Goal: Task Accomplishment & Management: Manage account settings

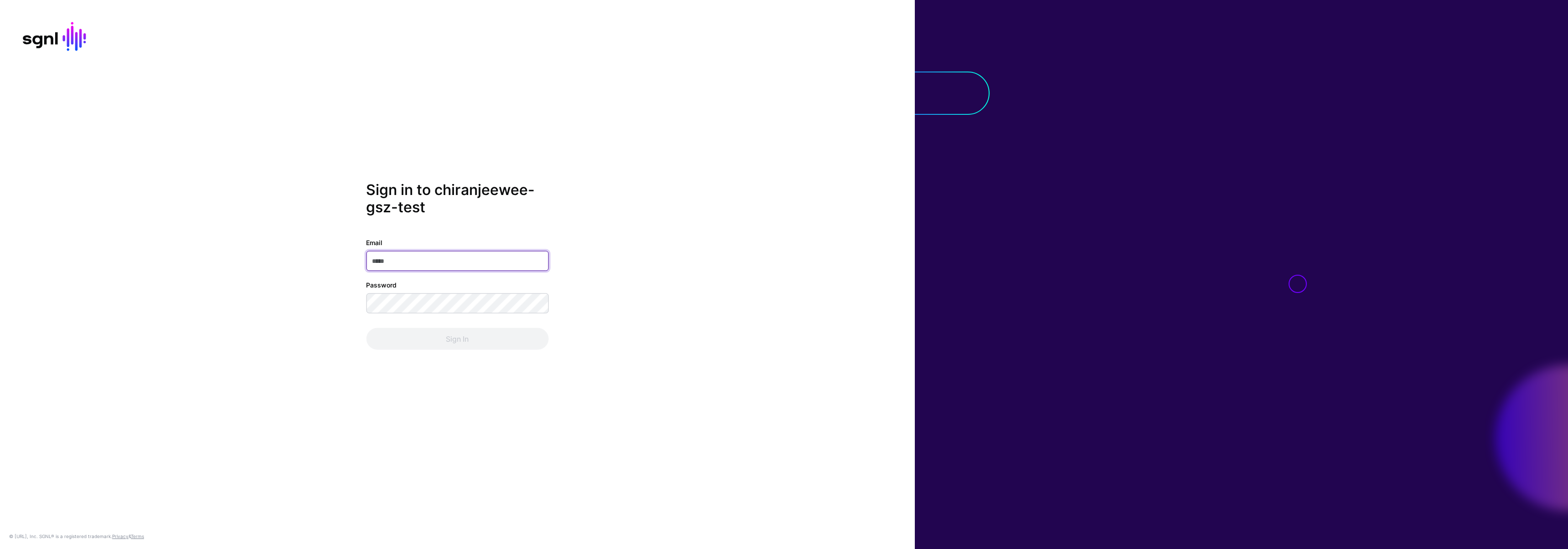
click at [411, 259] on input "Email" at bounding box center [457, 261] width 183 height 20
type input "**********"
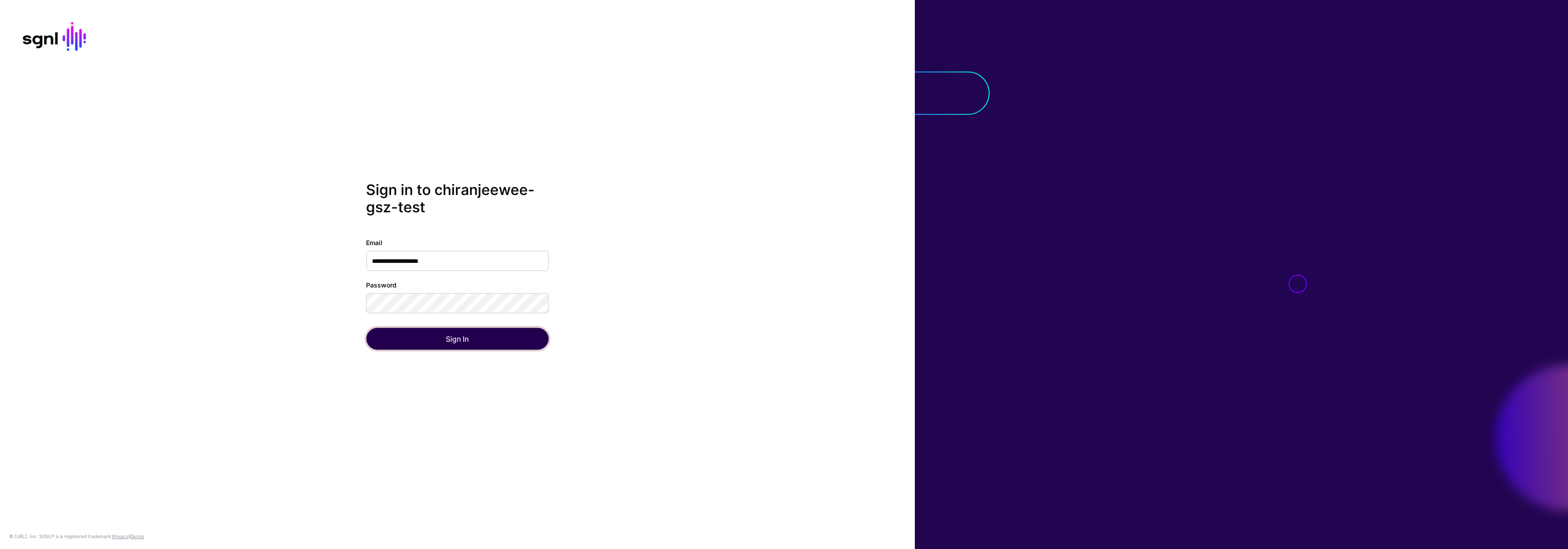
click at [384, 340] on button "Sign In" at bounding box center [457, 339] width 183 height 22
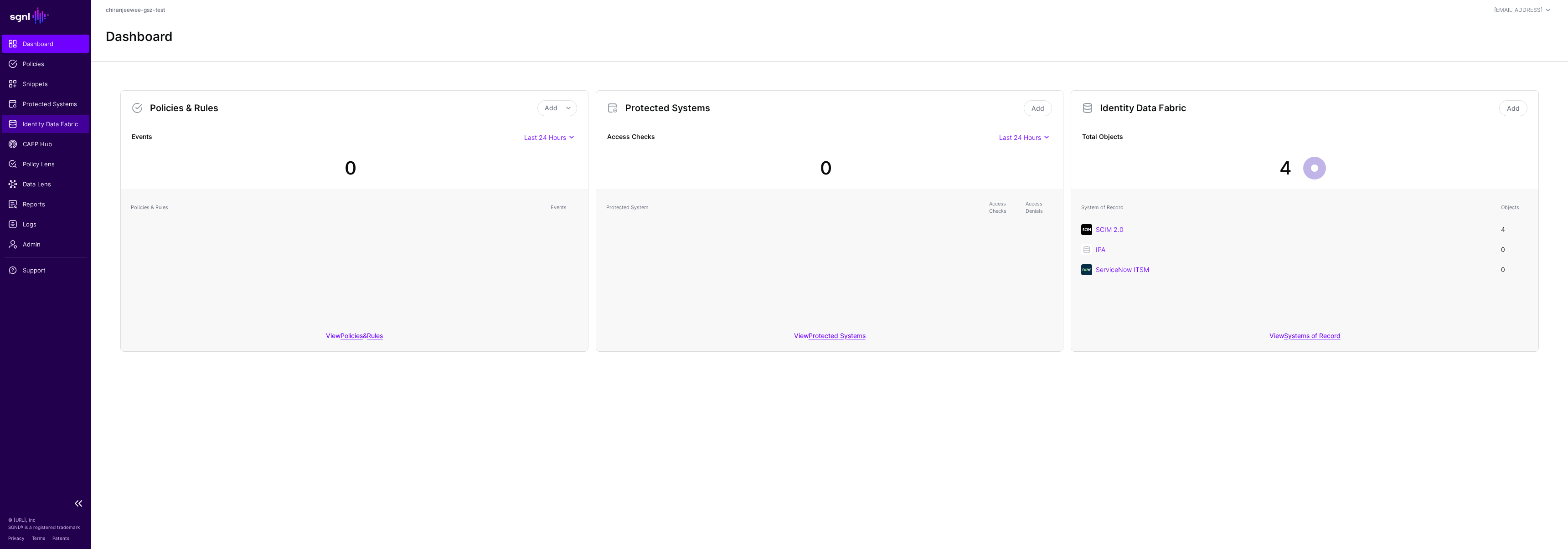
click at [52, 122] on span "Identity Data Fabric" at bounding box center [45, 124] width 75 height 9
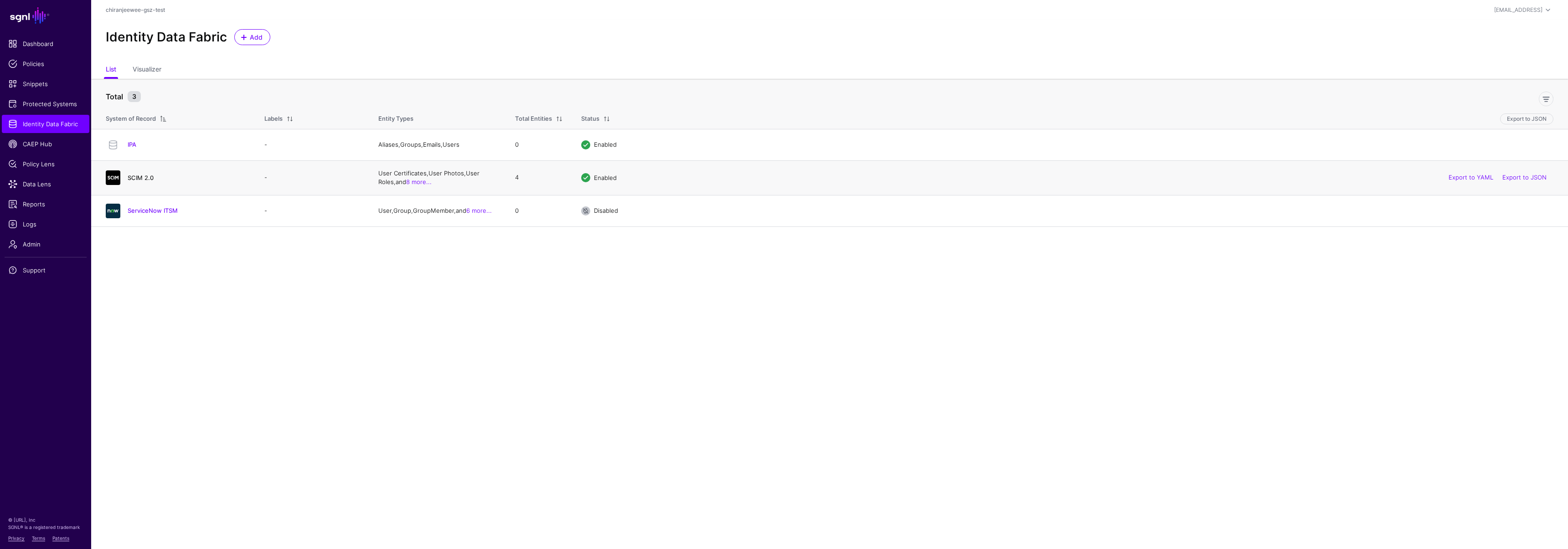
click at [137, 179] on link "SCIM 2.0" at bounding box center [141, 178] width 26 height 7
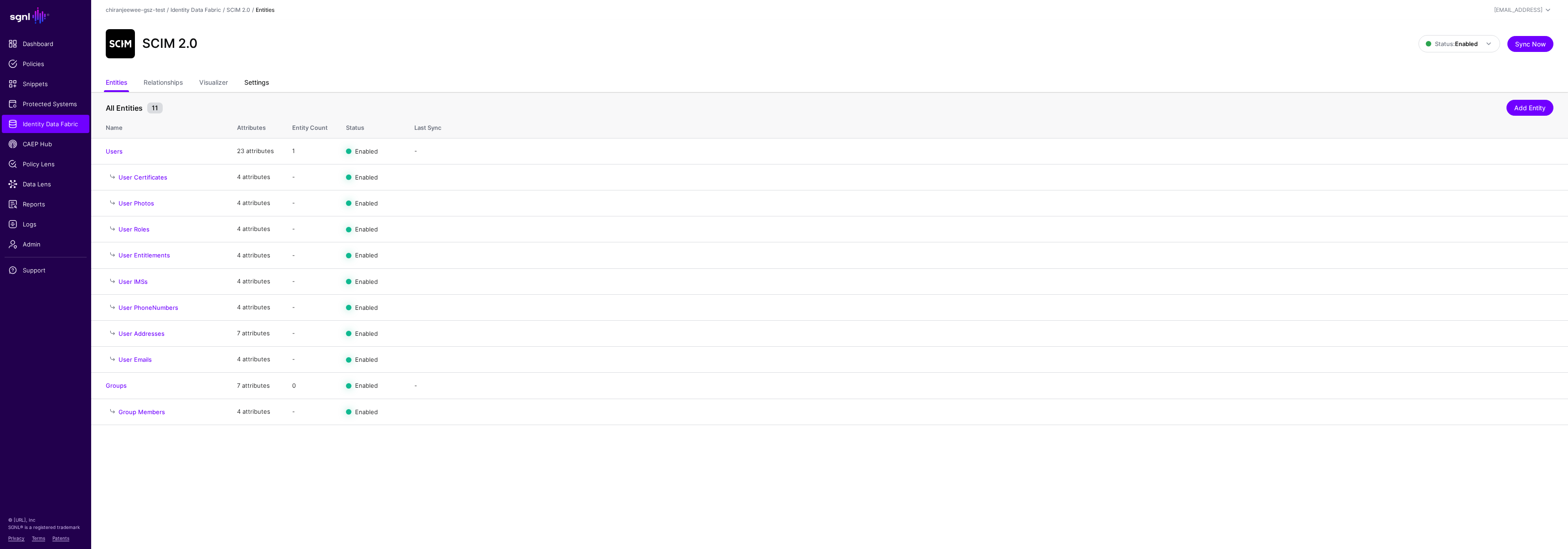
click at [251, 81] on link "Settings" at bounding box center [256, 83] width 24 height 17
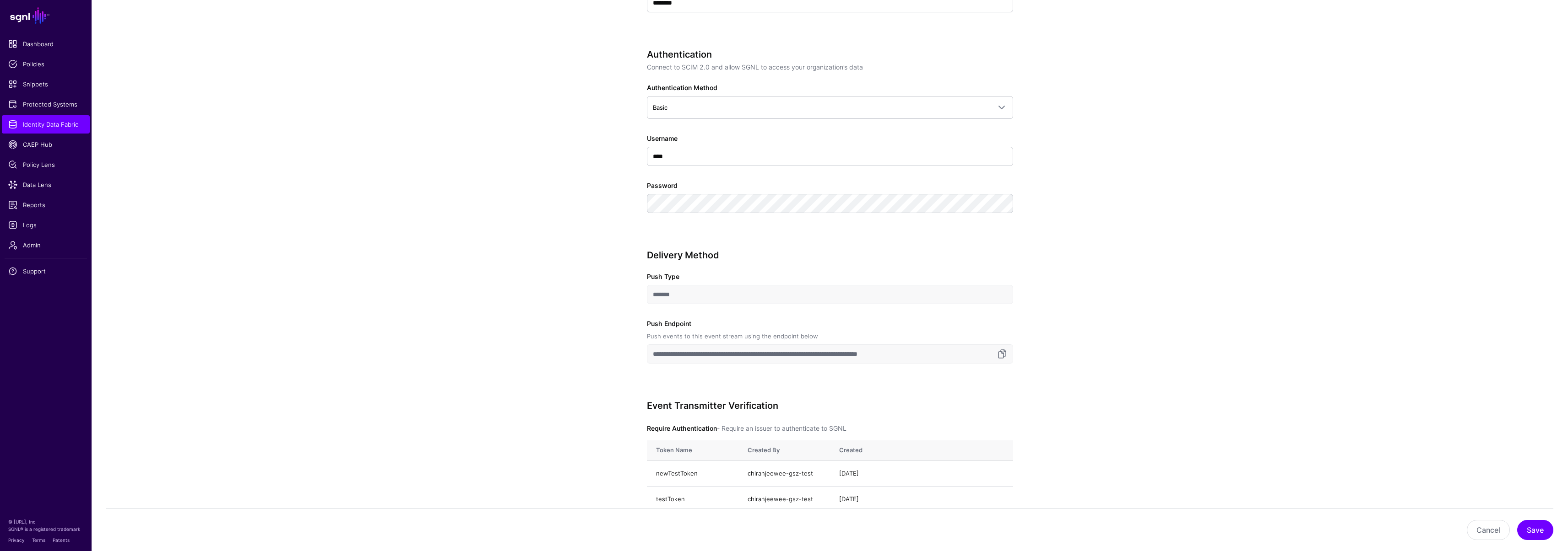
scroll to position [442, 0]
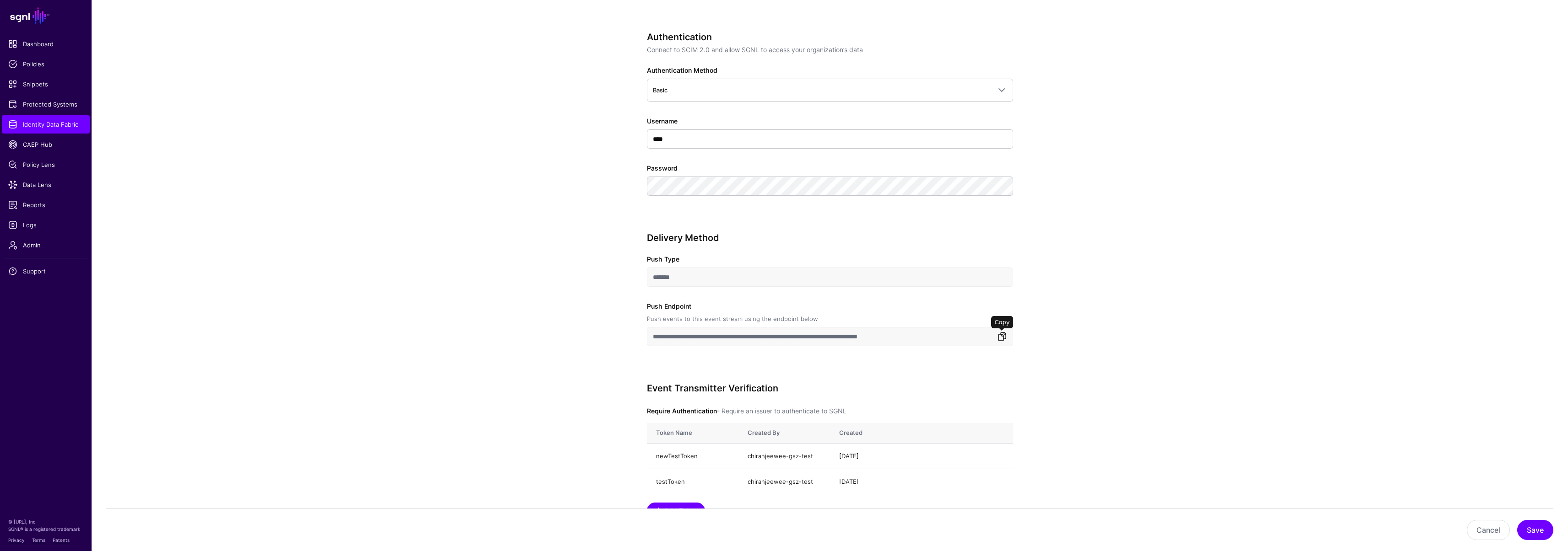
click at [1001, 336] on link at bounding box center [1002, 337] width 11 height 11
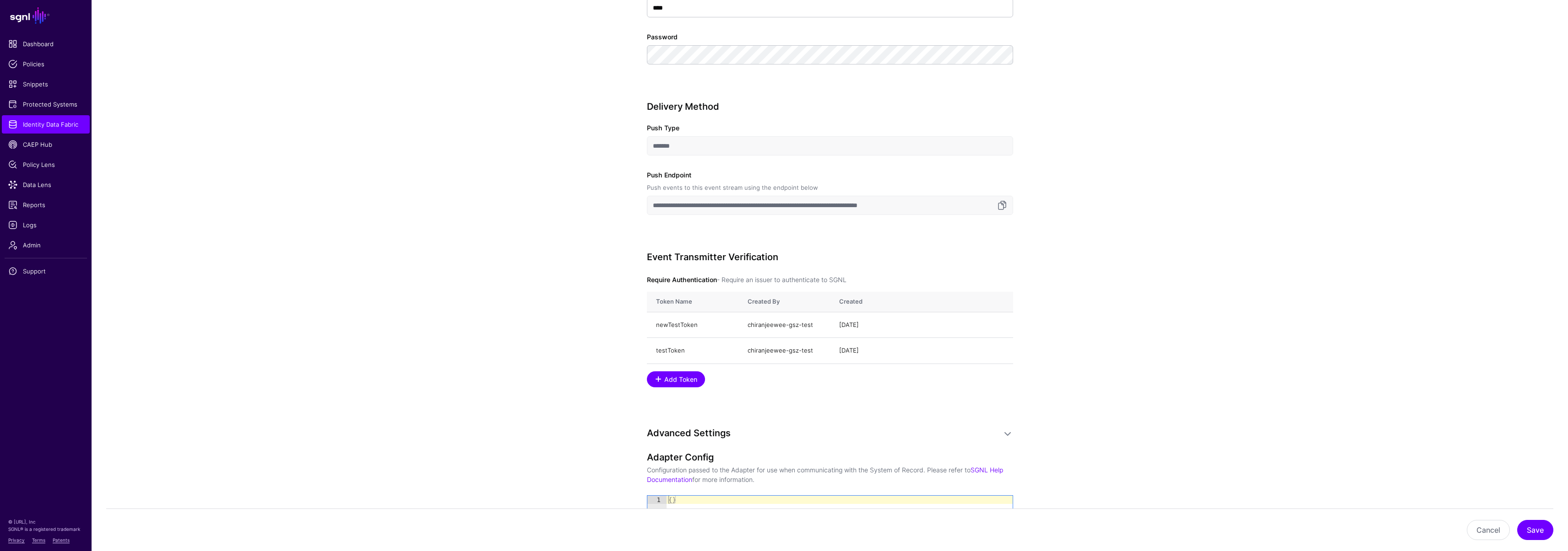
scroll to position [664, 0]
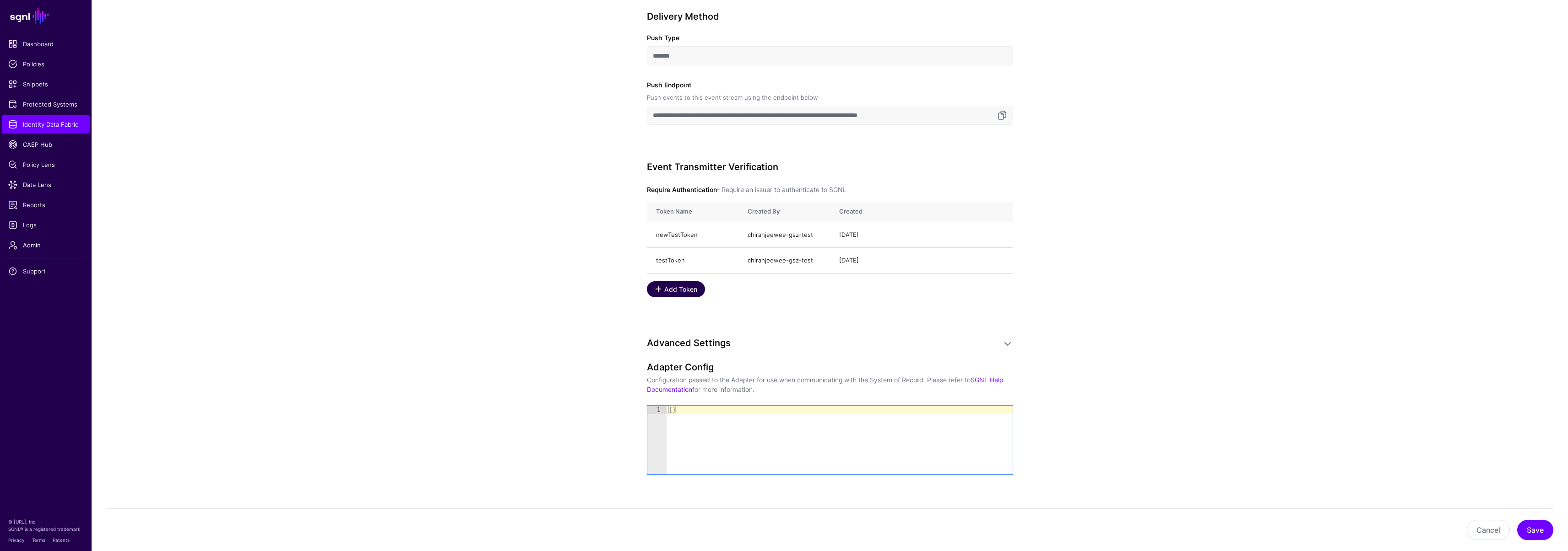
click at [670, 290] on span "Add Token" at bounding box center [680, 290] width 35 height 10
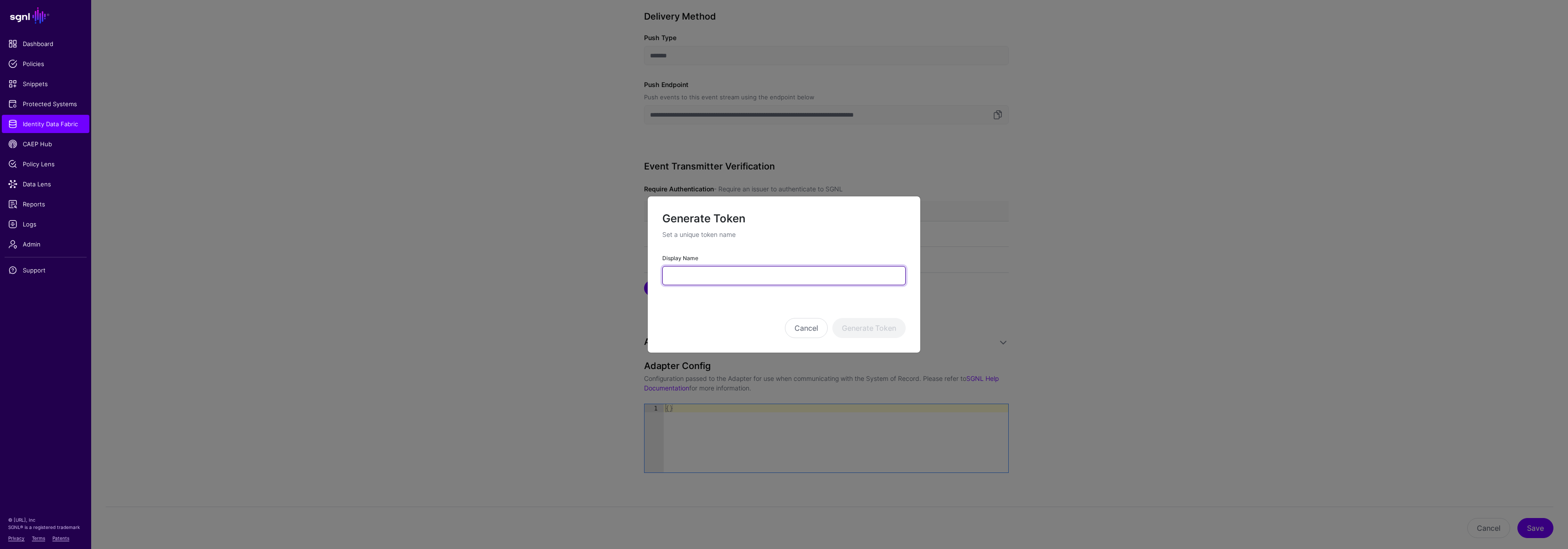
click at [691, 277] on input "Display Name" at bounding box center [784, 275] width 243 height 19
type input "**********"
click at [898, 329] on button "Generate Token" at bounding box center [869, 328] width 74 height 20
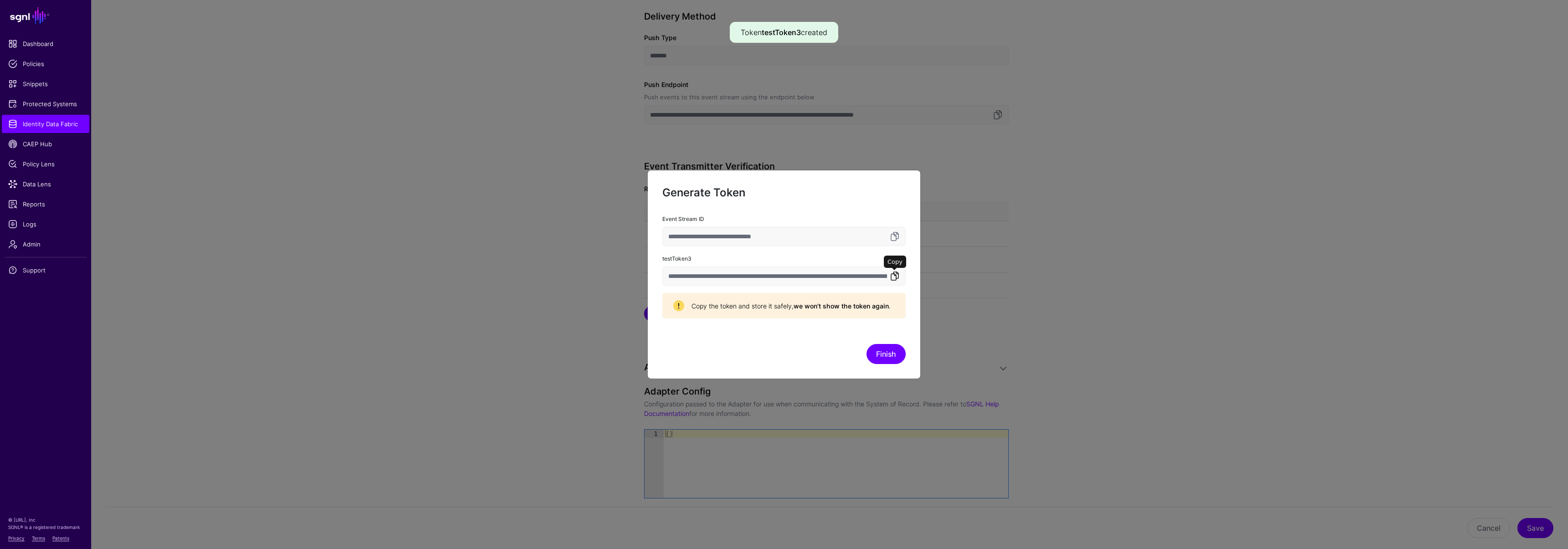
click at [895, 276] on link at bounding box center [895, 276] width 11 height 11
drag, startPoint x: 875, startPoint y: 355, endPoint x: 861, endPoint y: 355, distance: 14.0
click at [875, 355] on button "Finish" at bounding box center [886, 354] width 39 height 20
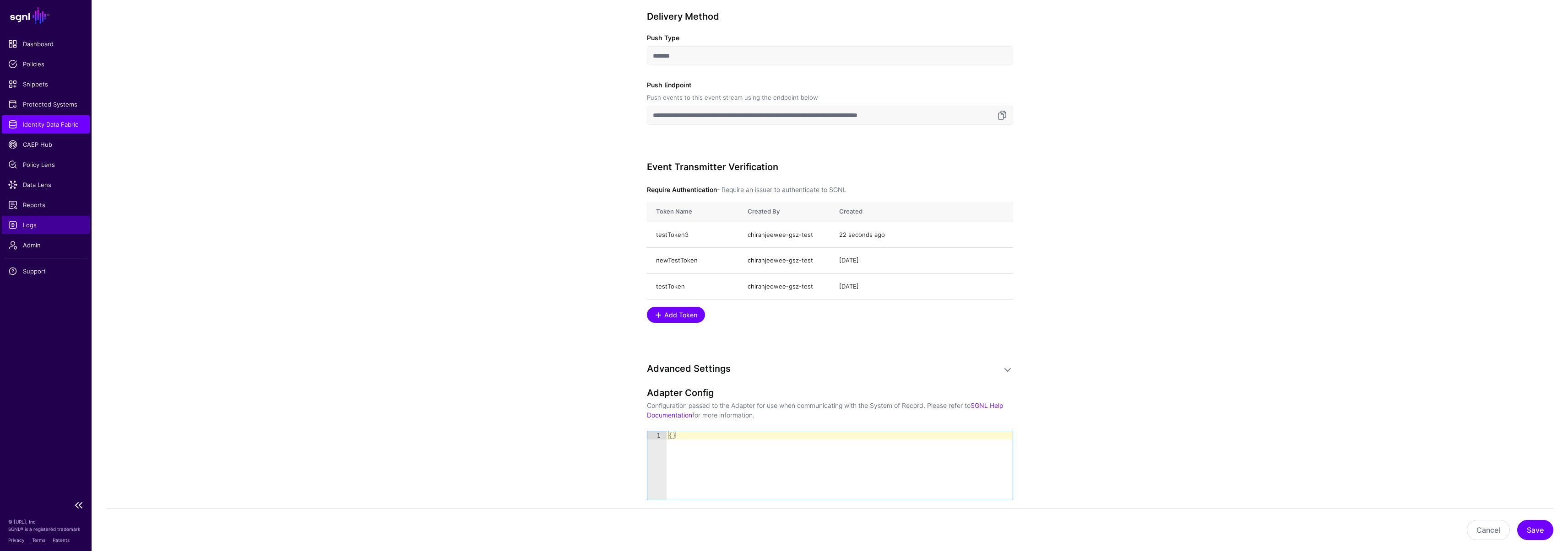
click at [35, 227] on span "Logs" at bounding box center [45, 225] width 75 height 9
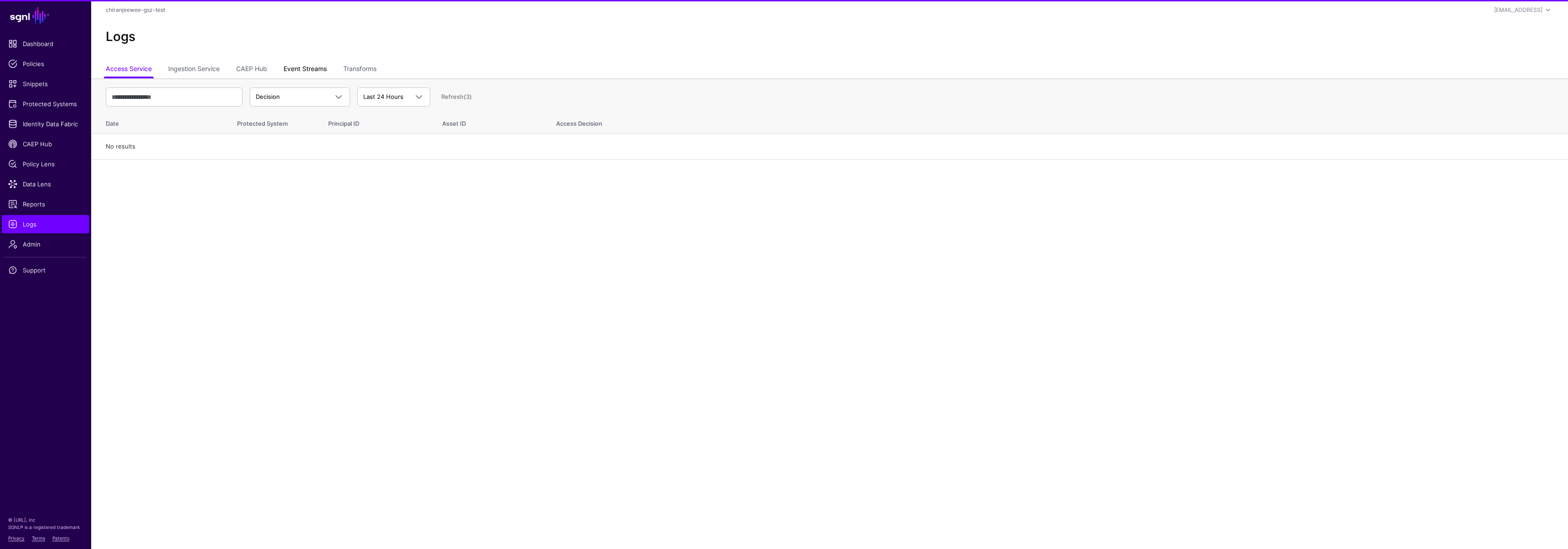
click at [288, 72] on link "Event Streams" at bounding box center [305, 69] width 43 height 17
click at [287, 91] on link "Event Received" at bounding box center [299, 97] width 100 height 19
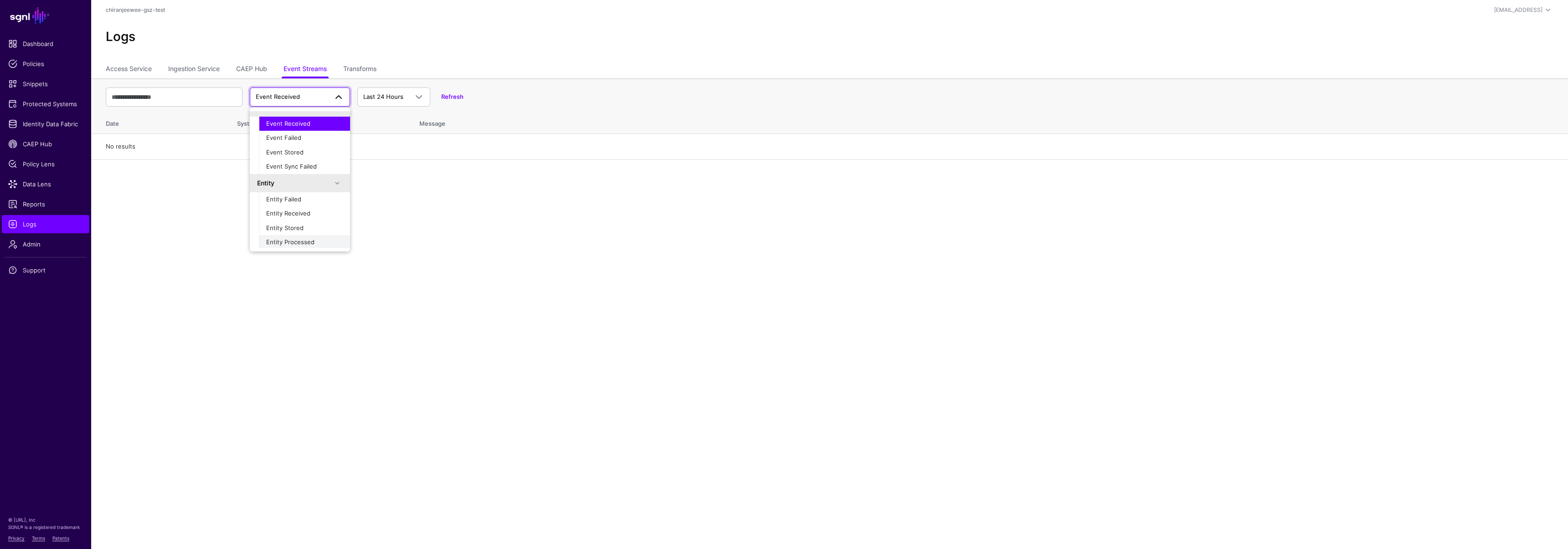
scroll to position [15, 0]
click at [295, 212] on span "Entity Received" at bounding box center [288, 211] width 44 height 7
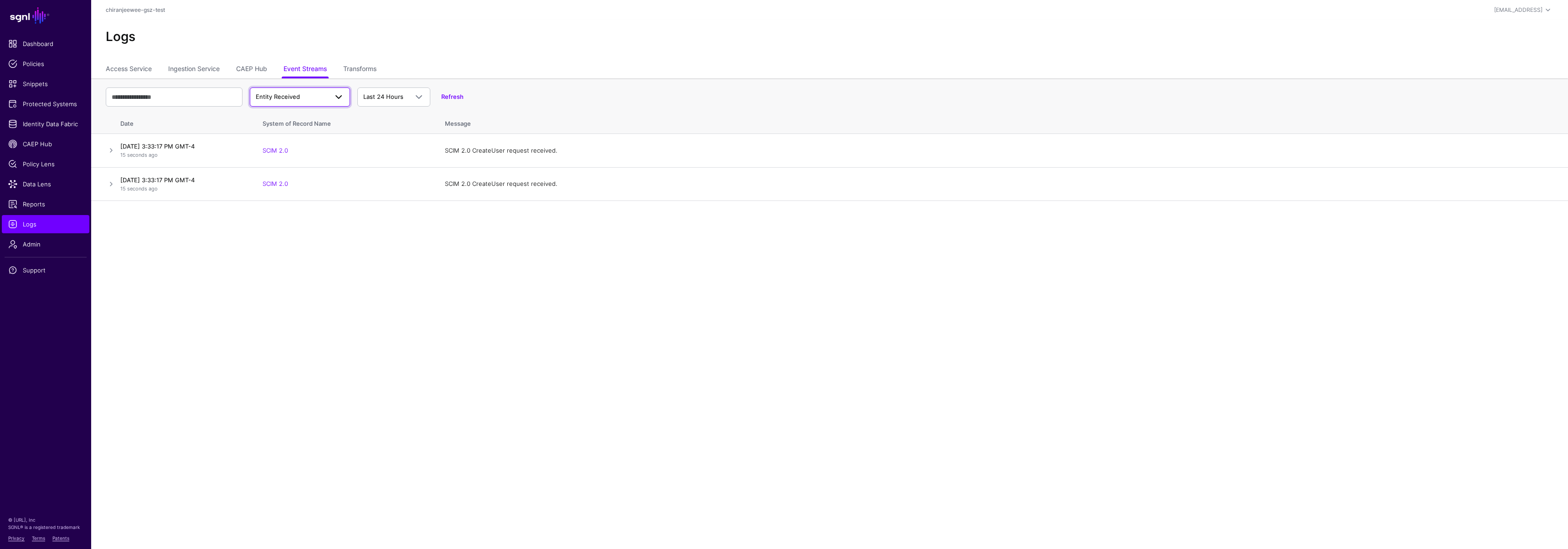
click at [288, 102] on span "Entity Received" at bounding box center [299, 97] width 88 height 11
click at [303, 212] on div "Entity Stored" at bounding box center [304, 212] width 77 height 9
click at [314, 94] on span "Entity Stored" at bounding box center [292, 97] width 72 height 9
click at [300, 223] on span "Entity Processed" at bounding box center [290, 226] width 48 height 7
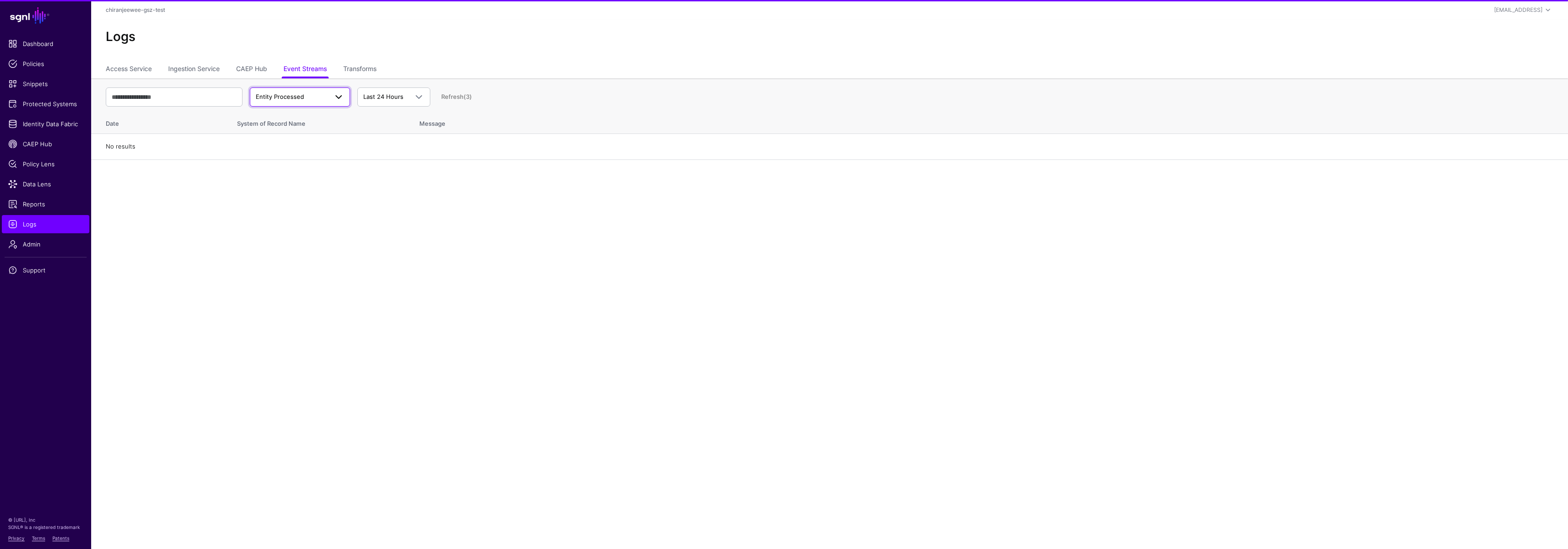
click at [306, 97] on span "Entity Processed" at bounding box center [292, 97] width 72 height 9
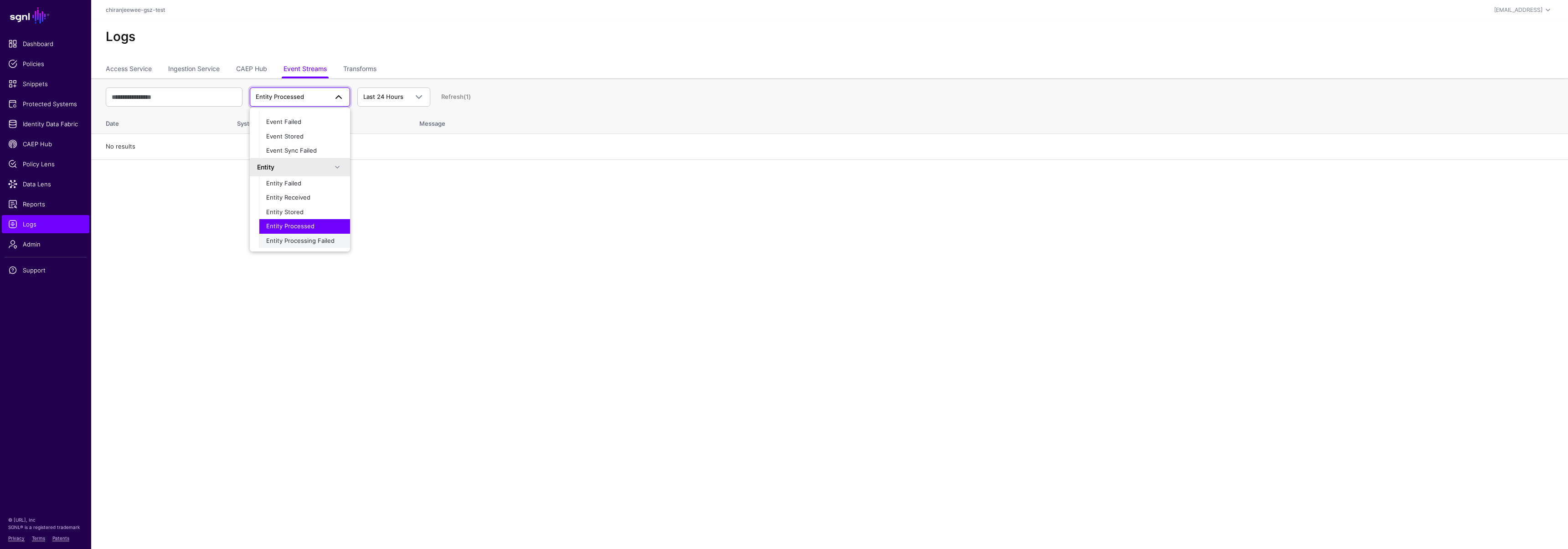
click at [313, 240] on span "Entity Processing Failed" at bounding box center [300, 240] width 68 height 7
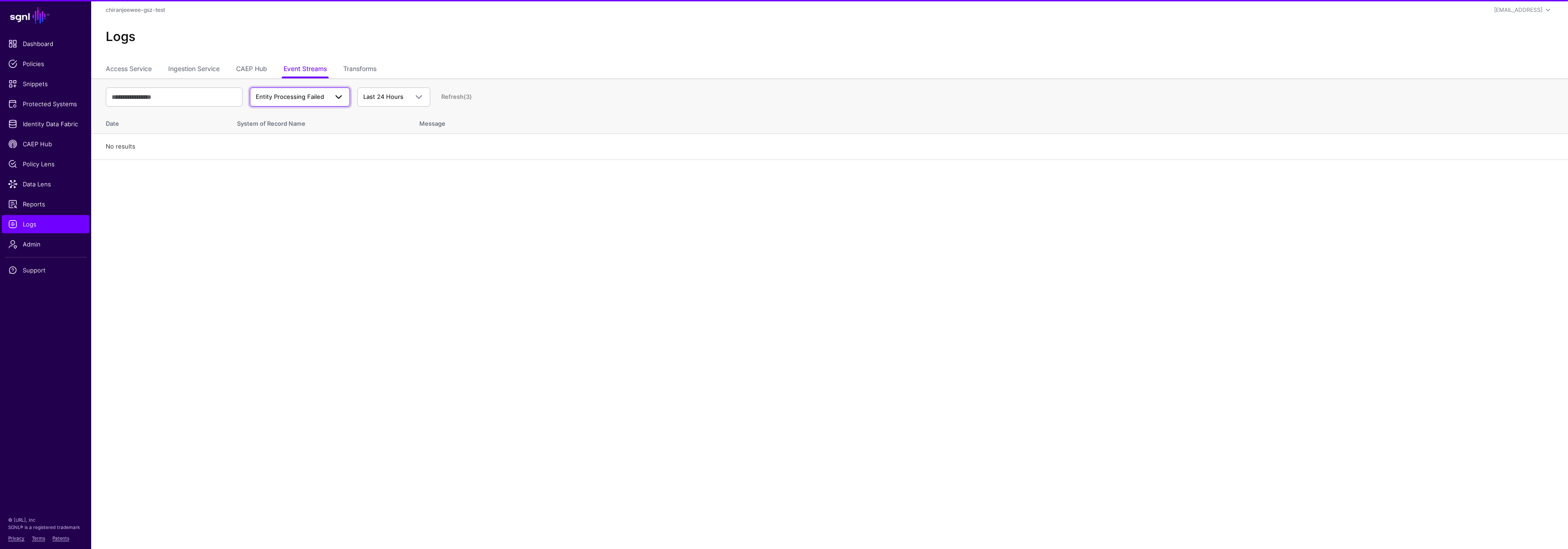
click at [317, 100] on span "Entity Processing Failed" at bounding box center [292, 97] width 72 height 9
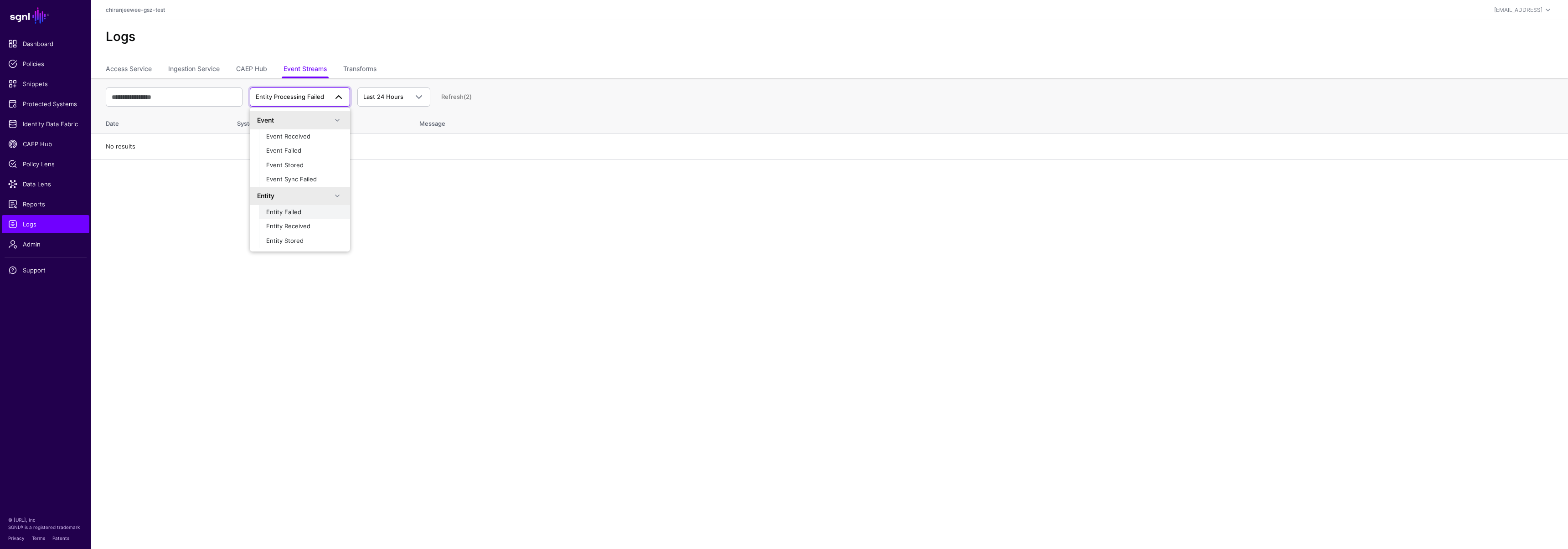
click at [295, 211] on span "Entity Failed" at bounding box center [284, 212] width 35 height 7
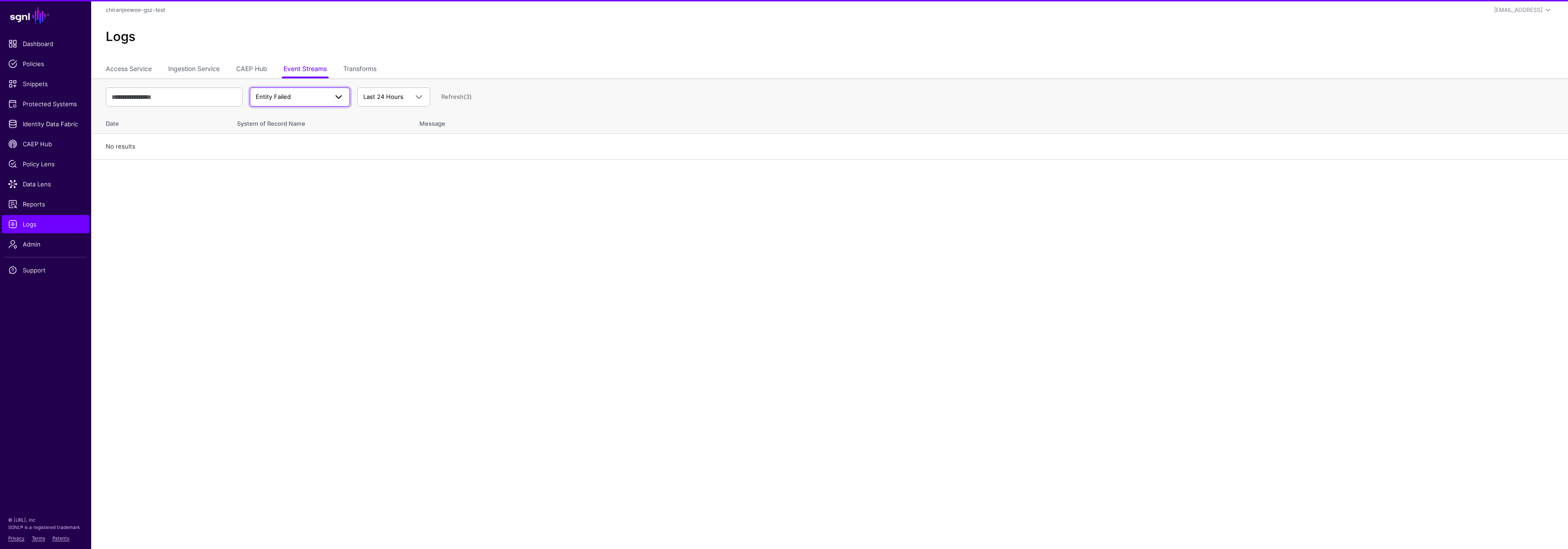
click at [307, 100] on span "Entity Failed" at bounding box center [292, 97] width 72 height 9
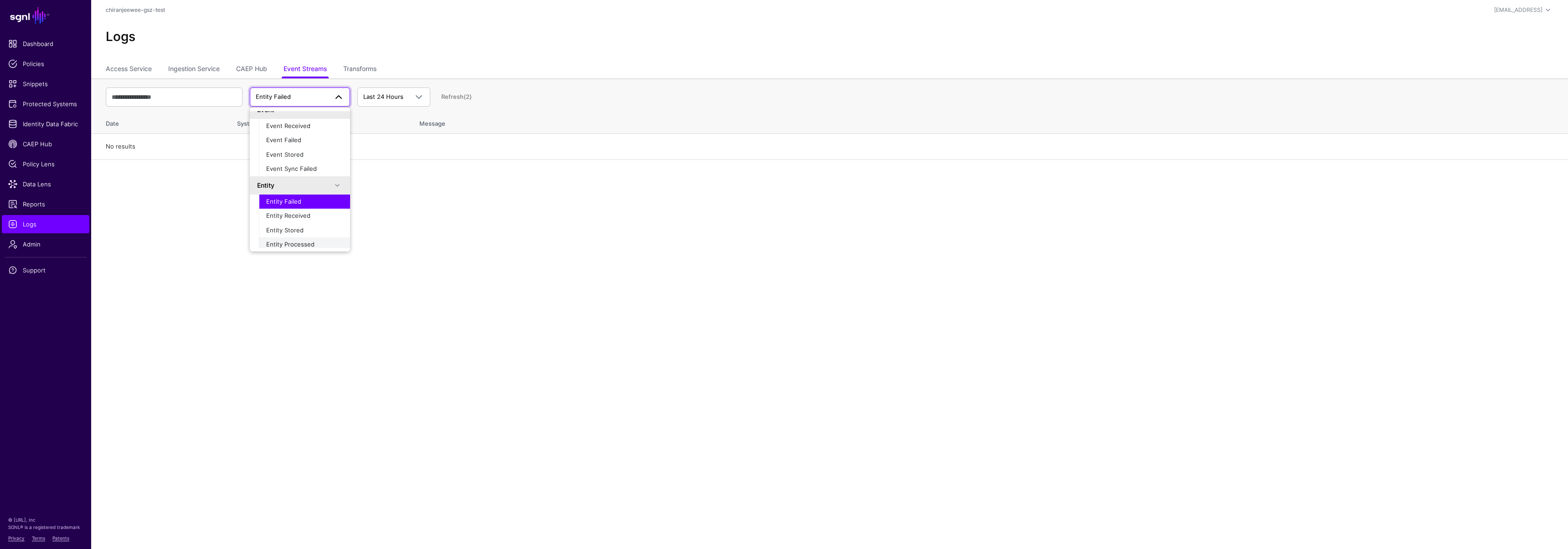
scroll to position [16, 0]
click at [299, 223] on span "Entity Stored" at bounding box center [284, 225] width 37 height 7
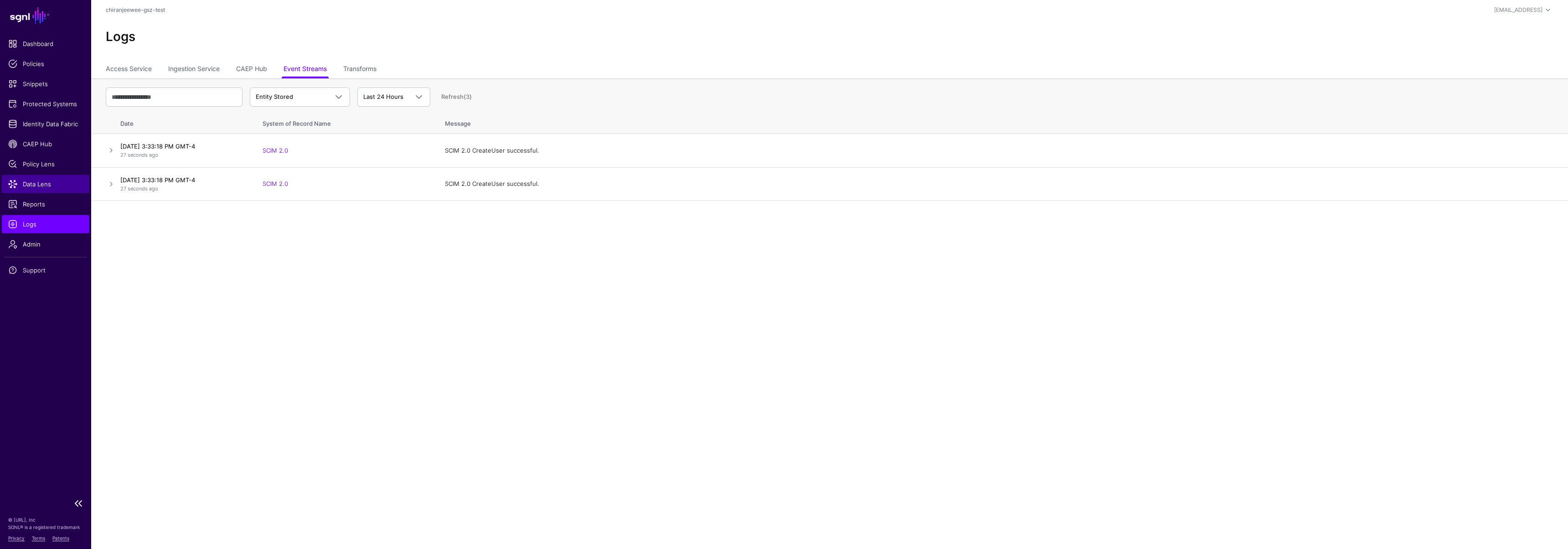
click at [47, 180] on span "Data Lens" at bounding box center [45, 184] width 75 height 9
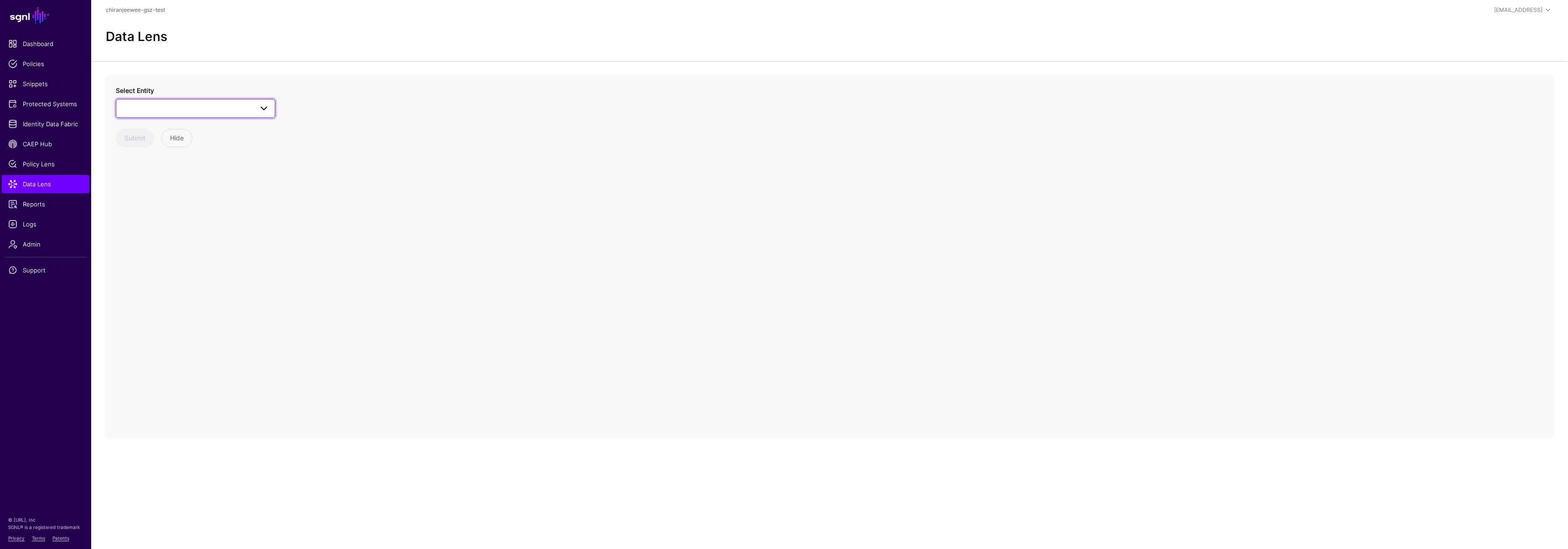
click at [161, 108] on span at bounding box center [195, 108] width 148 height 11
click at [160, 233] on div "Users" at bounding box center [200, 231] width 136 height 9
drag, startPoint x: 850, startPoint y: 259, endPoint x: 770, endPoint y: 128, distance: 153.5
click at [770, 128] on circle at bounding box center [772, 130] width 11 height 11
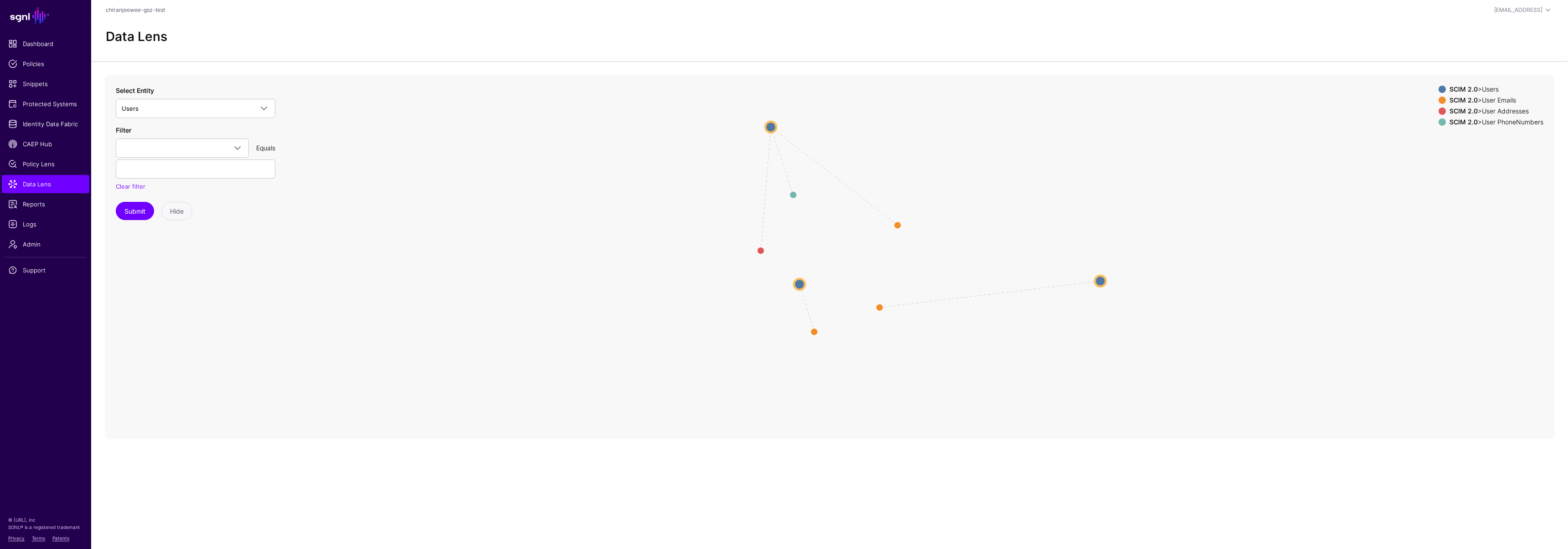
drag, startPoint x: 845, startPoint y: 206, endPoint x: 1102, endPoint y: 280, distance: 267.4
click at [1104, 280] on circle at bounding box center [1101, 281] width 11 height 11
click at [772, 128] on circle at bounding box center [771, 126] width 11 height 11
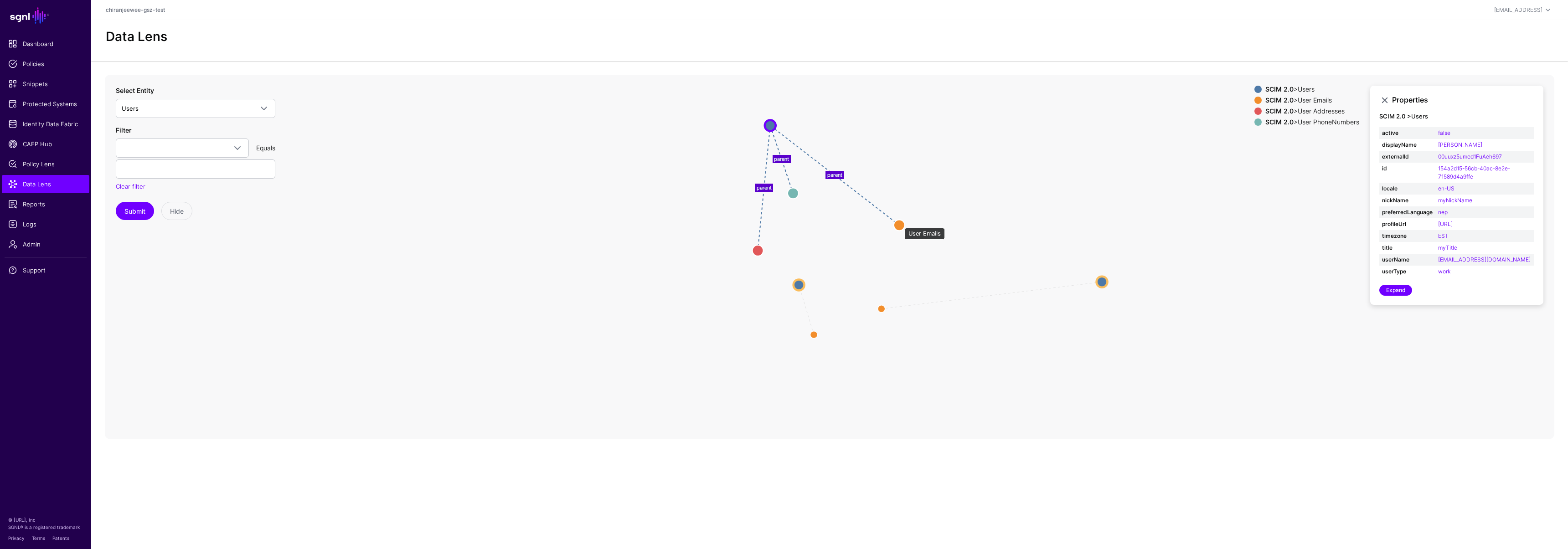
click at [900, 224] on circle at bounding box center [899, 225] width 11 height 11
click at [899, 225] on circle at bounding box center [899, 225] width 11 height 11
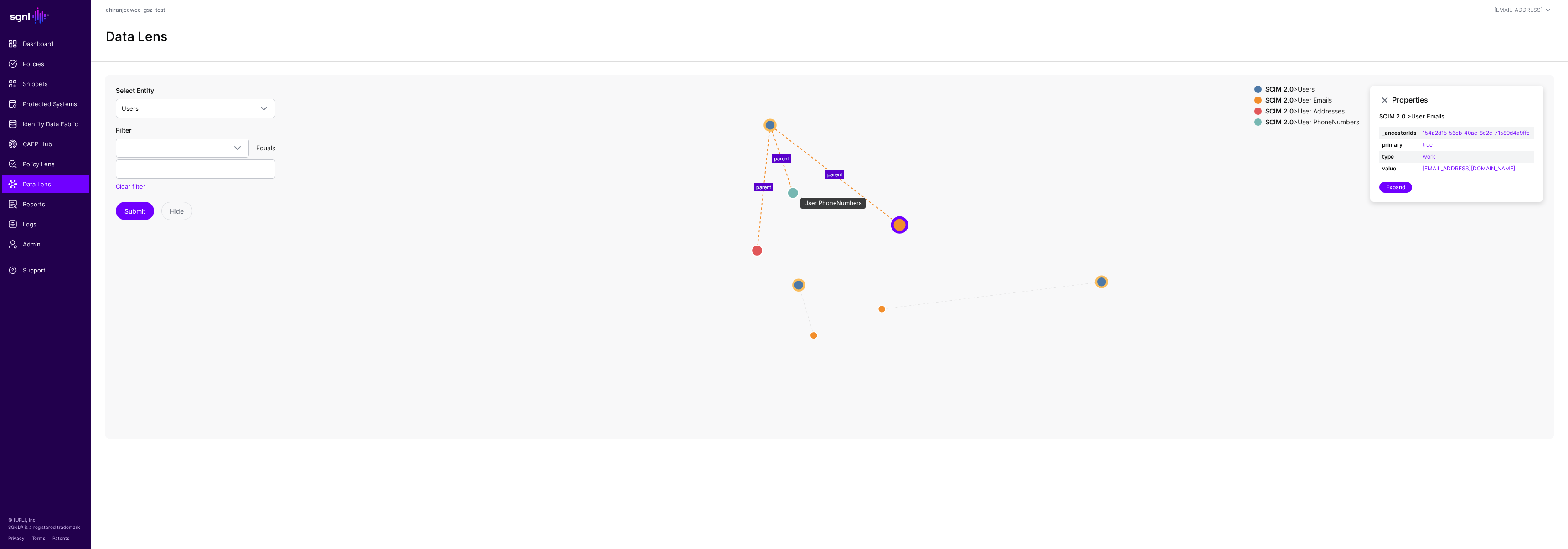
click at [794, 192] on circle at bounding box center [793, 193] width 11 height 11
click at [756, 250] on circle at bounding box center [757, 251] width 11 height 11
click at [758, 250] on circle at bounding box center [757, 251] width 11 height 11
click at [758, 251] on circle at bounding box center [757, 251] width 11 height 11
click at [757, 251] on circle at bounding box center [757, 251] width 11 height 11
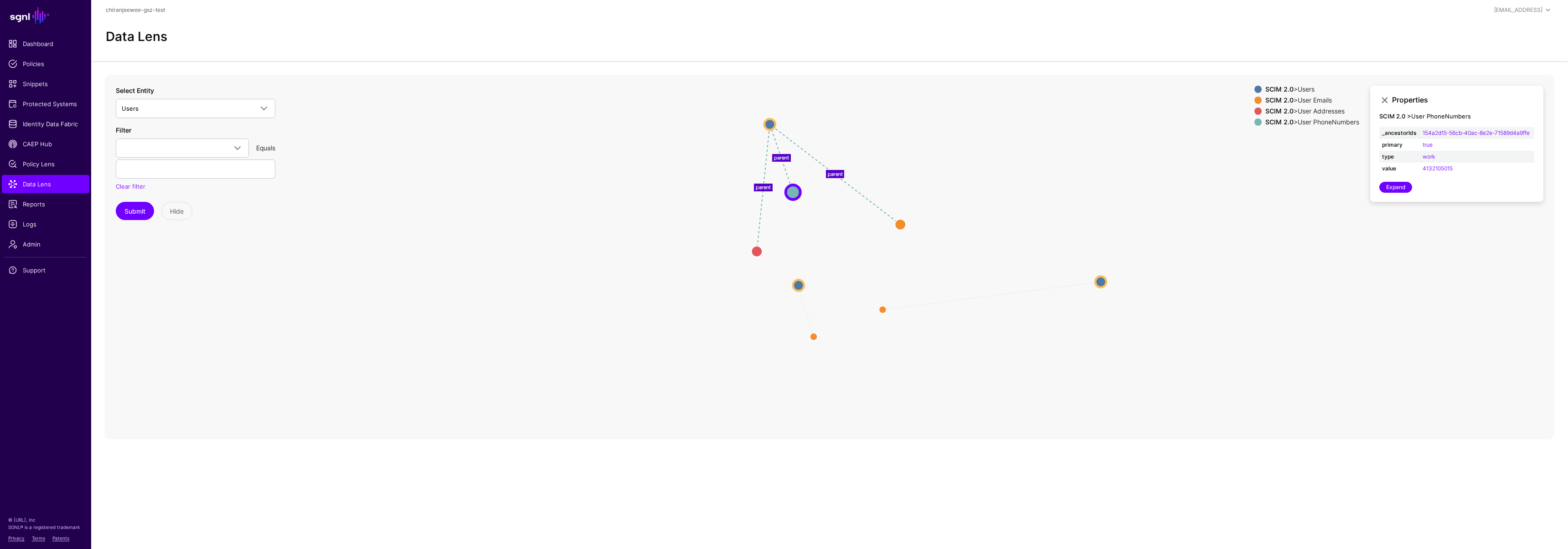
click at [732, 296] on icon "parent parent parent parent parent User Emails User Emails User Emails User Ema…" at bounding box center [829, 257] width 1449 height 365
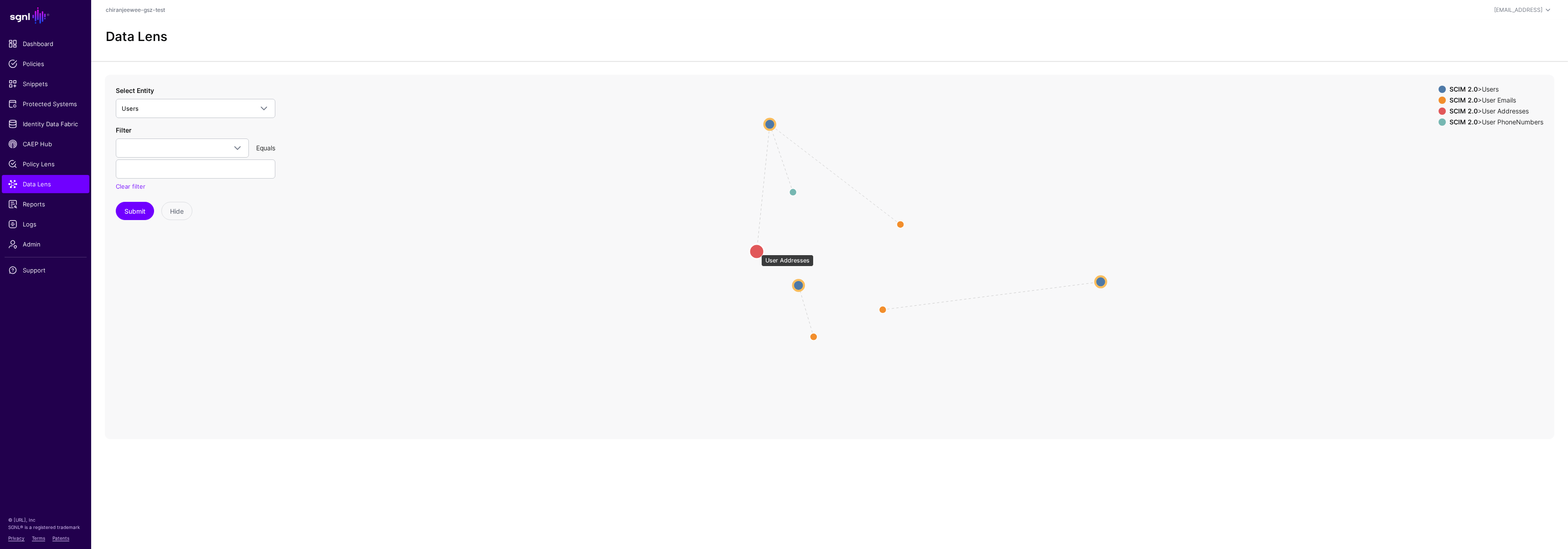
click at [757, 250] on circle at bounding box center [757, 251] width 15 height 15
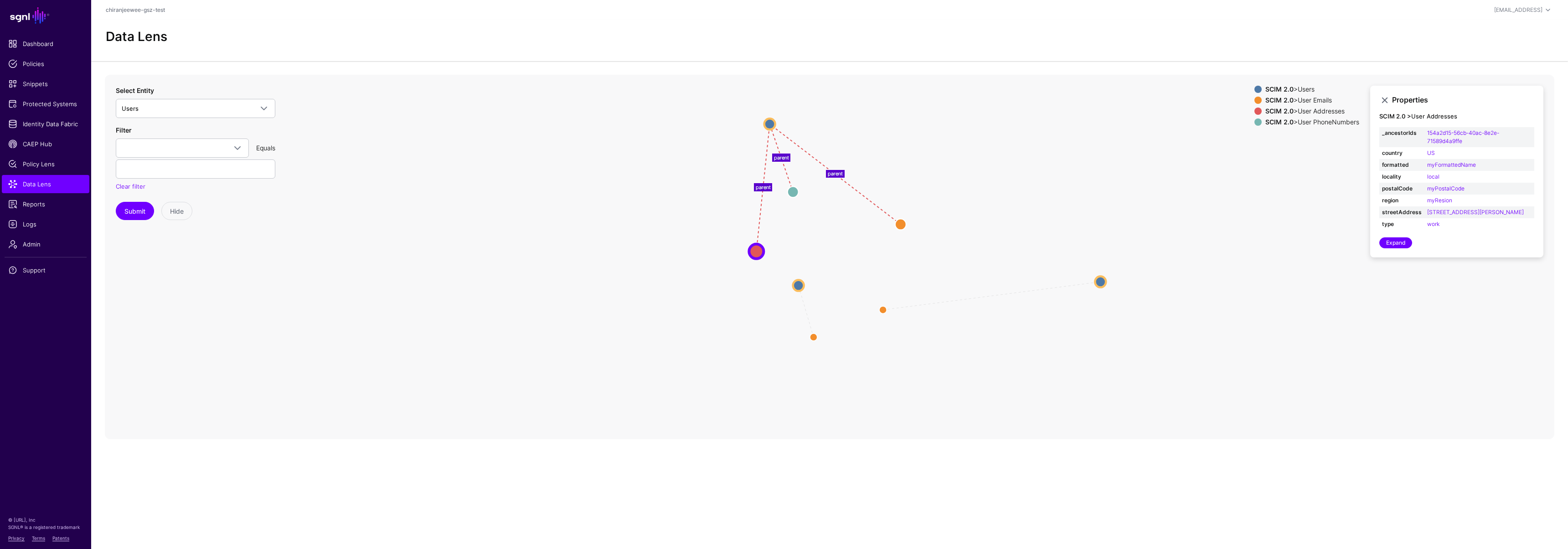
click at [809, 114] on icon "parent parent parent parent parent Users Users Users Users User Emails User Ema…" at bounding box center [829, 257] width 1449 height 365
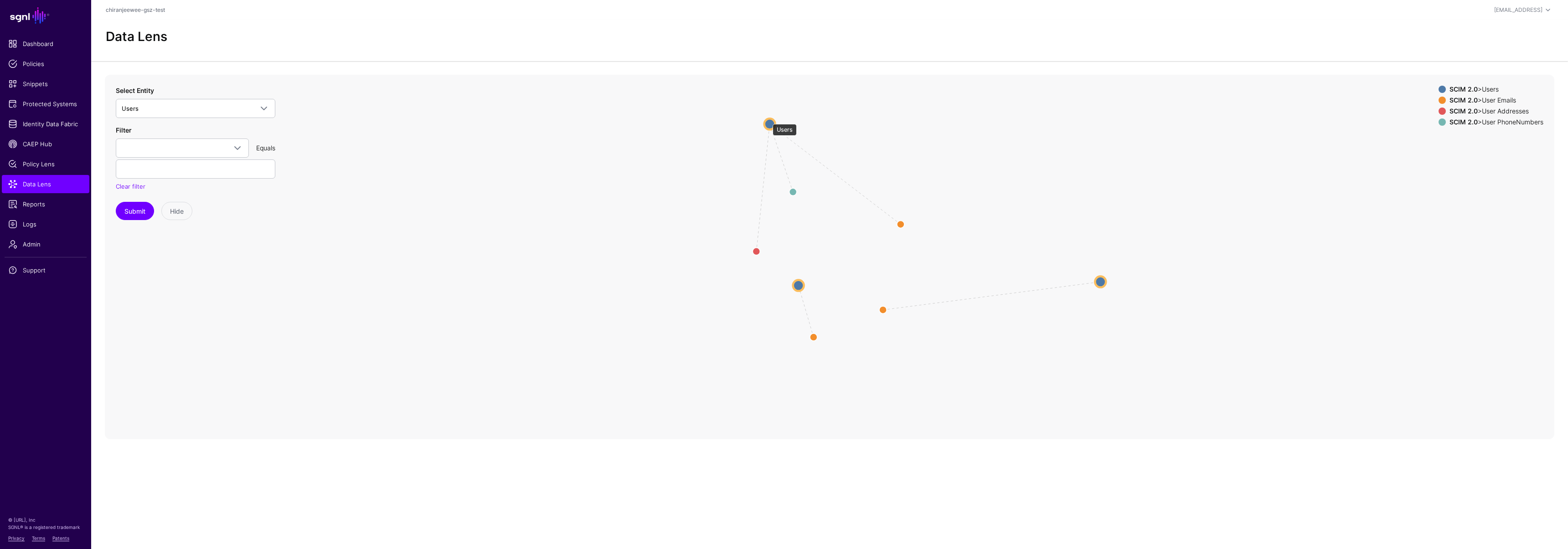
click at [768, 119] on circle at bounding box center [770, 124] width 11 height 11
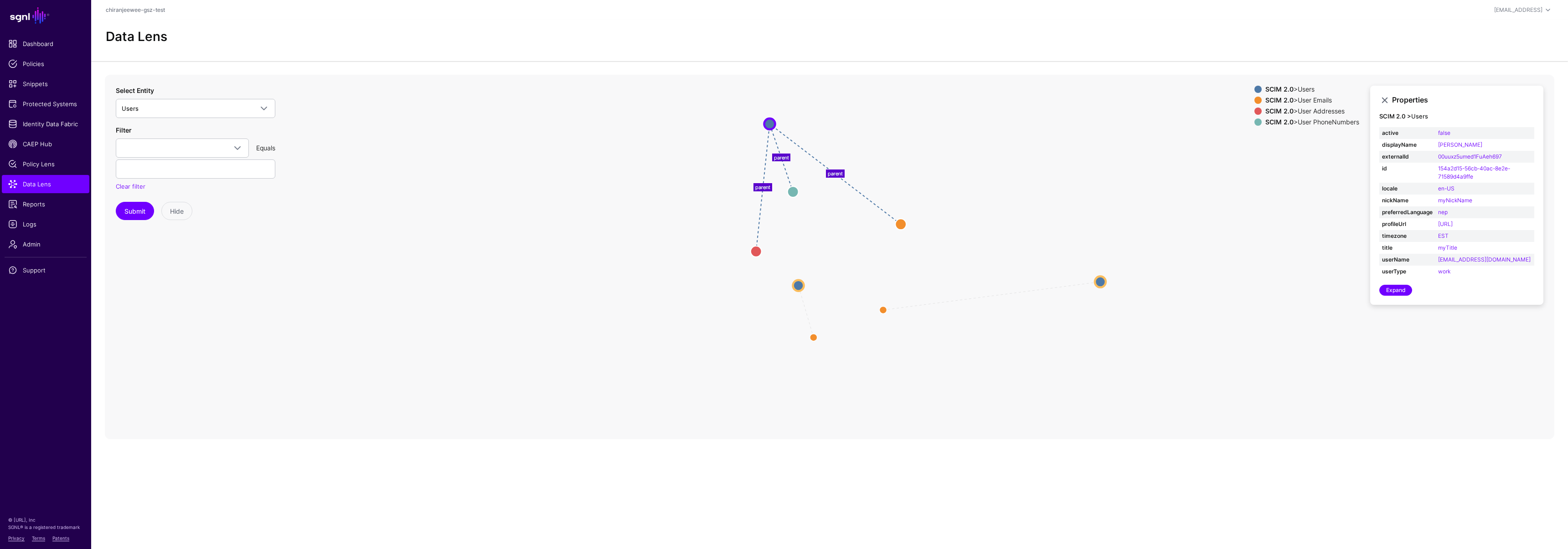
click at [788, 285] on icon "parent parent parent parent parent User Emails User Emails User Emails User Ema…" at bounding box center [829, 257] width 1449 height 365
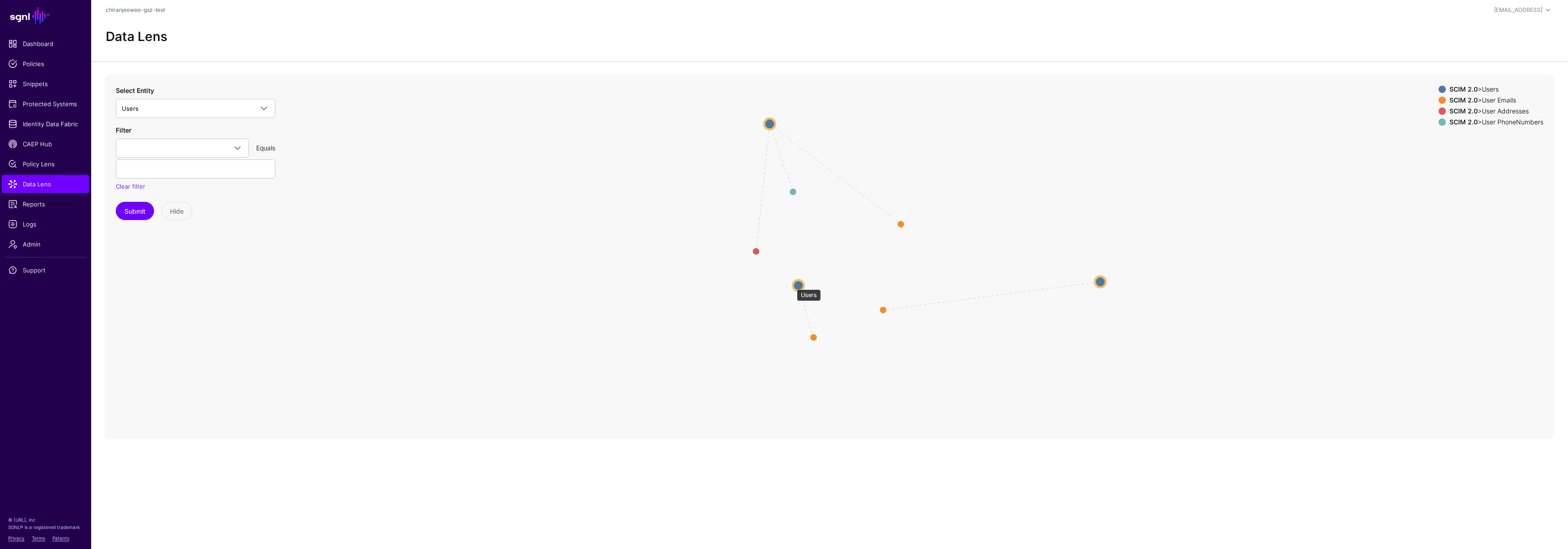
click at [796, 284] on circle at bounding box center [799, 285] width 11 height 11
click at [798, 283] on circle at bounding box center [799, 285] width 11 height 11
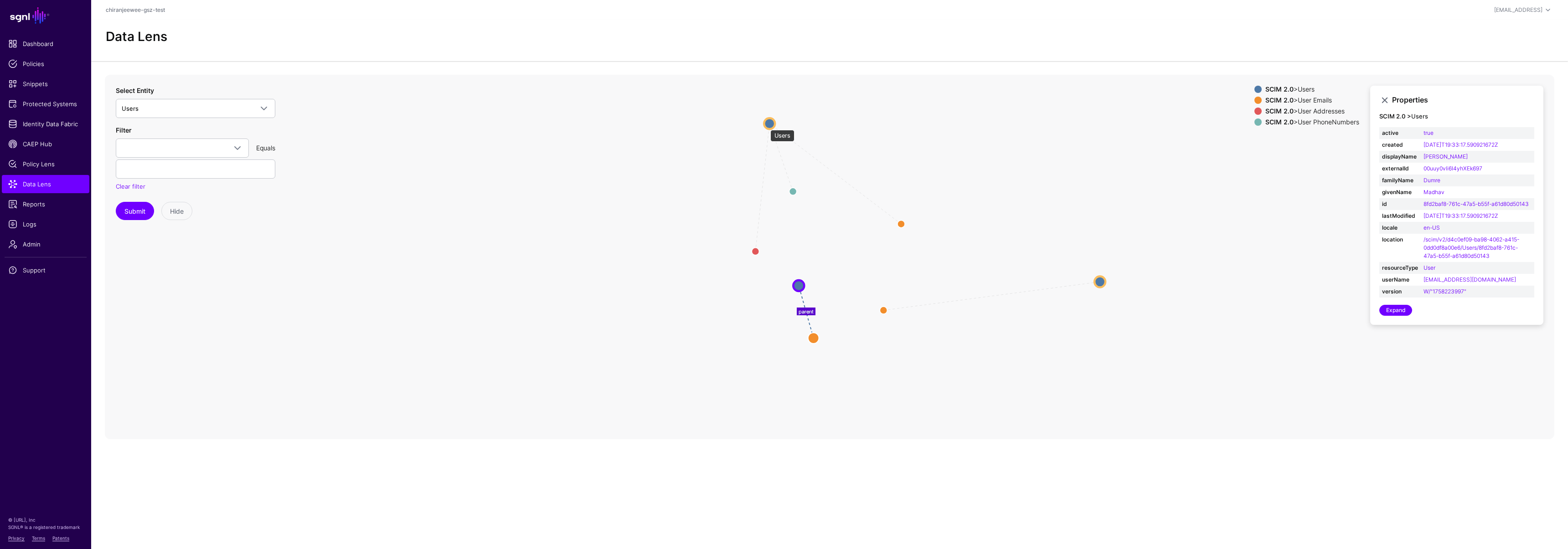
click at [767, 125] on circle at bounding box center [769, 124] width 11 height 11
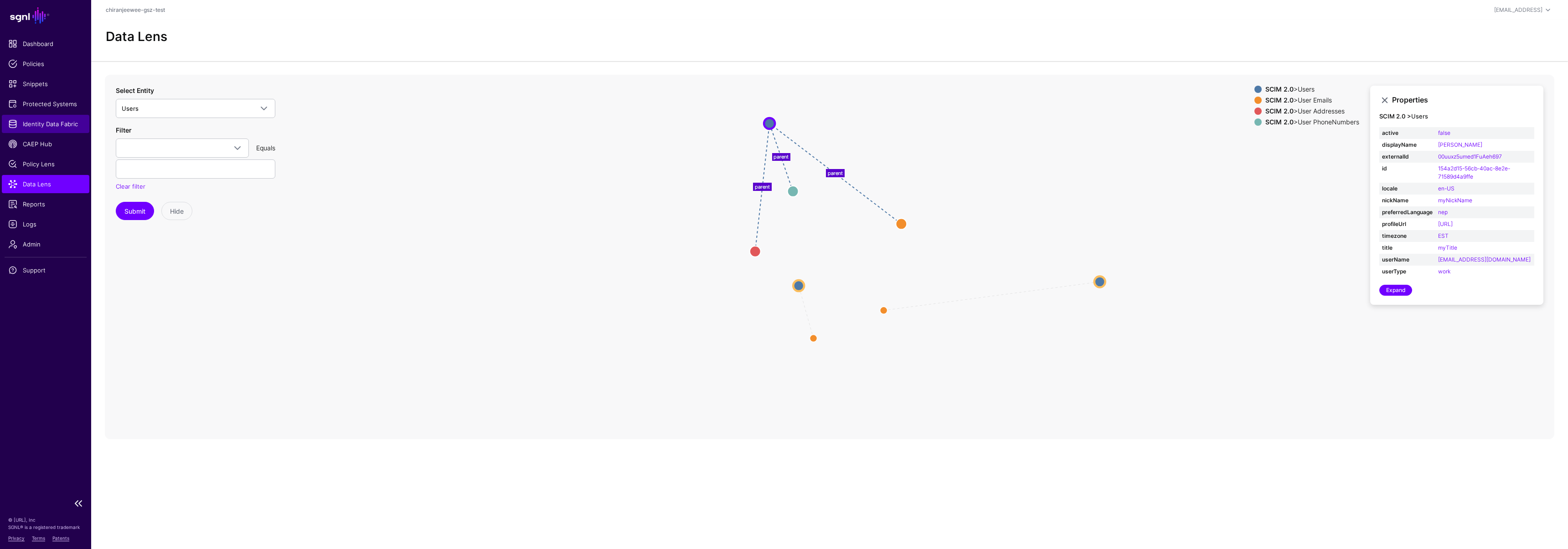
click at [35, 122] on span "Identity Data Fabric" at bounding box center [45, 124] width 75 height 9
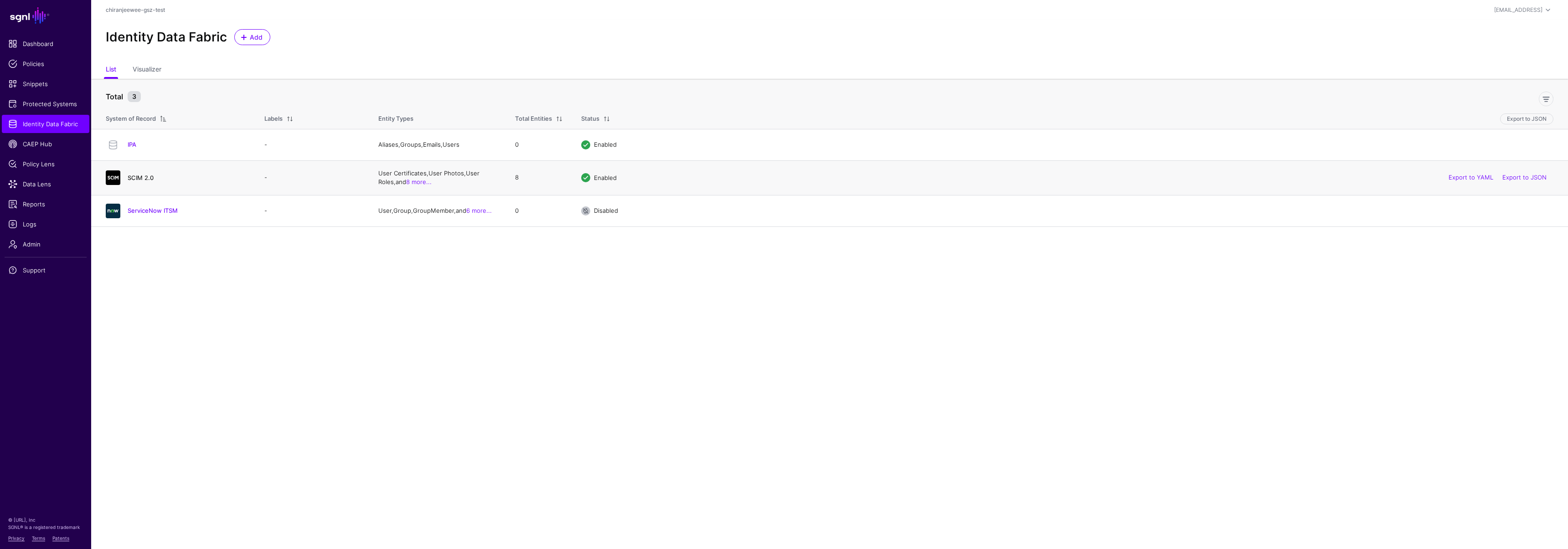
click at [142, 178] on link "SCIM 2.0" at bounding box center [141, 178] width 26 height 7
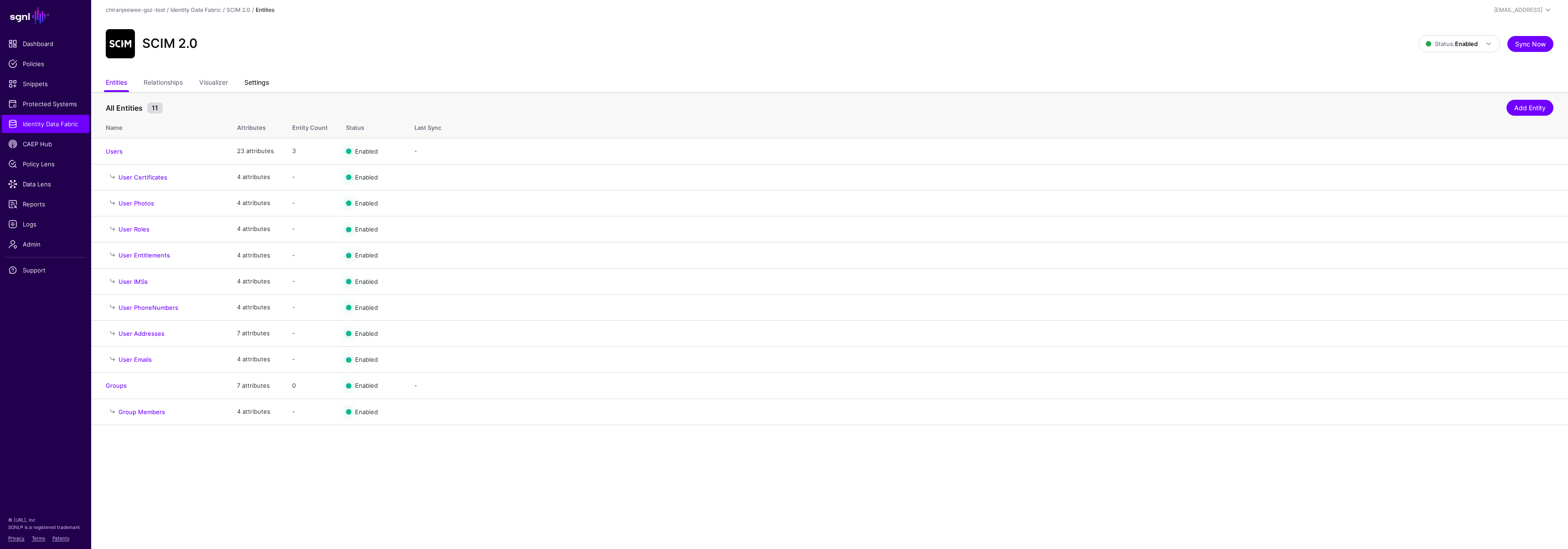
click at [254, 85] on link "Settings" at bounding box center [256, 83] width 24 height 17
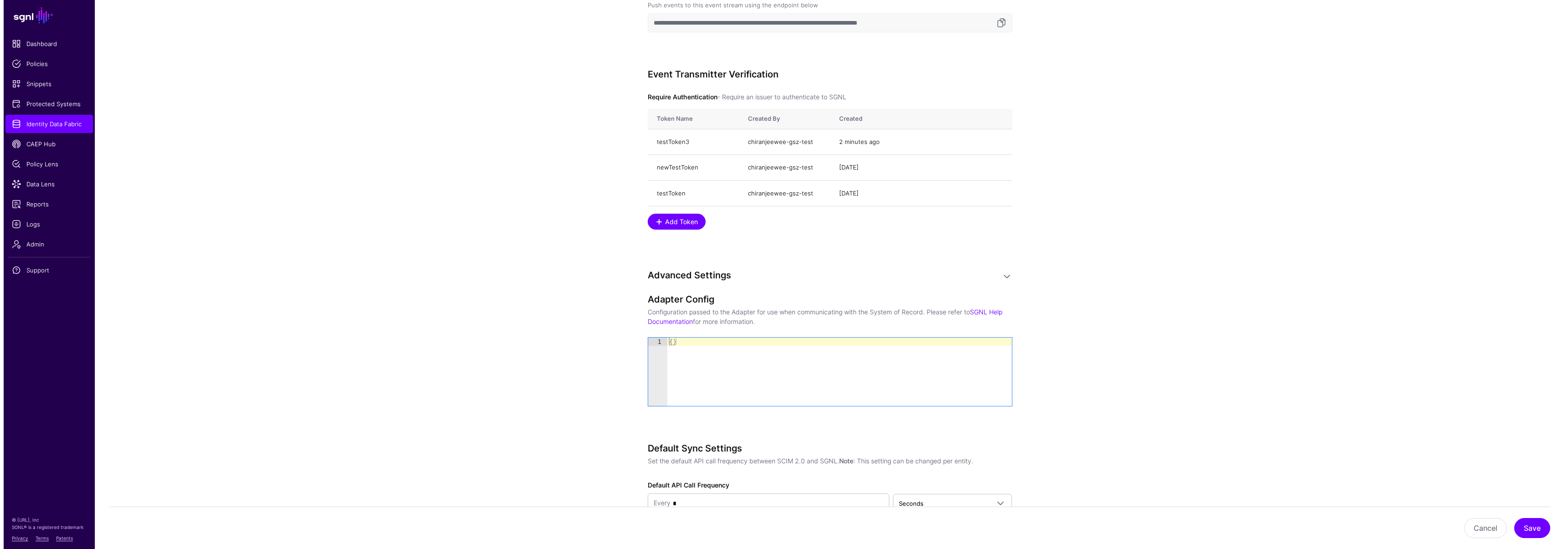
scroll to position [1004, 0]
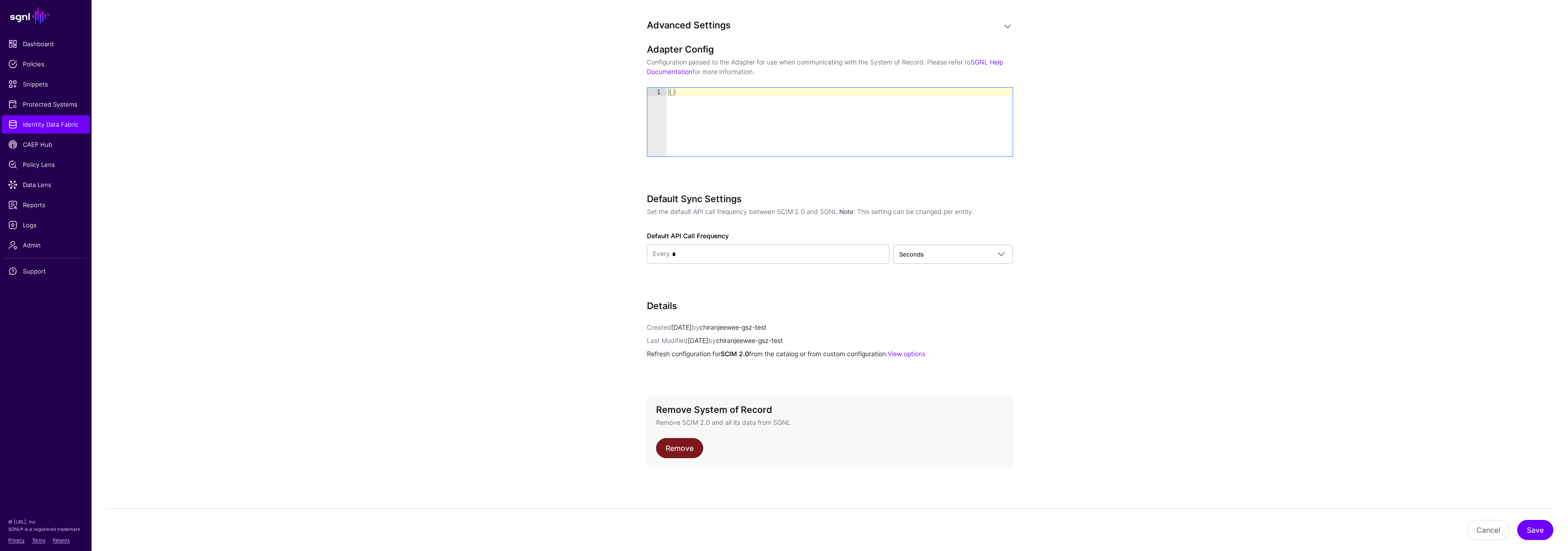
click at [685, 447] on link "Remove" at bounding box center [679, 448] width 47 height 20
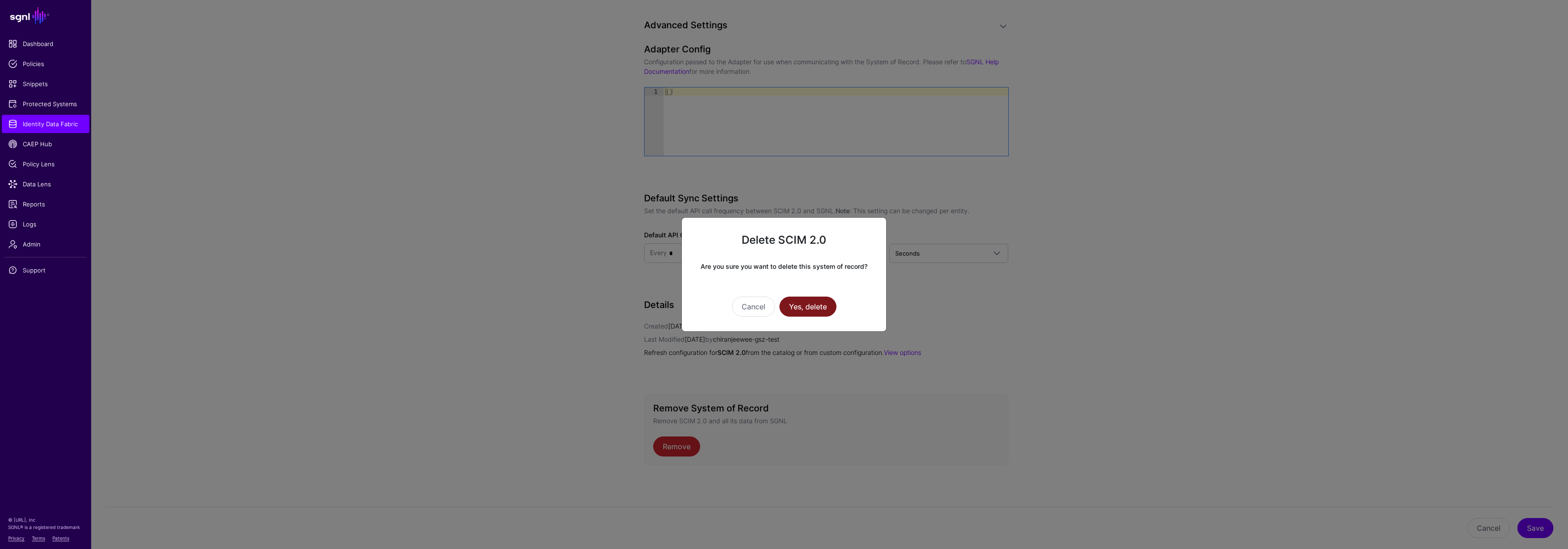
click at [799, 306] on button "Yes, delete" at bounding box center [808, 306] width 57 height 20
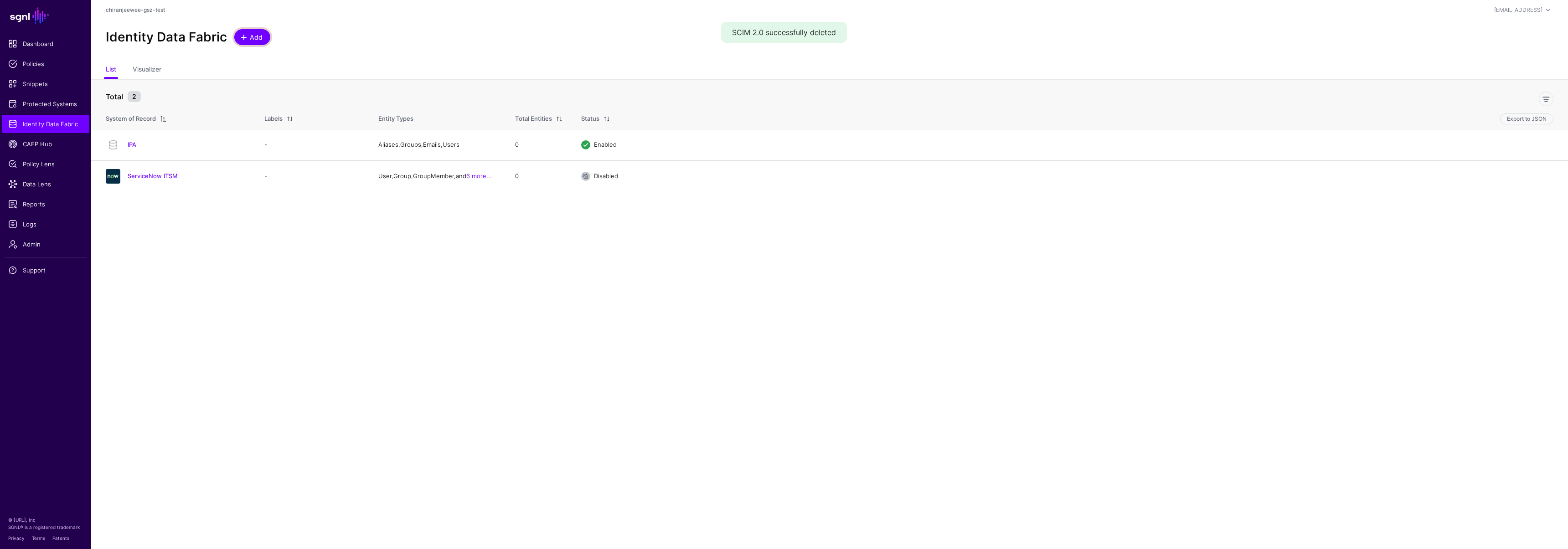
click at [257, 41] on span "Add" at bounding box center [256, 37] width 15 height 10
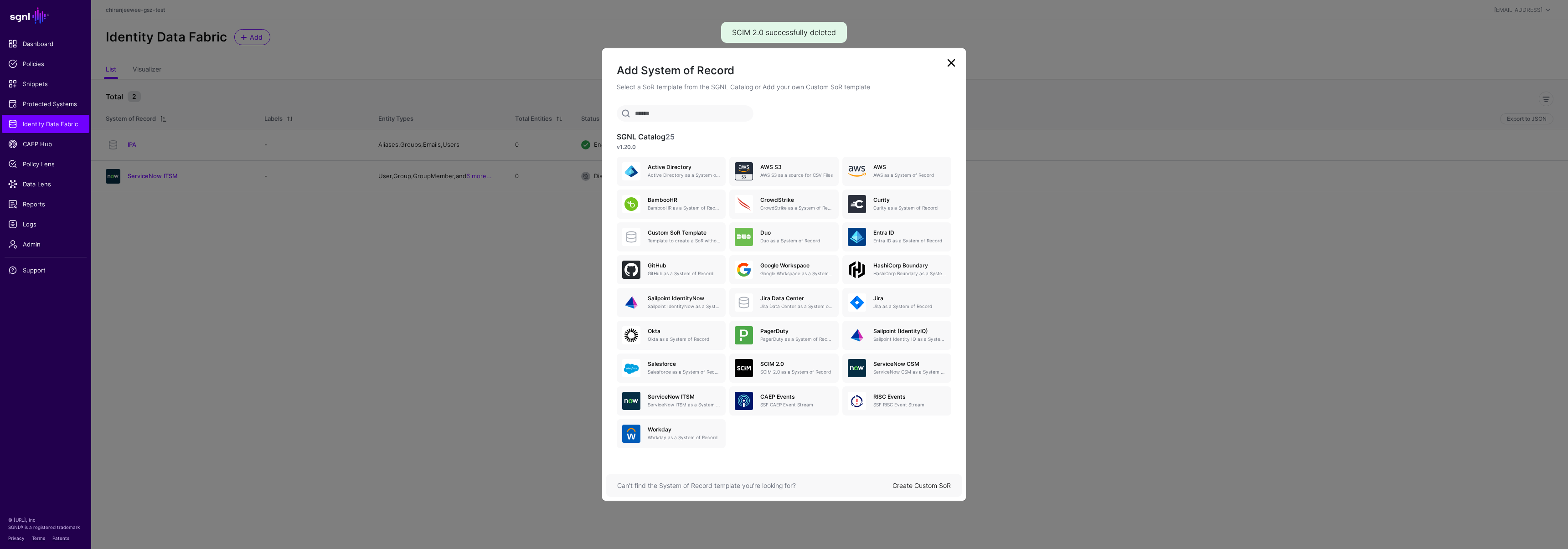
click at [934, 486] on link "Create Custom SoR" at bounding box center [922, 486] width 58 height 8
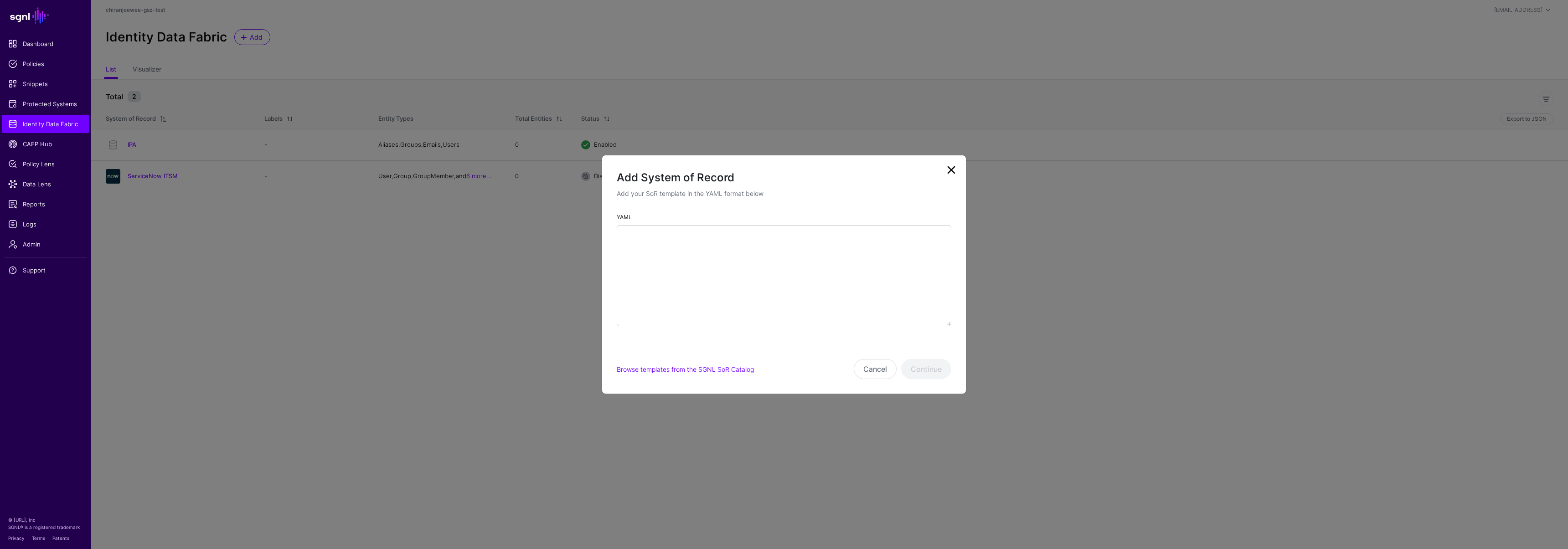
click at [612, 246] on div "YAML" at bounding box center [784, 273] width 364 height 122
click at [668, 244] on textarea "YAML" at bounding box center [784, 276] width 335 height 101
paste textarea "**********"
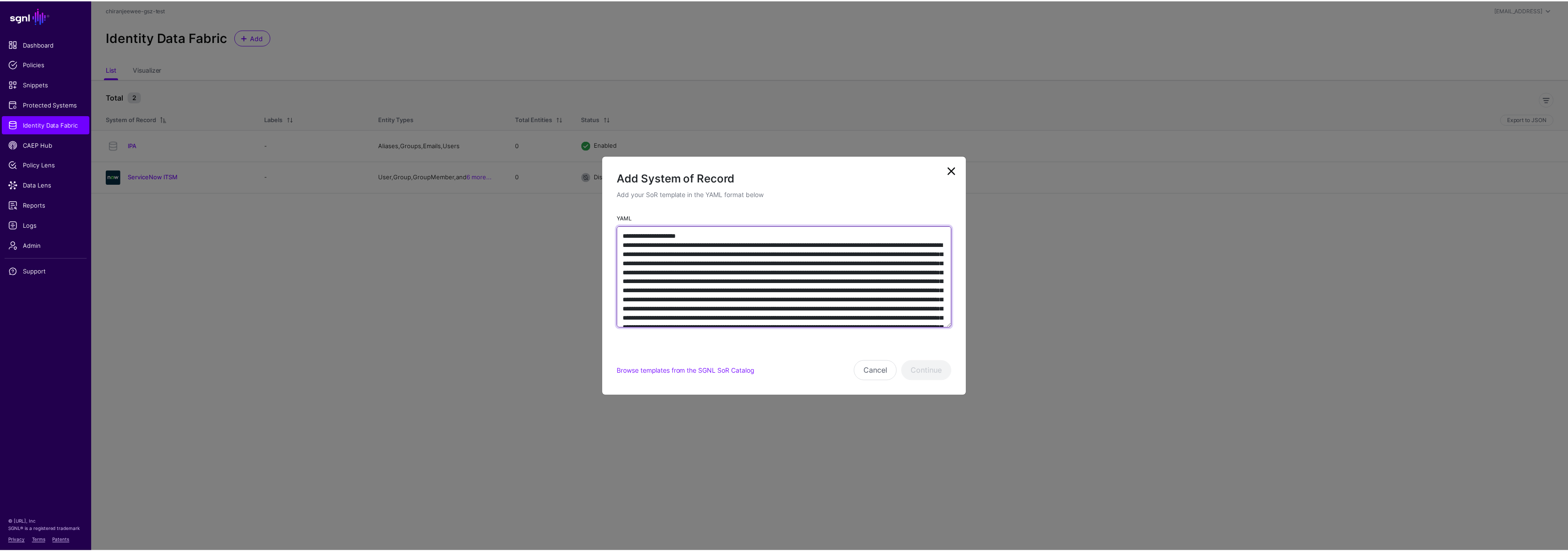
scroll to position [4880, 0]
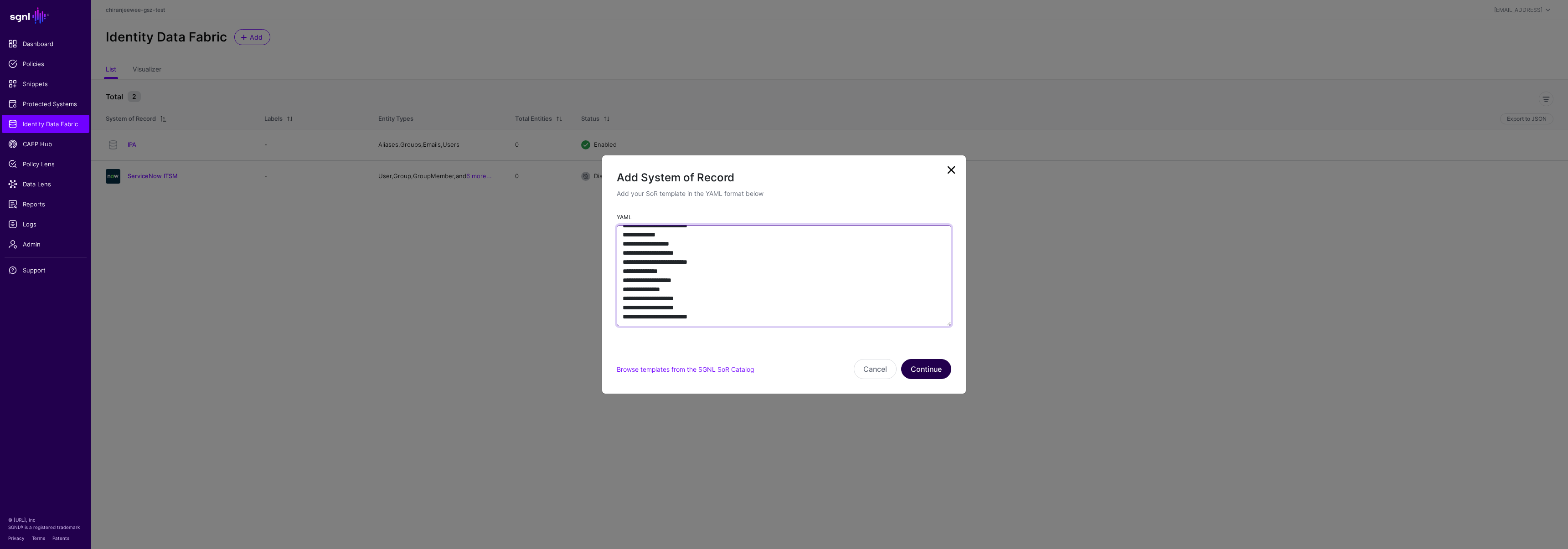
type textarea "**********"
click at [933, 372] on button "Continue" at bounding box center [926, 369] width 50 height 20
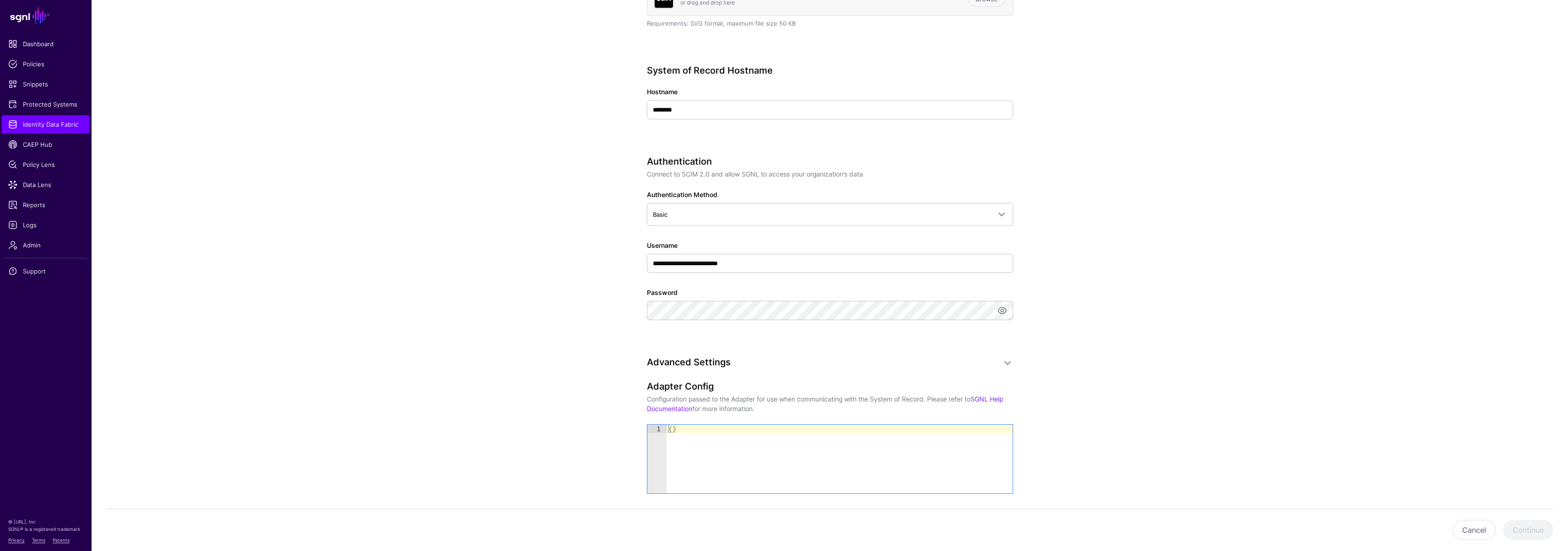
scroll to position [298, 0]
click at [770, 263] on input "**********" at bounding box center [830, 261] width 366 height 19
type input "****"
click at [544, 245] on app-datasources-details-form "**********" at bounding box center [830, 234] width 1476 height 922
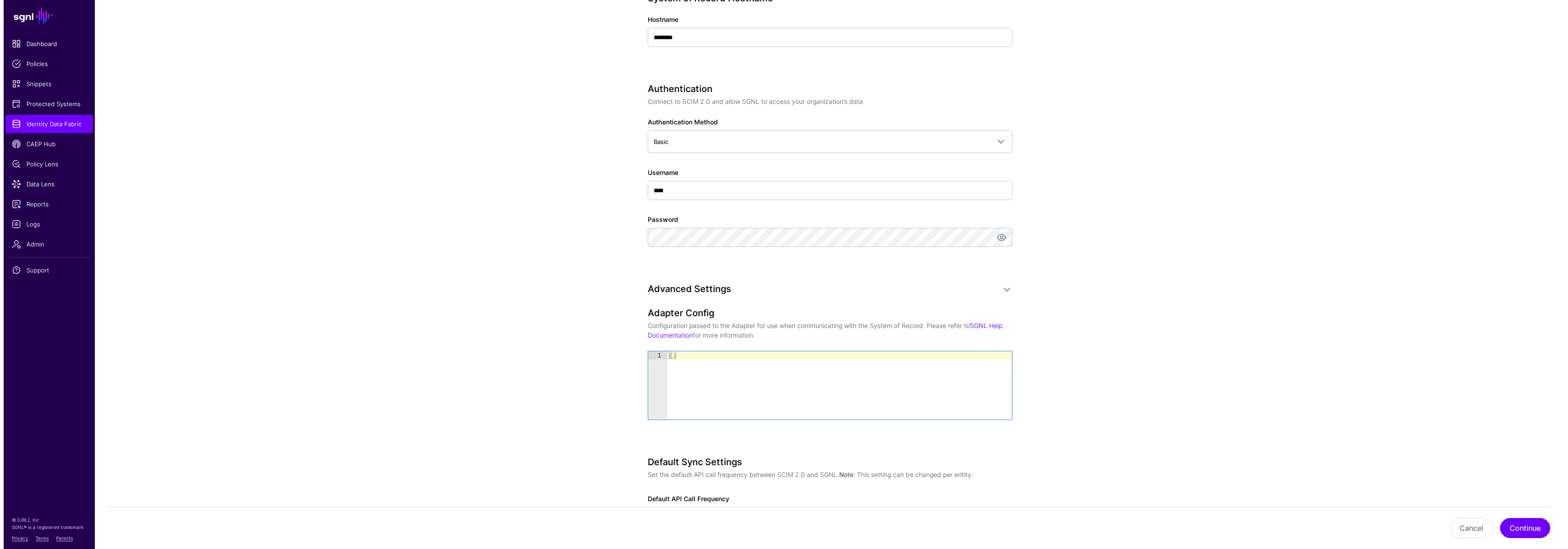
scroll to position [440, 0]
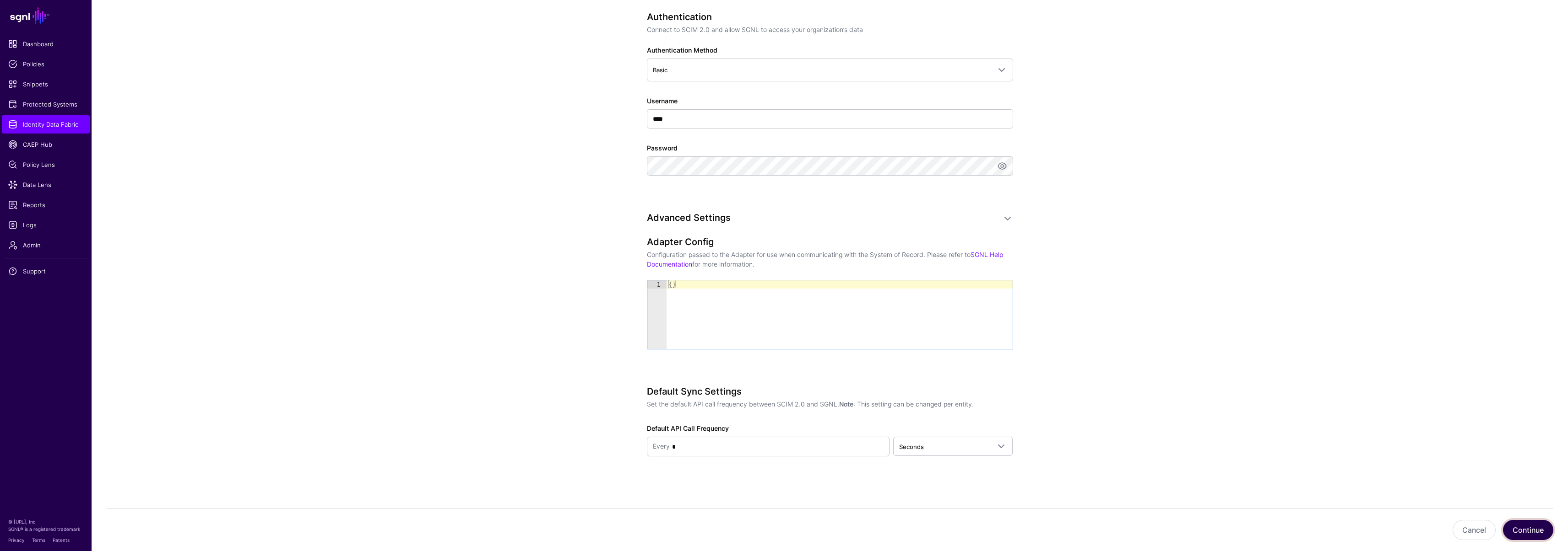
click at [1523, 531] on button "Continue" at bounding box center [1528, 530] width 50 height 20
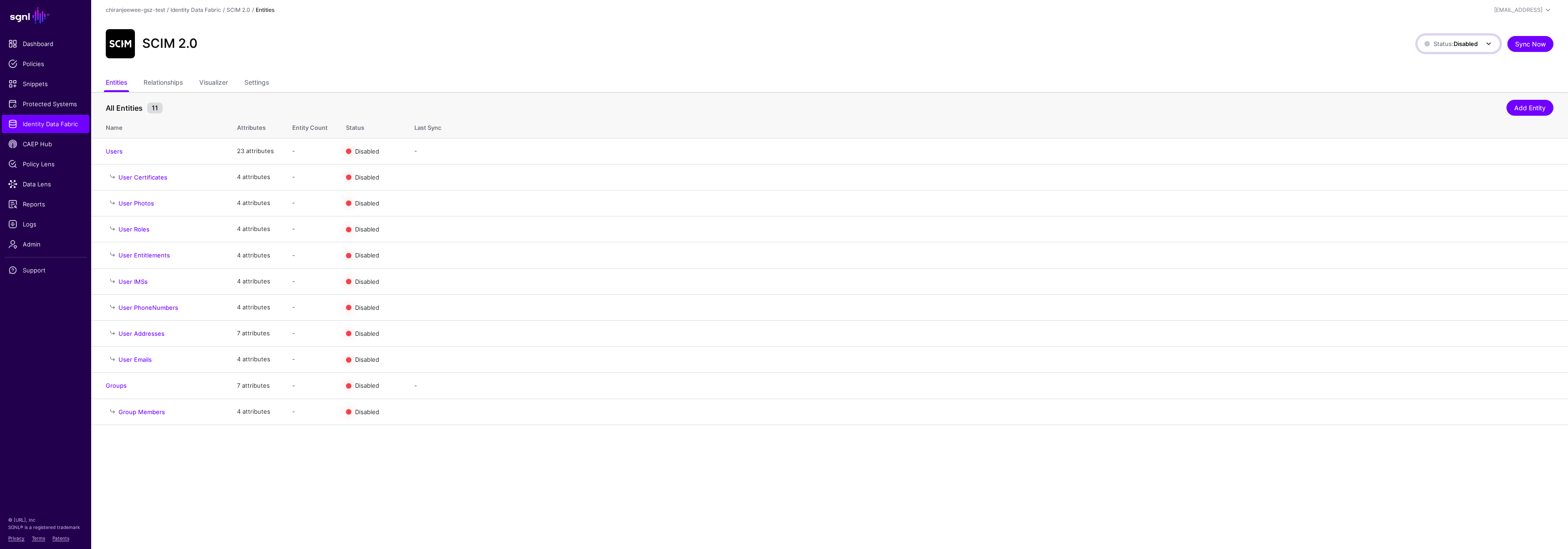
click at [1447, 47] on span "Status: Disabled" at bounding box center [1451, 44] width 54 height 10
click at [254, 79] on link "Settings" at bounding box center [256, 83] width 24 height 17
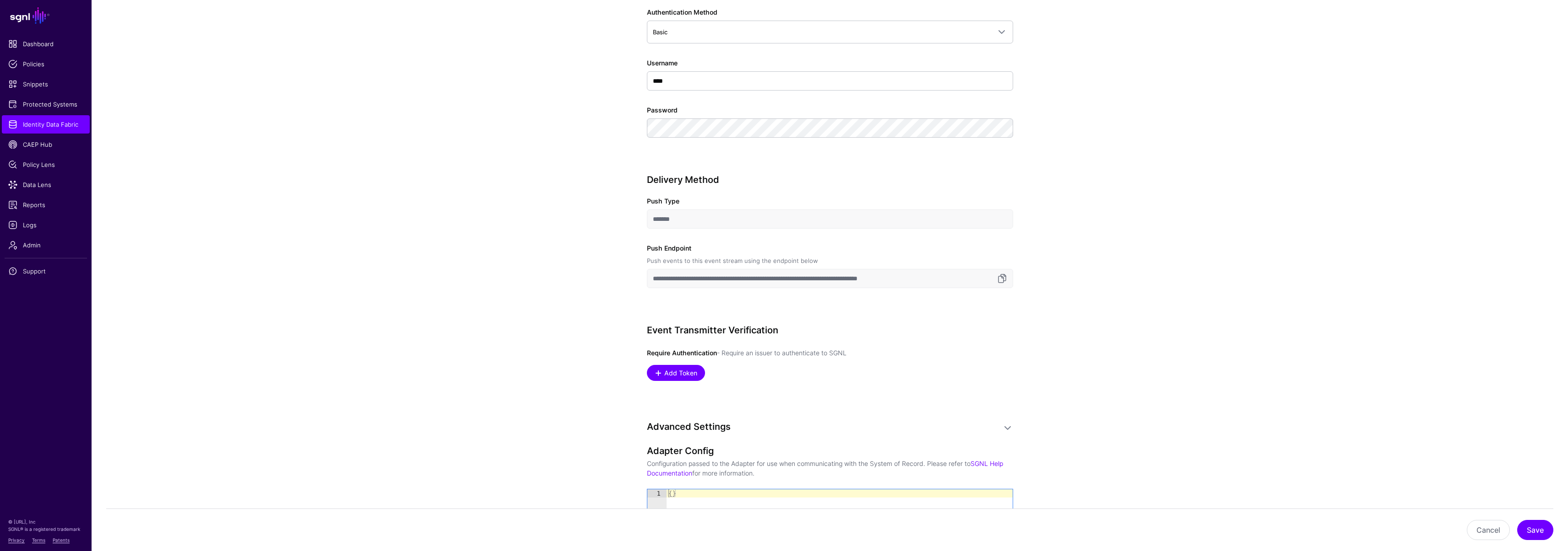
scroll to position [507, 0]
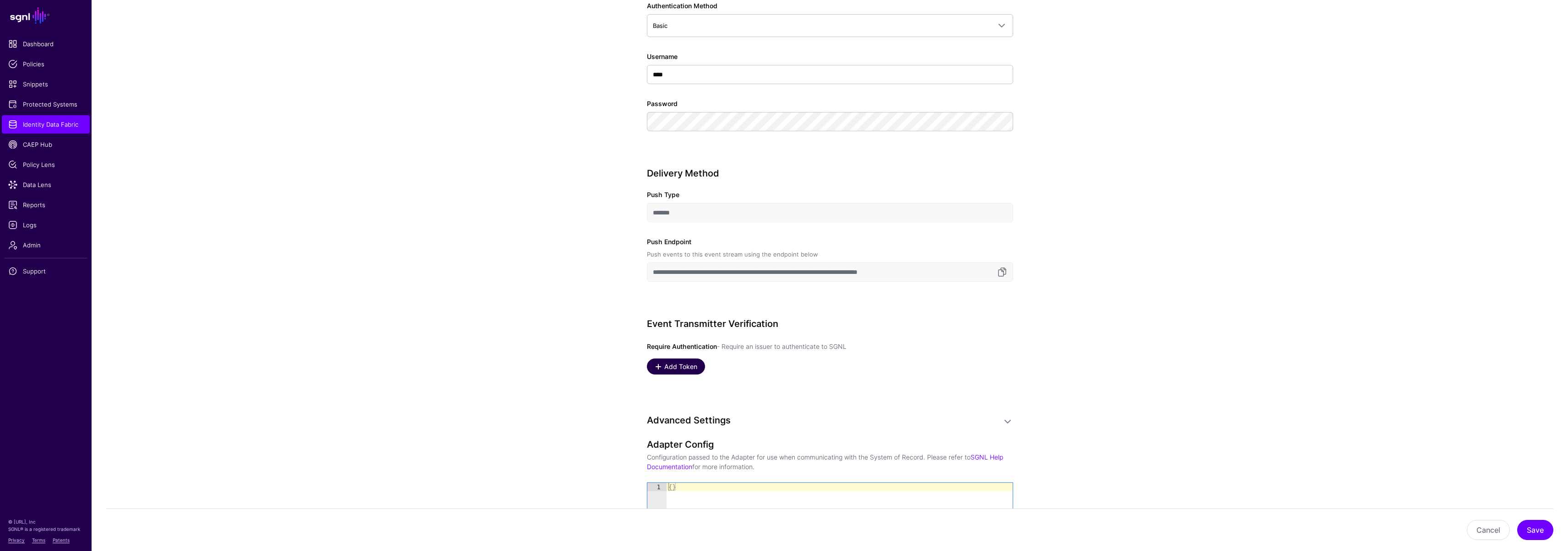
click at [679, 365] on span "Add Token" at bounding box center [680, 367] width 35 height 10
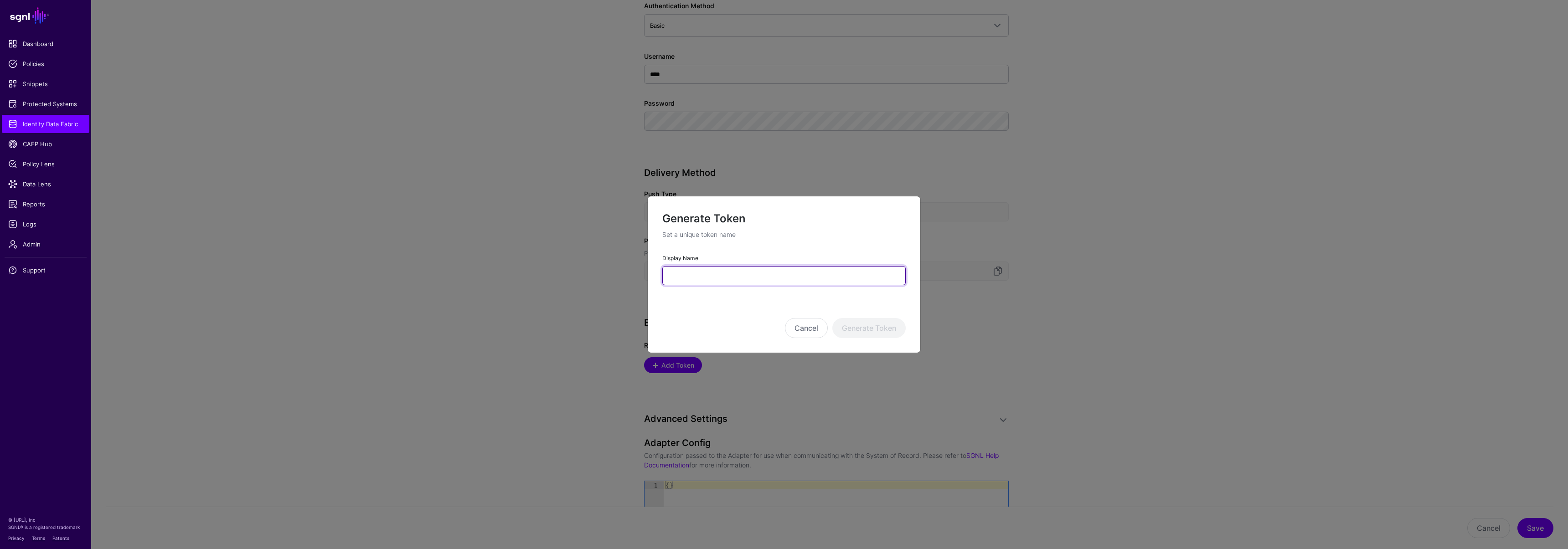
click at [704, 269] on input "Display Name" at bounding box center [784, 275] width 243 height 19
type input "*********"
click at [874, 329] on button "Generate Token" at bounding box center [869, 328] width 74 height 20
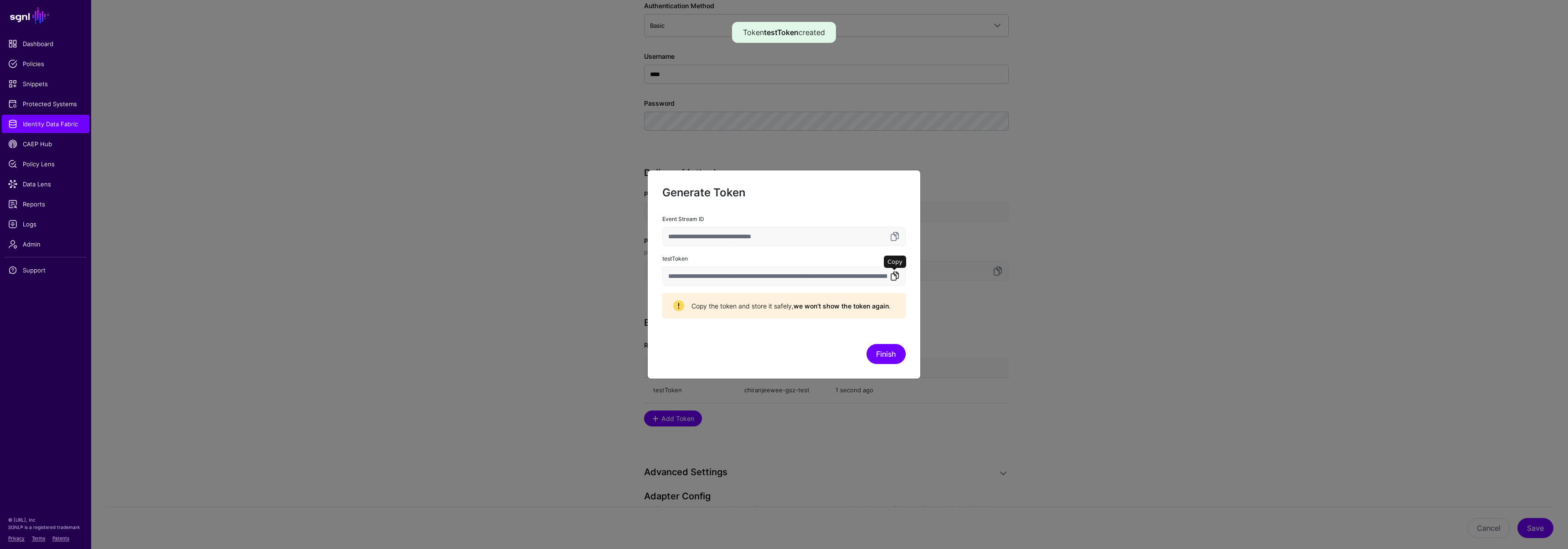
click at [895, 277] on link at bounding box center [895, 276] width 11 height 11
click at [888, 360] on button "Finish" at bounding box center [886, 354] width 39 height 20
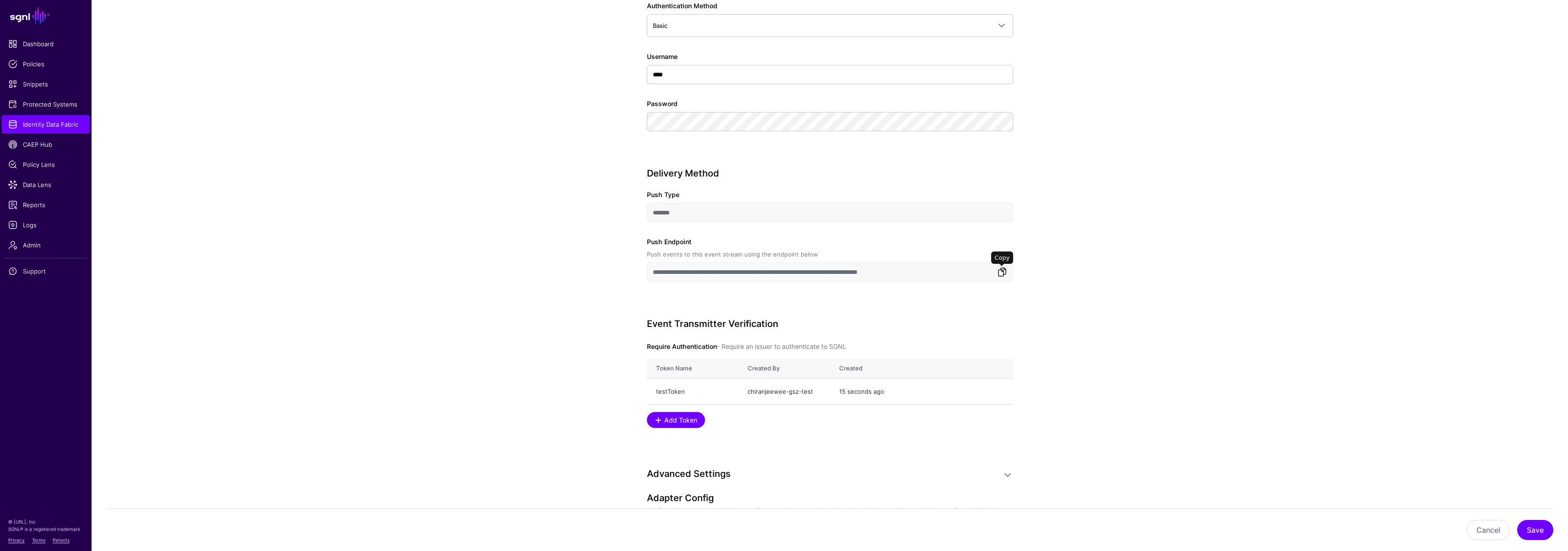
click at [1004, 269] on link at bounding box center [1002, 272] width 11 height 11
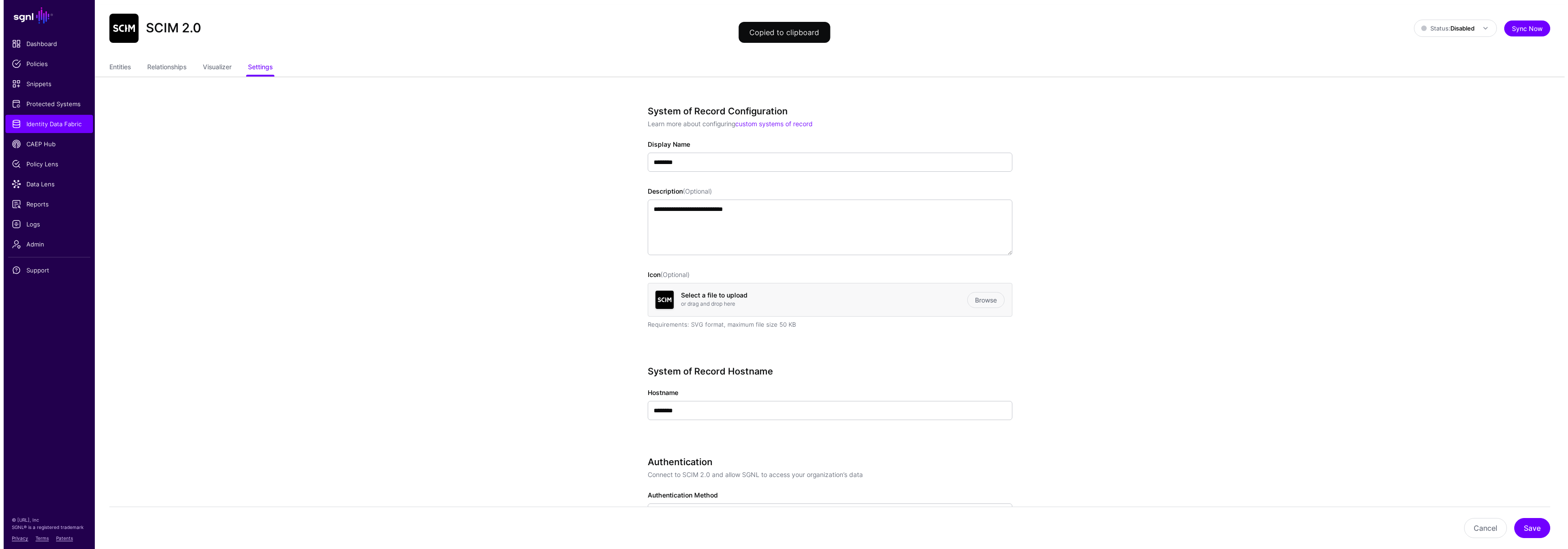
scroll to position [0, 0]
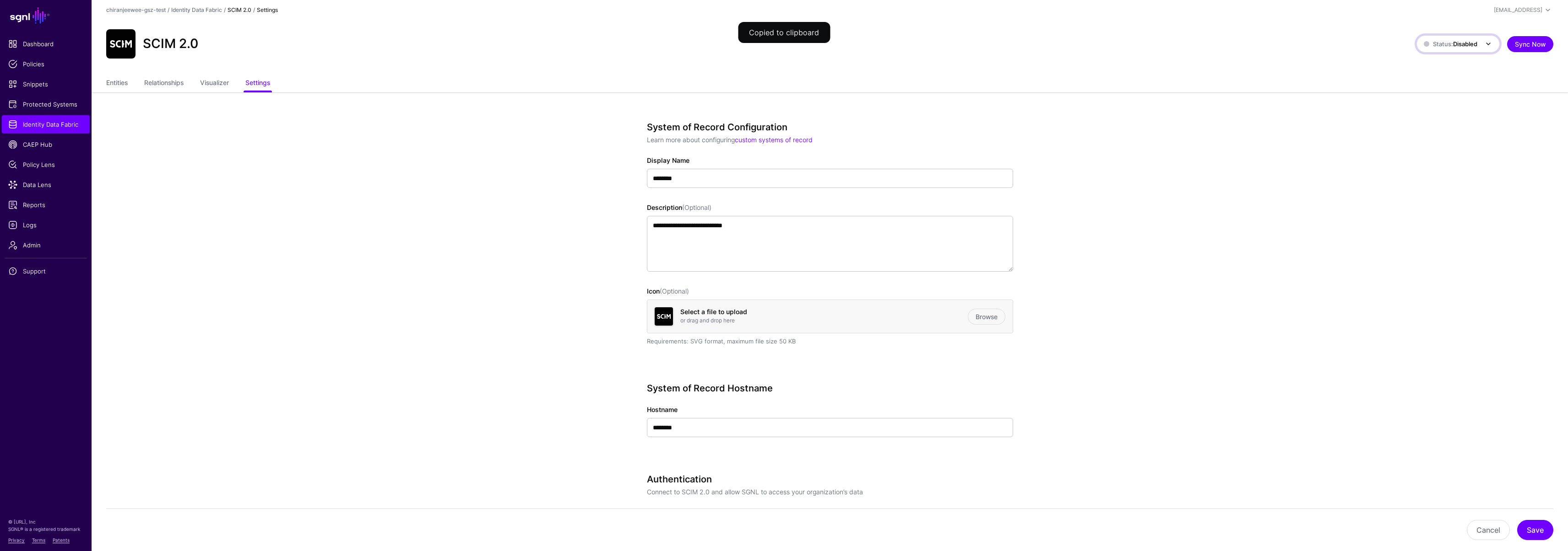
drag, startPoint x: 1446, startPoint y: 37, endPoint x: 1449, endPoint y: 48, distance: 11.4
click at [1446, 37] on link "Status: Disabled" at bounding box center [1458, 44] width 83 height 17
click at [1443, 67] on span "Enabled Syncing active for all configured entities that are enabled" at bounding box center [1466, 78] width 85 height 37
click at [1526, 530] on button "Save" at bounding box center [1535, 530] width 36 height 20
click at [116, 79] on link "Entities" at bounding box center [117, 84] width 21 height 17
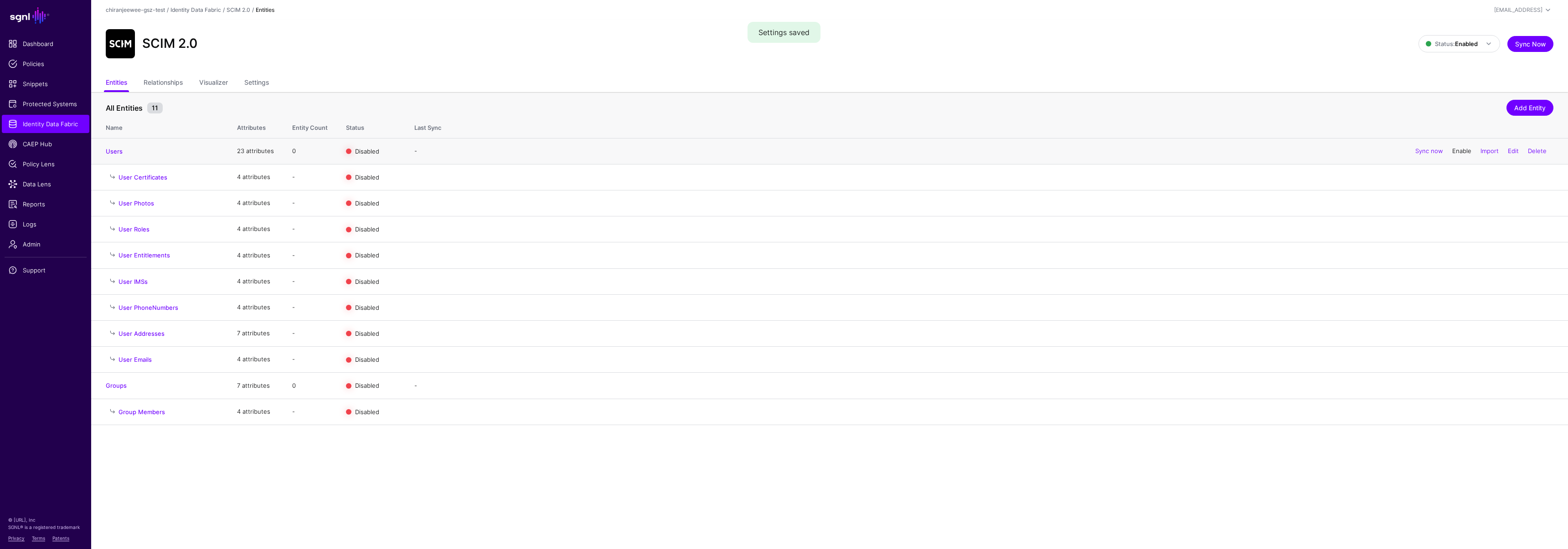
click at [1459, 150] on link "Enable" at bounding box center [1461, 151] width 19 height 7
click at [1458, 385] on link "Enable" at bounding box center [1461, 386] width 19 height 7
click at [33, 220] on span "Logs" at bounding box center [45, 224] width 75 height 9
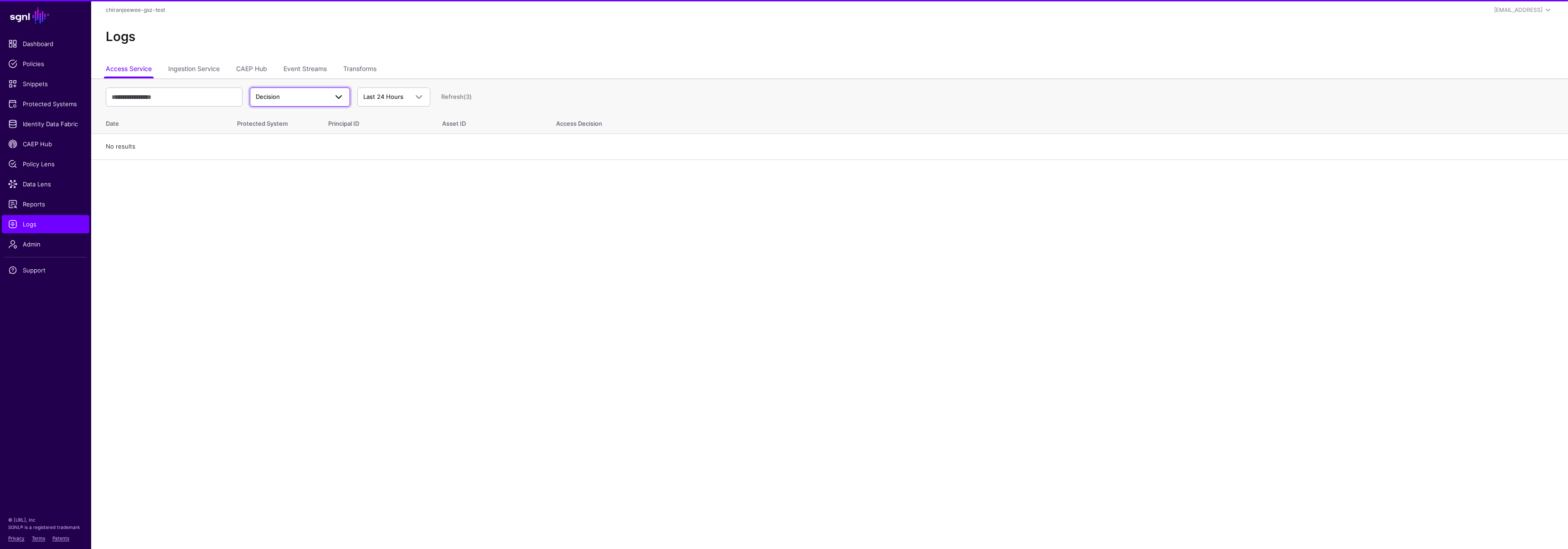
click at [304, 93] on span "Decision" at bounding box center [292, 97] width 72 height 9
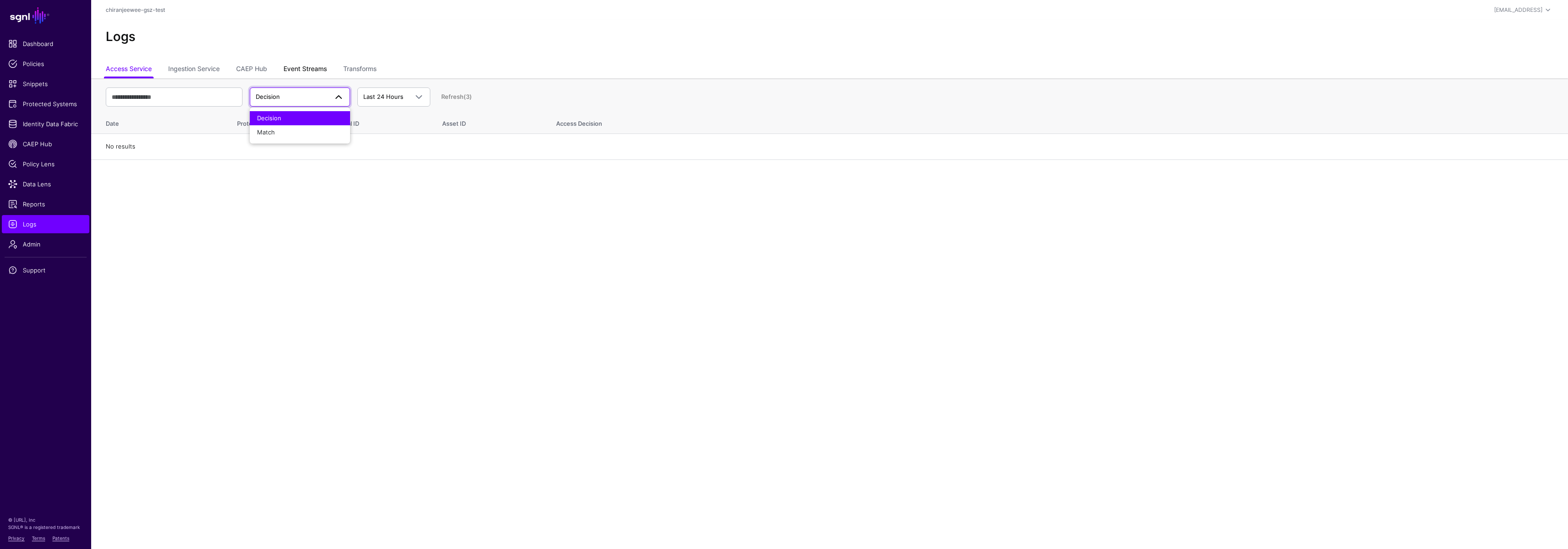
click at [306, 72] on link "Event Streams" at bounding box center [305, 69] width 43 height 17
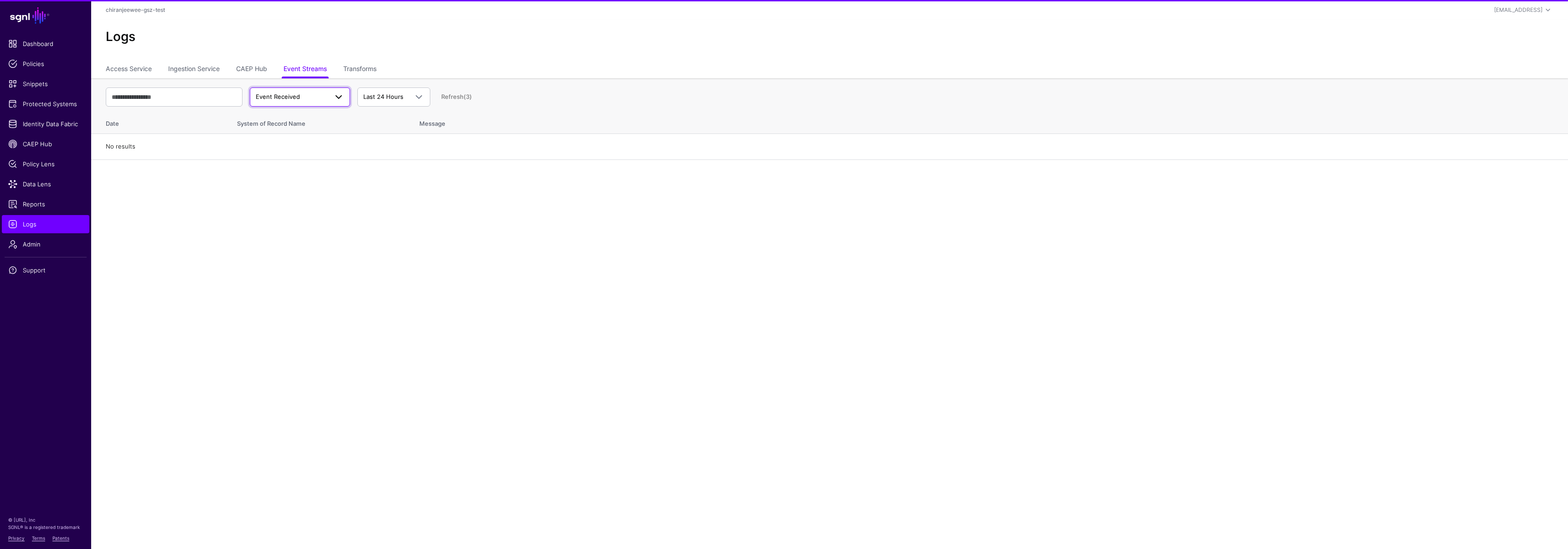
click at [298, 92] on span "Event Received" at bounding box center [299, 97] width 88 height 11
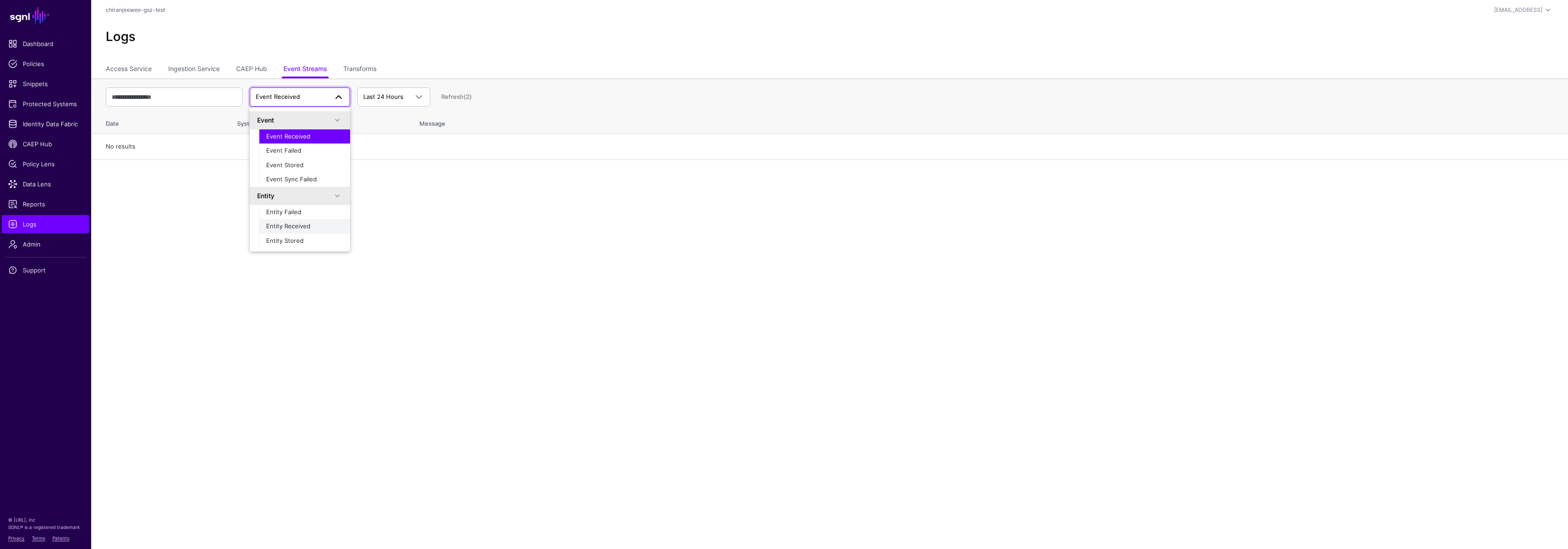
click at [300, 222] on span "Entity Received" at bounding box center [288, 226] width 44 height 7
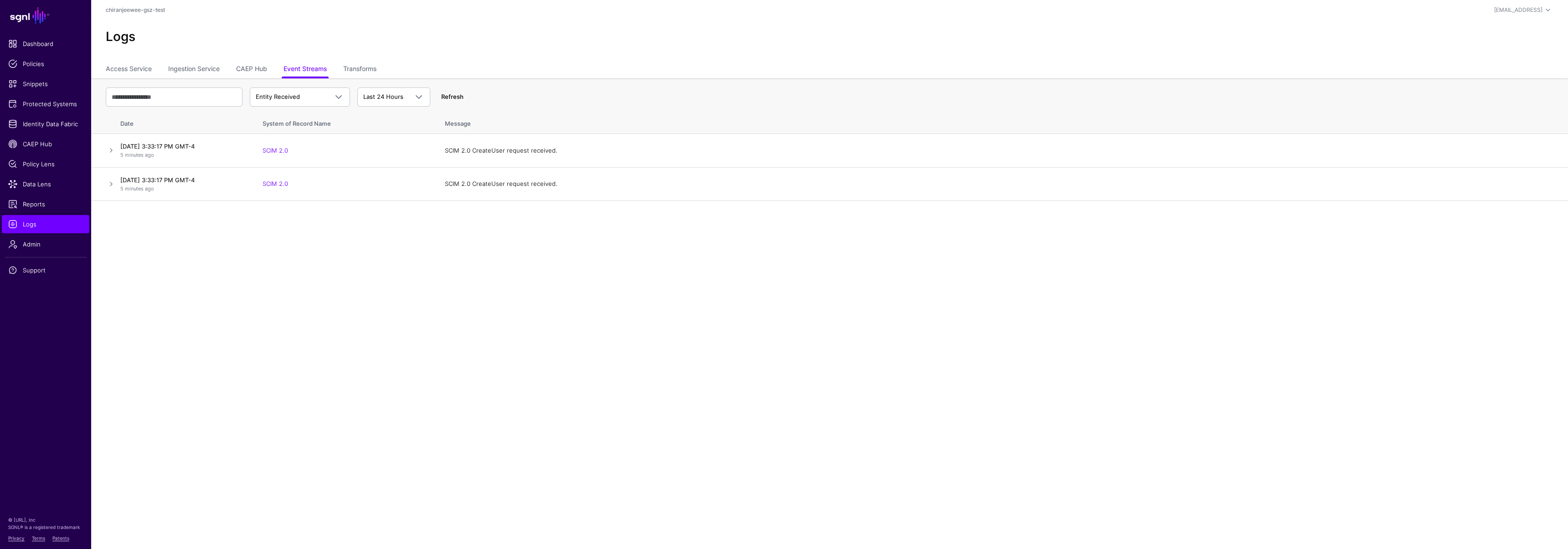
click at [458, 98] on link "Refresh" at bounding box center [452, 97] width 23 height 7
click at [305, 97] on span "Entity Received" at bounding box center [292, 97] width 72 height 9
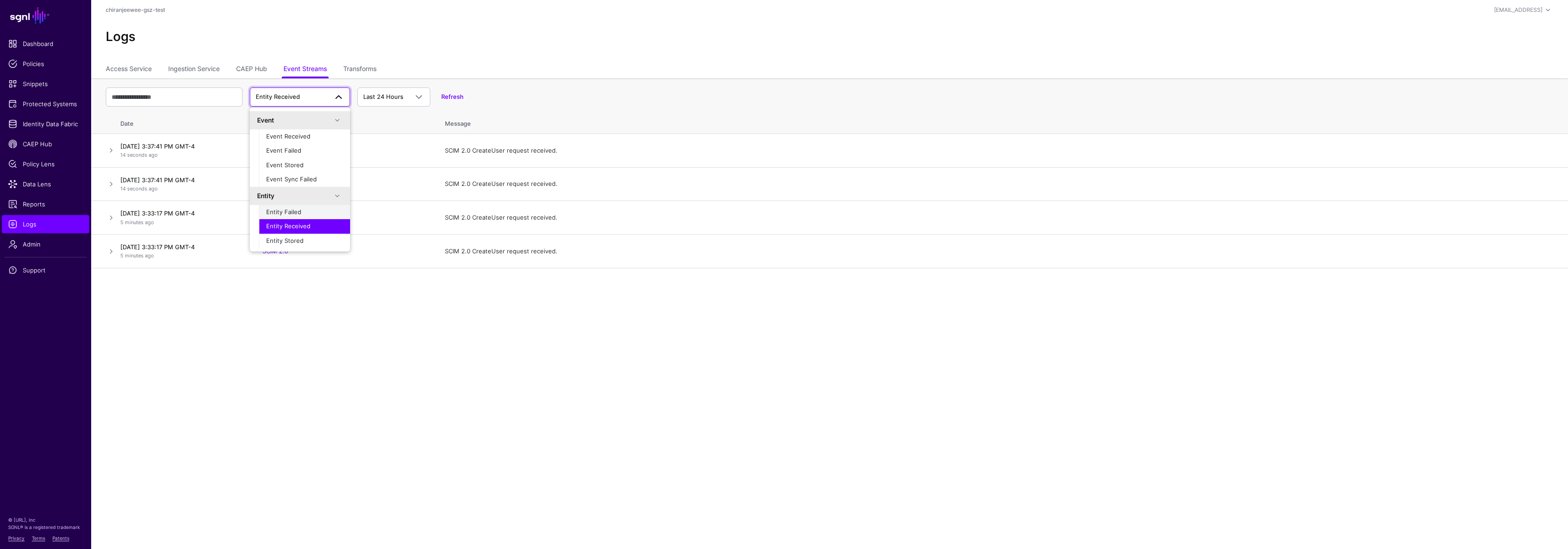
scroll to position [2, 0]
click at [292, 237] on span "Entity Stored" at bounding box center [284, 239] width 37 height 7
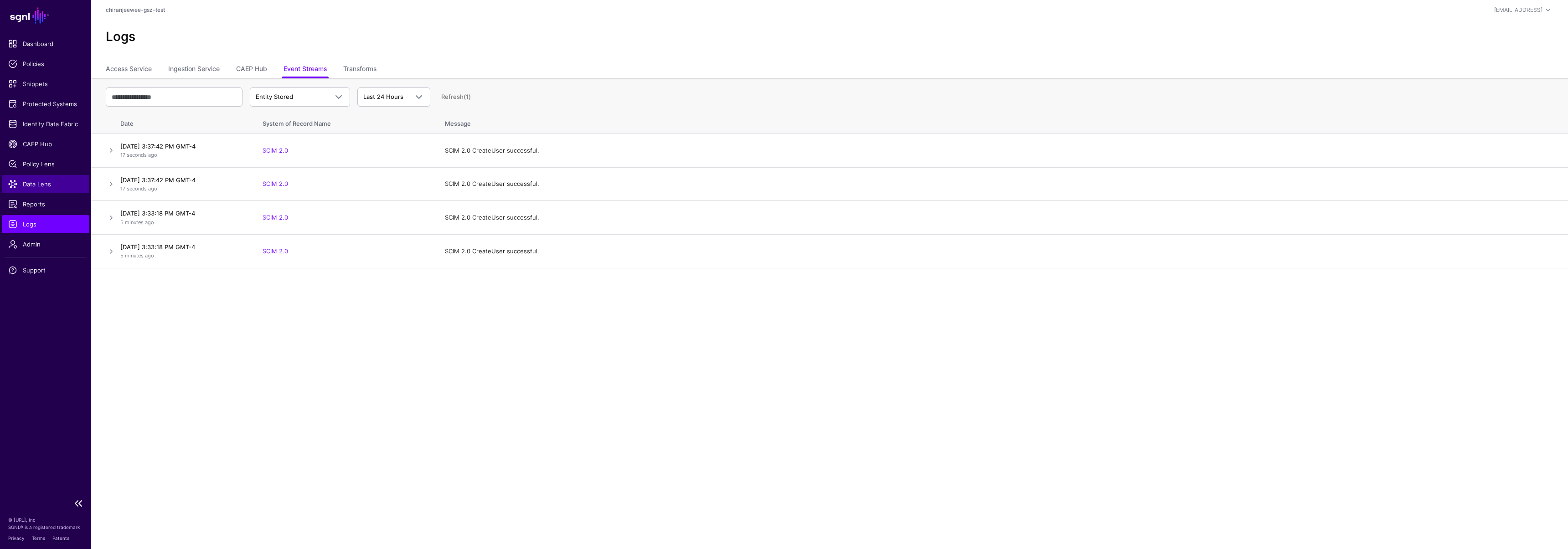
click at [39, 185] on span "Data Lens" at bounding box center [45, 184] width 75 height 9
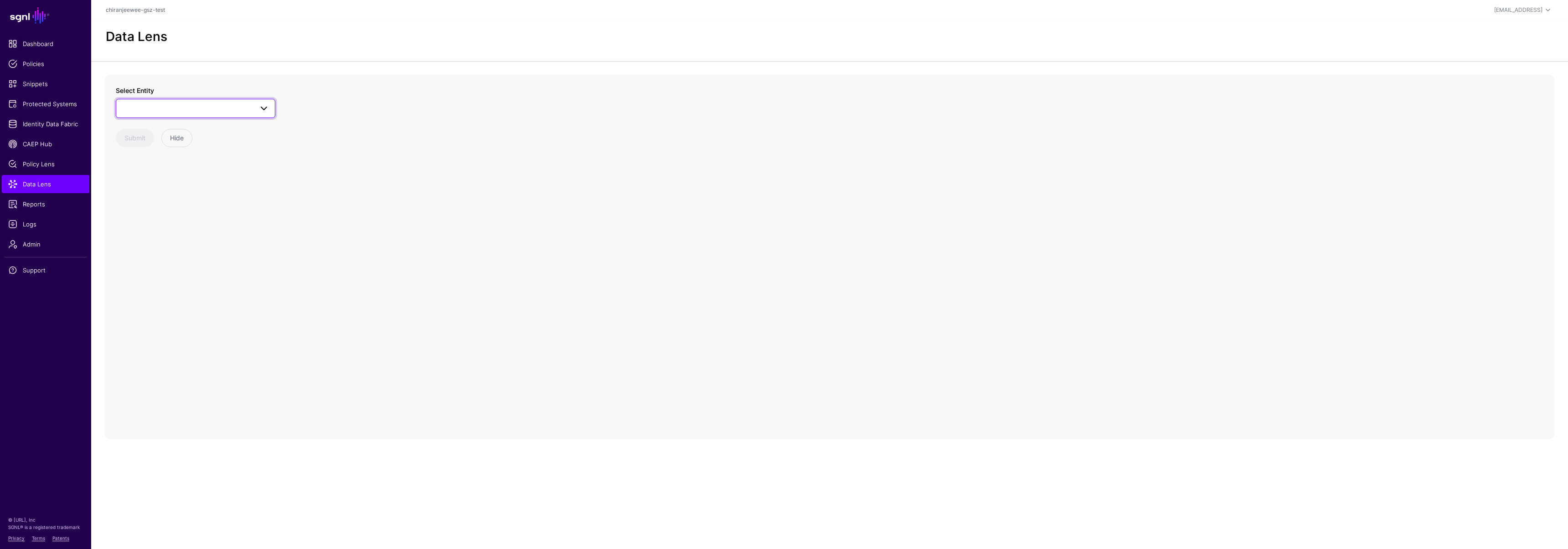
click at [170, 112] on span at bounding box center [195, 108] width 148 height 11
click at [150, 169] on div "Users" at bounding box center [200, 167] width 136 height 9
click at [803, 268] on circle at bounding box center [801, 270] width 11 height 11
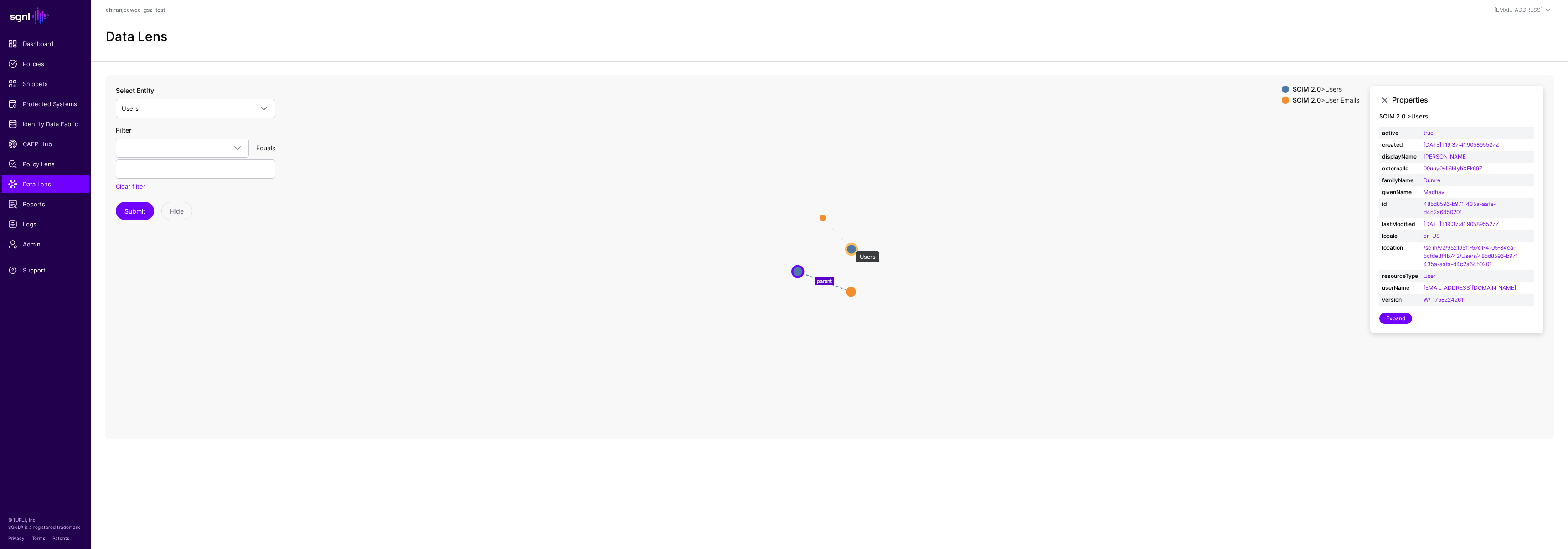
click at [851, 247] on circle at bounding box center [852, 250] width 11 height 11
click at [798, 270] on circle at bounding box center [797, 271] width 11 height 11
drag, startPoint x: 361, startPoint y: 23, endPoint x: 371, endPoint y: 1, distance: 24.2
click at [361, 23] on div "Data Lens" at bounding box center [830, 40] width 1477 height 41
click at [399, 21] on div "Data Lens" at bounding box center [830, 40] width 1477 height 41
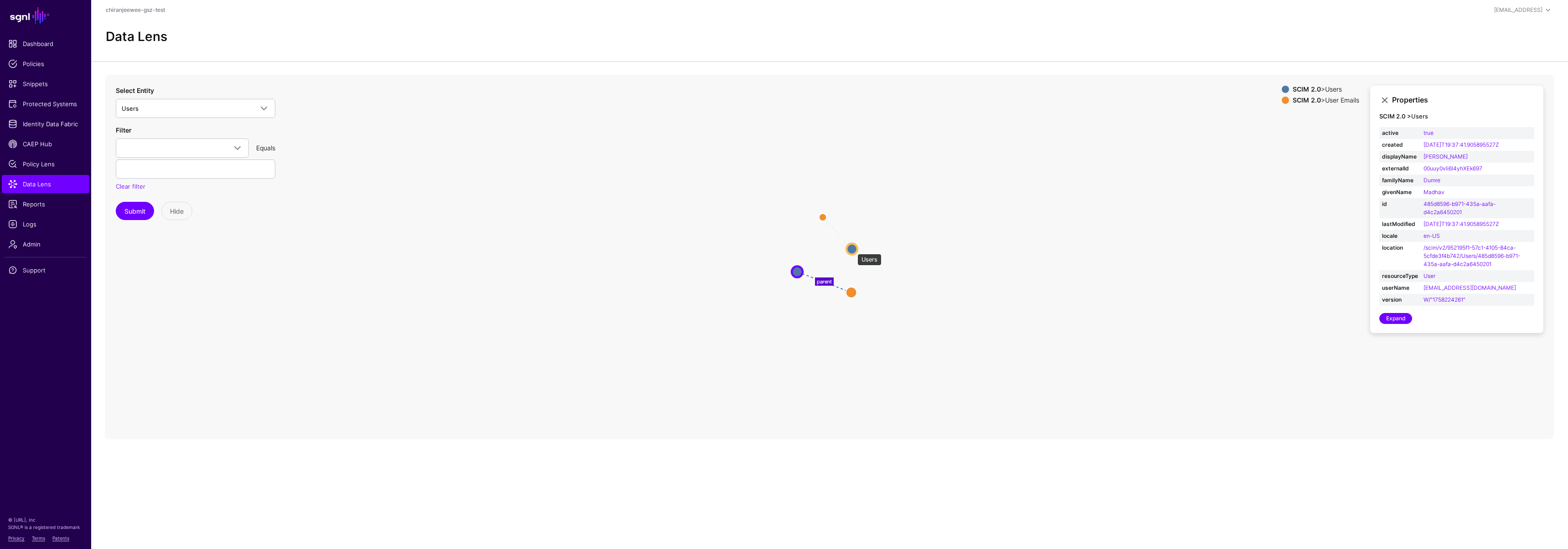
click at [854, 247] on circle at bounding box center [852, 249] width 11 height 11
click at [531, 194] on icon "parent parent Users Users User Emails User Emails Users Users User Emails User …" at bounding box center [829, 257] width 1449 height 365
click at [852, 248] on circle at bounding box center [852, 249] width 11 height 11
click at [794, 273] on circle at bounding box center [796, 272] width 11 height 11
click at [37, 225] on span "Logs" at bounding box center [45, 224] width 75 height 9
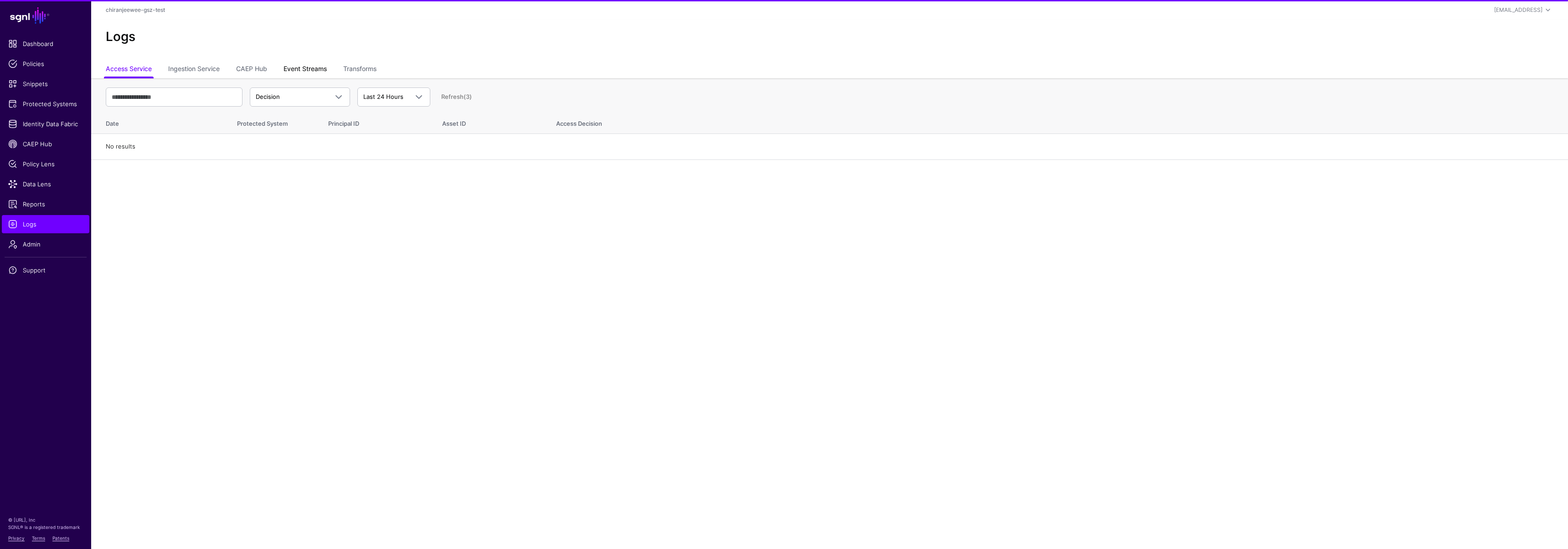
click at [307, 71] on link "Event Streams" at bounding box center [305, 69] width 43 height 17
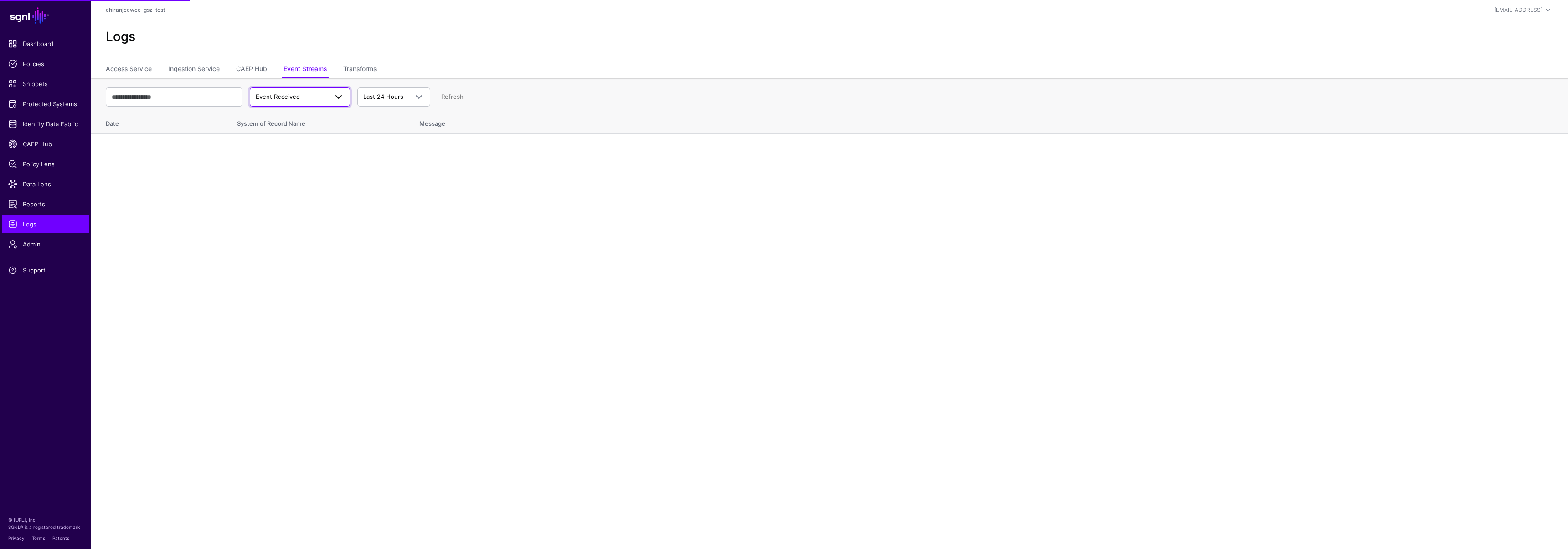
click at [304, 93] on span "Event Received" at bounding box center [292, 97] width 72 height 9
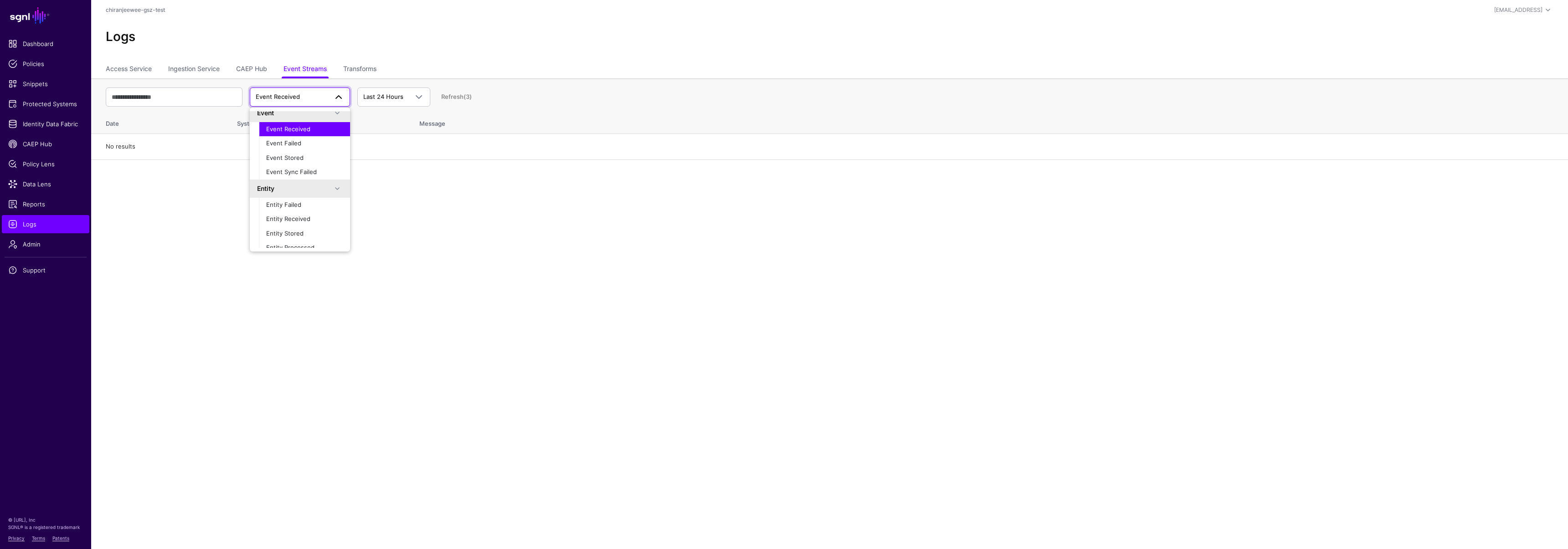
scroll to position [16, 0]
click at [302, 206] on span "Entity Received" at bounding box center [288, 209] width 44 height 7
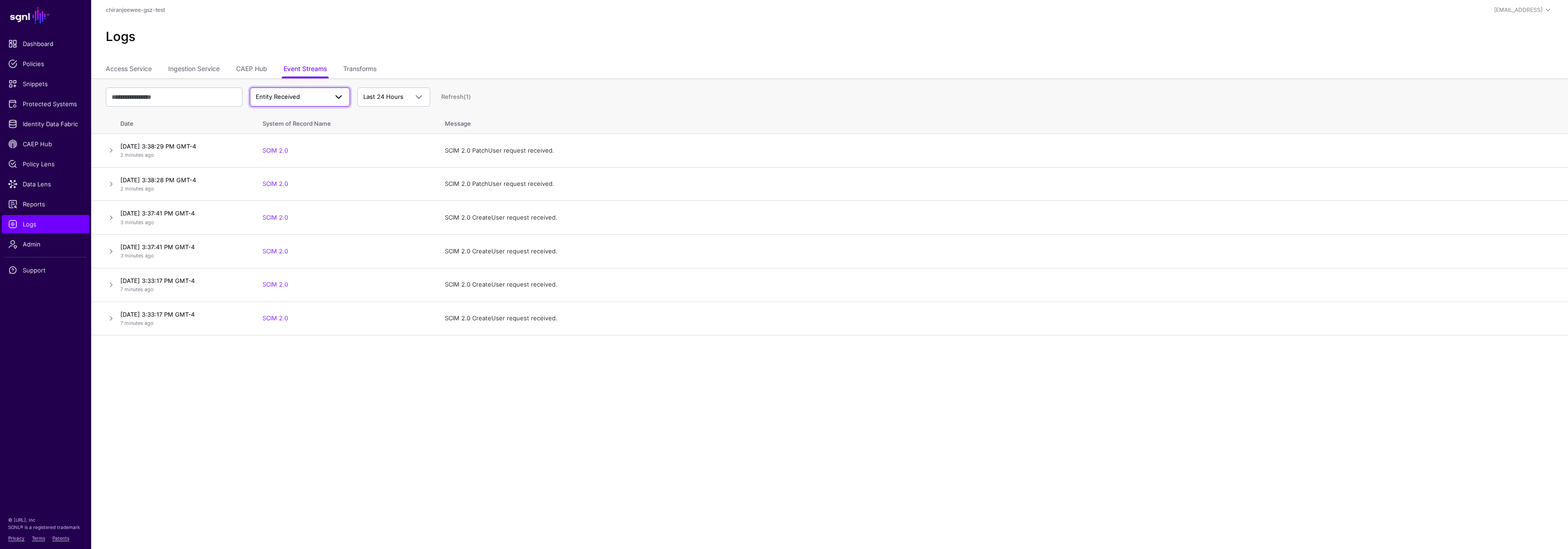
click at [304, 100] on span "Entity Received" at bounding box center [292, 97] width 72 height 9
click at [307, 225] on span "Entity Received" at bounding box center [288, 226] width 44 height 7
click at [455, 96] on link "Refresh (3)" at bounding box center [457, 97] width 30 height 7
click at [450, 96] on link "Refresh" at bounding box center [452, 97] width 23 height 7
click at [116, 152] on link at bounding box center [111, 150] width 11 height 11
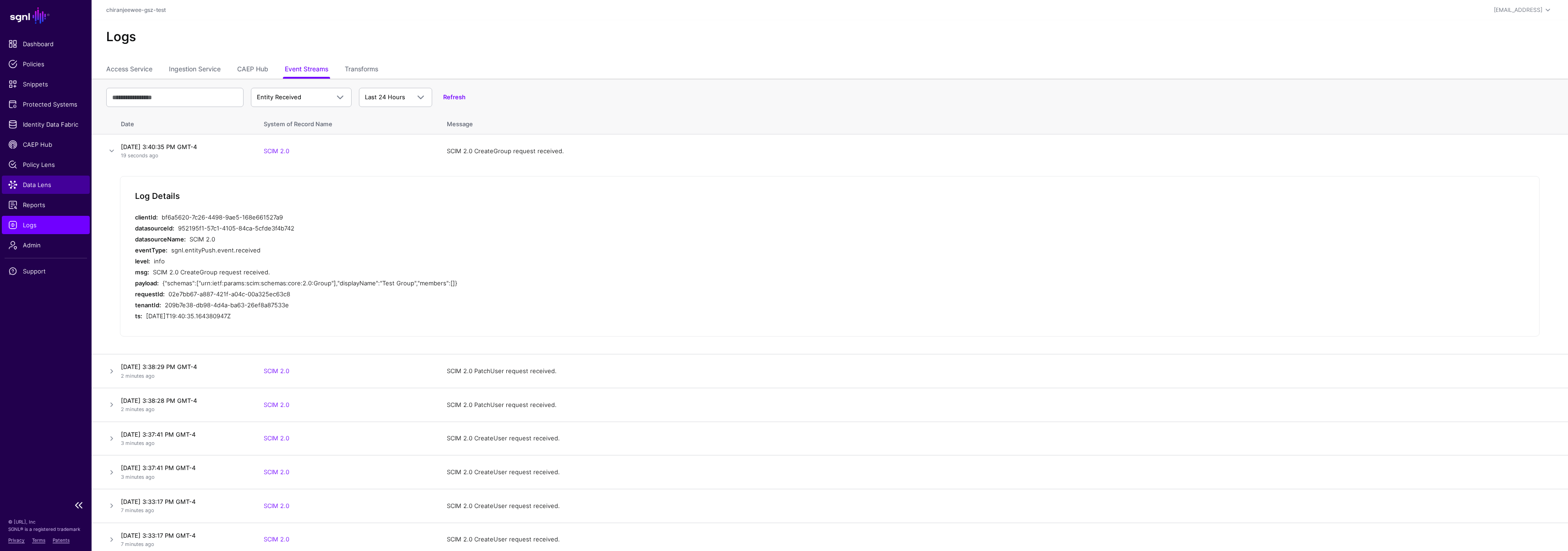
click at [31, 181] on span "Data Lens" at bounding box center [45, 184] width 75 height 9
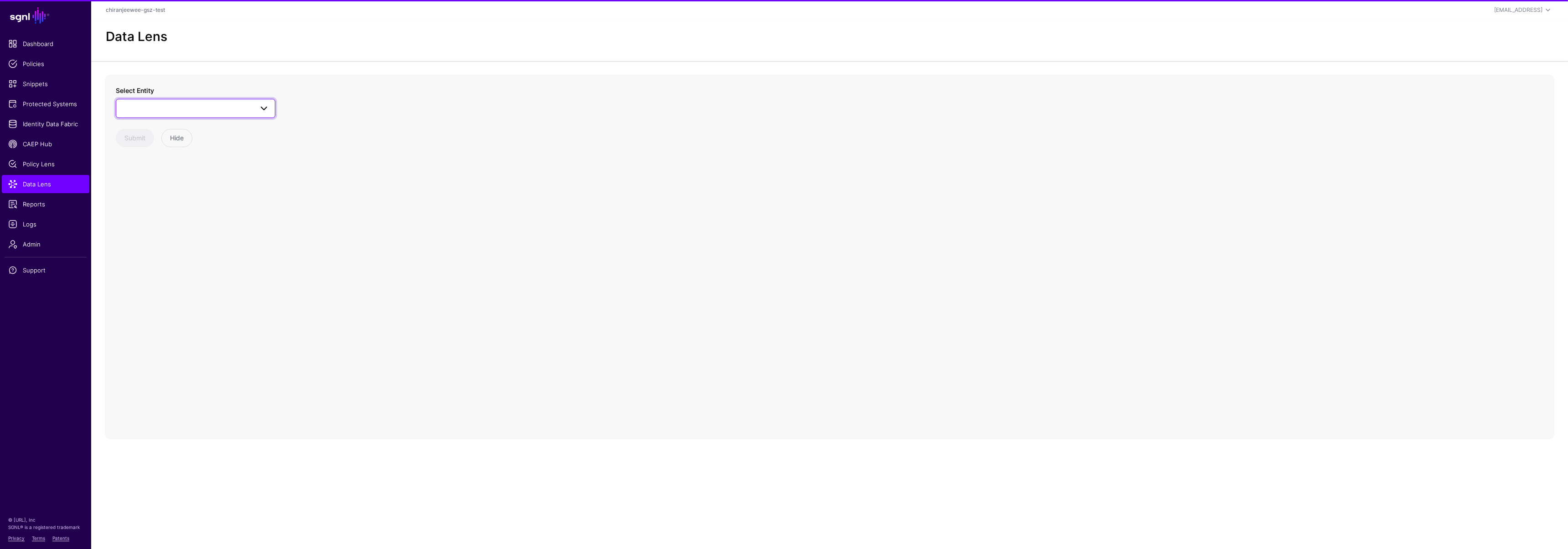
click at [152, 106] on span at bounding box center [195, 108] width 148 height 11
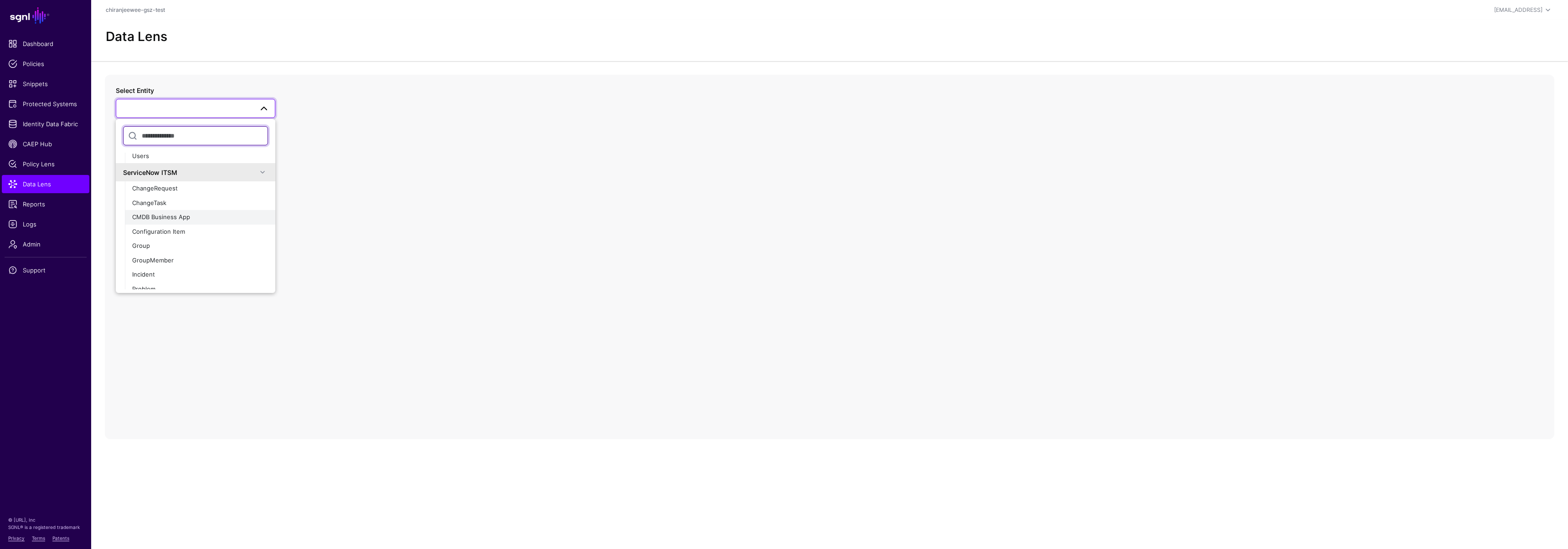
scroll to position [166, 0]
click at [169, 250] on button "Group" at bounding box center [200, 246] width 150 height 15
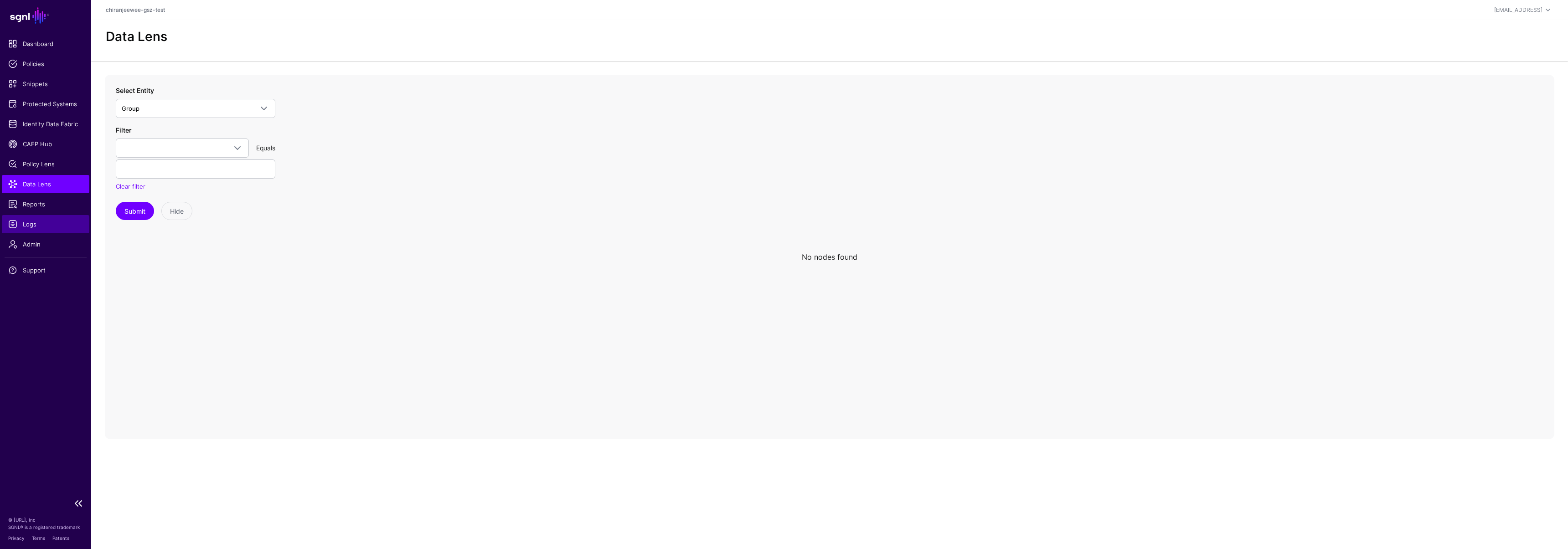
click at [44, 224] on span "Logs" at bounding box center [45, 224] width 75 height 9
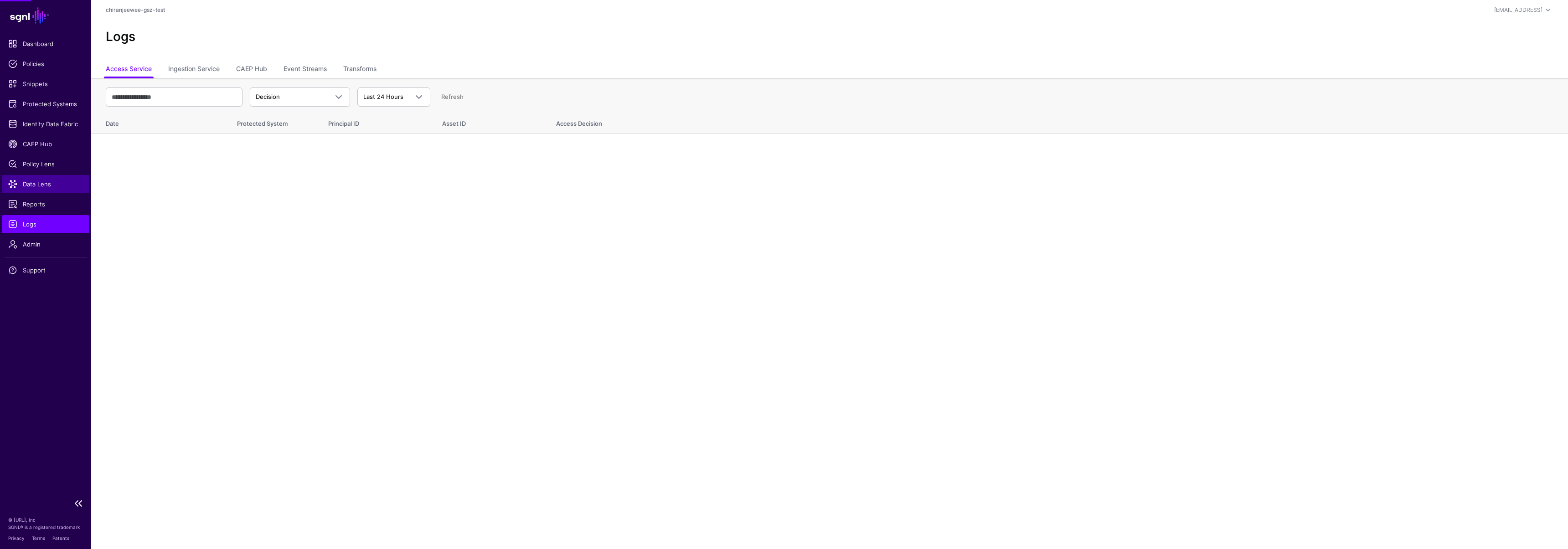
click at [40, 186] on span "Data Lens" at bounding box center [45, 184] width 75 height 9
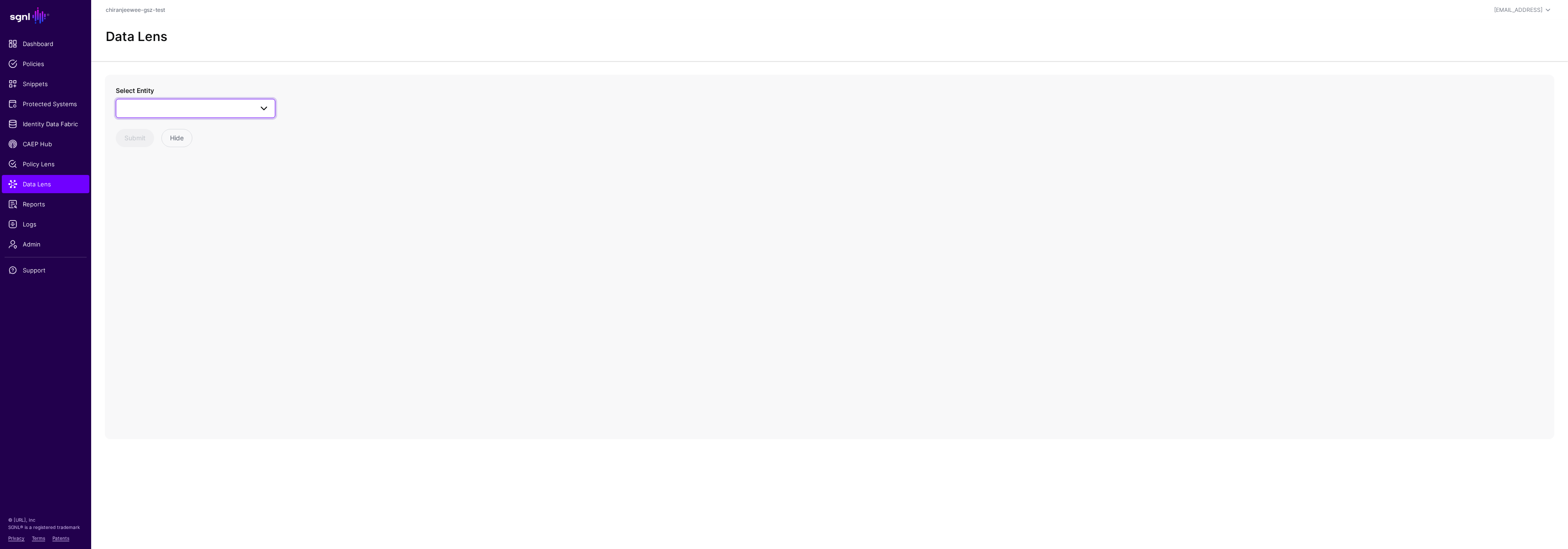
click at [166, 112] on span at bounding box center [195, 108] width 148 height 11
click at [155, 192] on div "Groups" at bounding box center [200, 191] width 136 height 9
click at [828, 255] on circle at bounding box center [833, 257] width 11 height 11
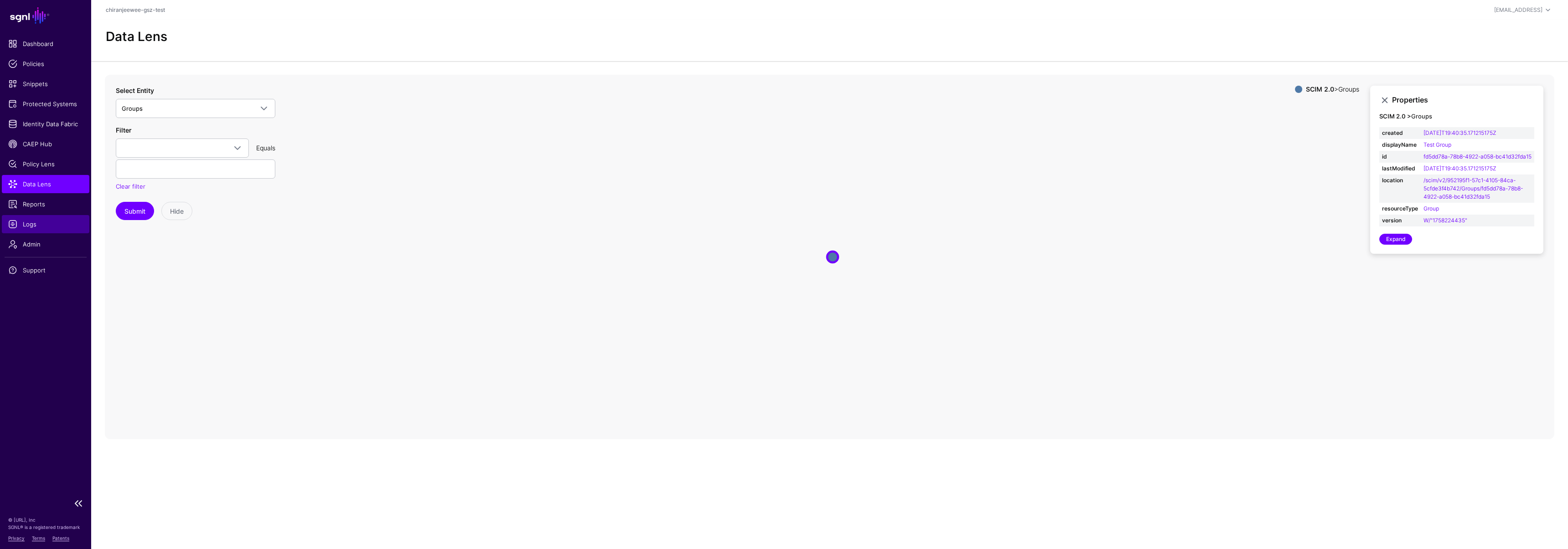
click at [40, 228] on span "Logs" at bounding box center [45, 224] width 75 height 9
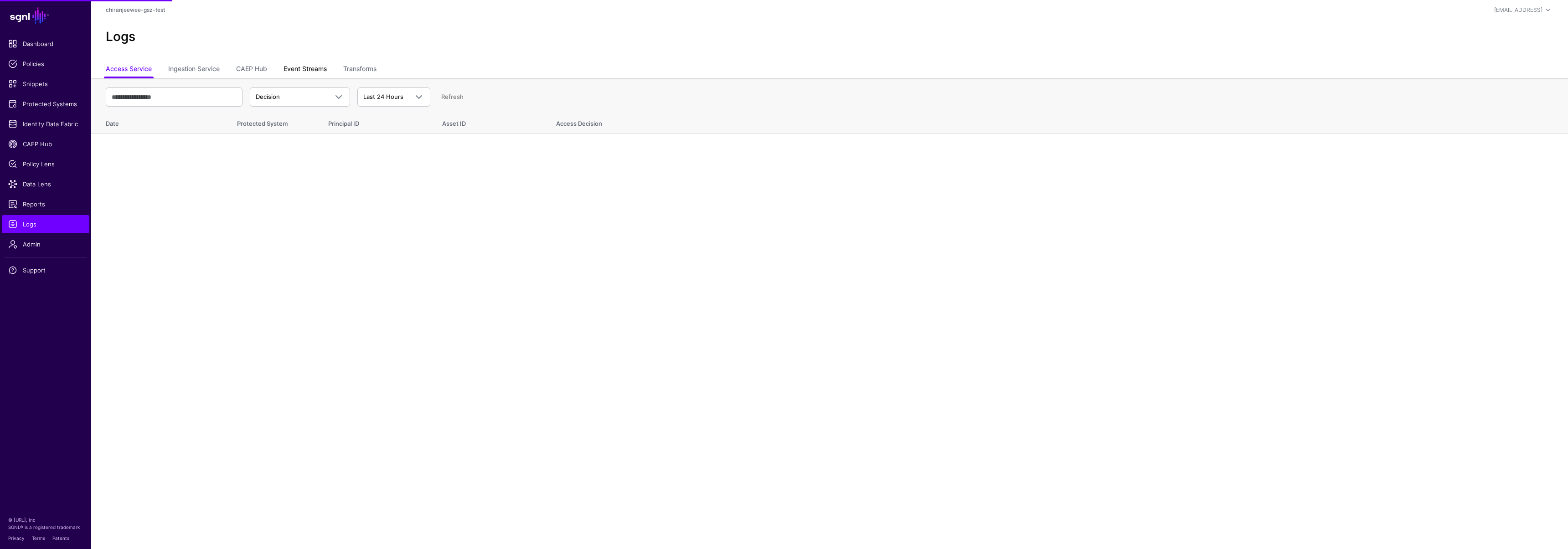
click at [305, 68] on link "Event Streams" at bounding box center [305, 69] width 43 height 17
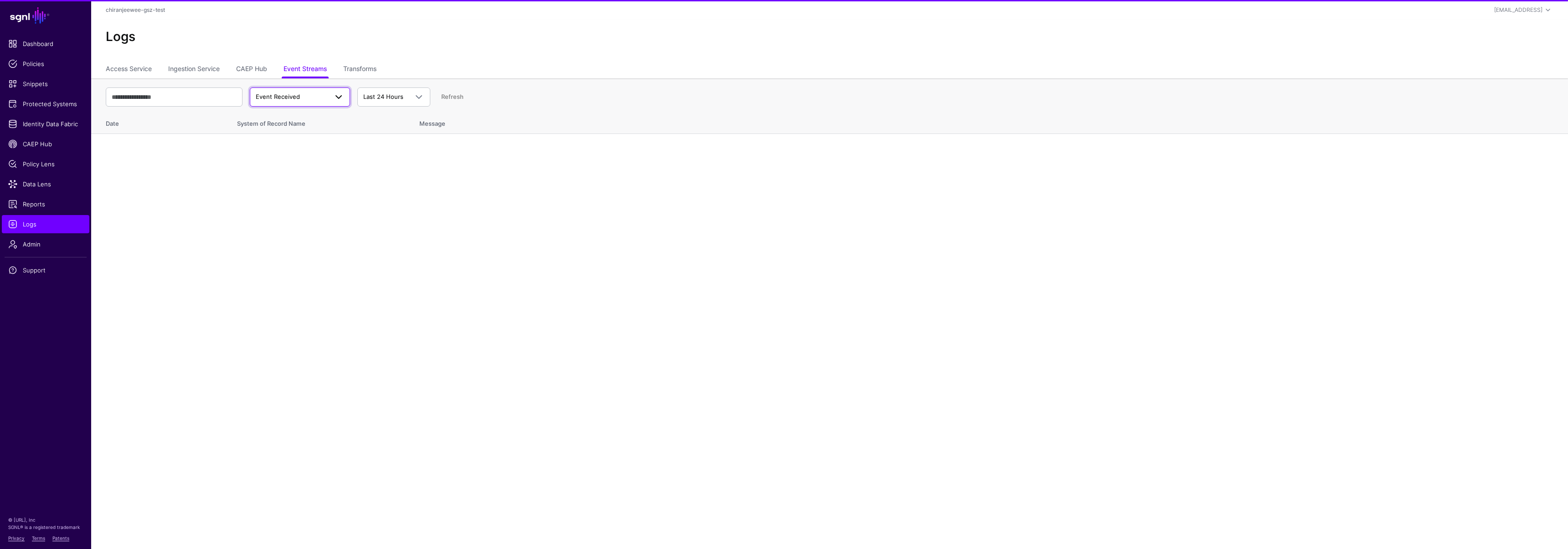
click at [293, 97] on span "Event Received" at bounding box center [278, 97] width 44 height 7
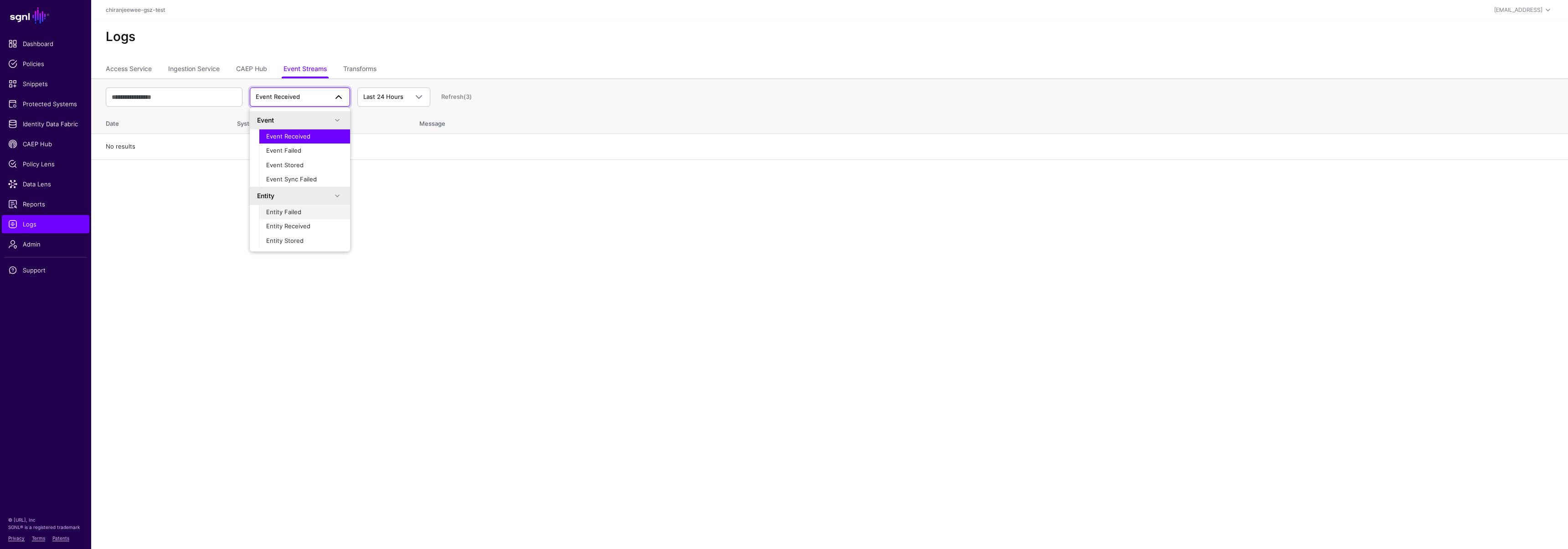
scroll to position [2, 0]
click at [285, 224] on span "Entity Received" at bounding box center [288, 224] width 44 height 7
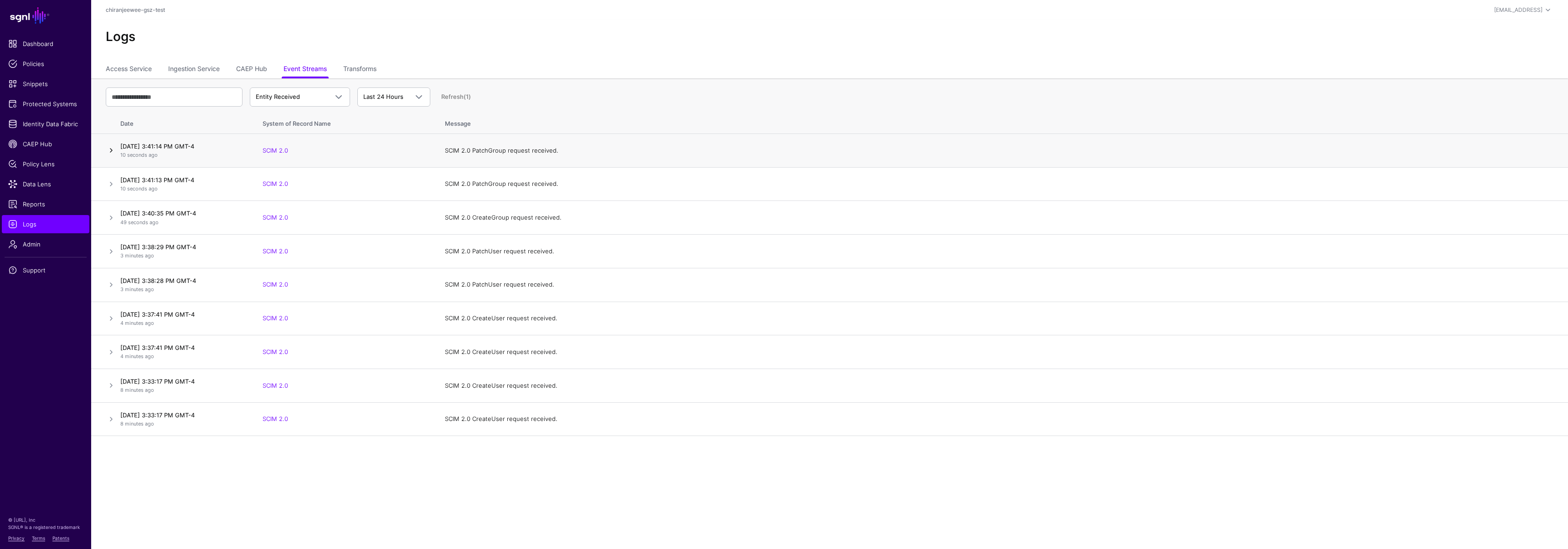
click at [115, 150] on link at bounding box center [111, 150] width 11 height 11
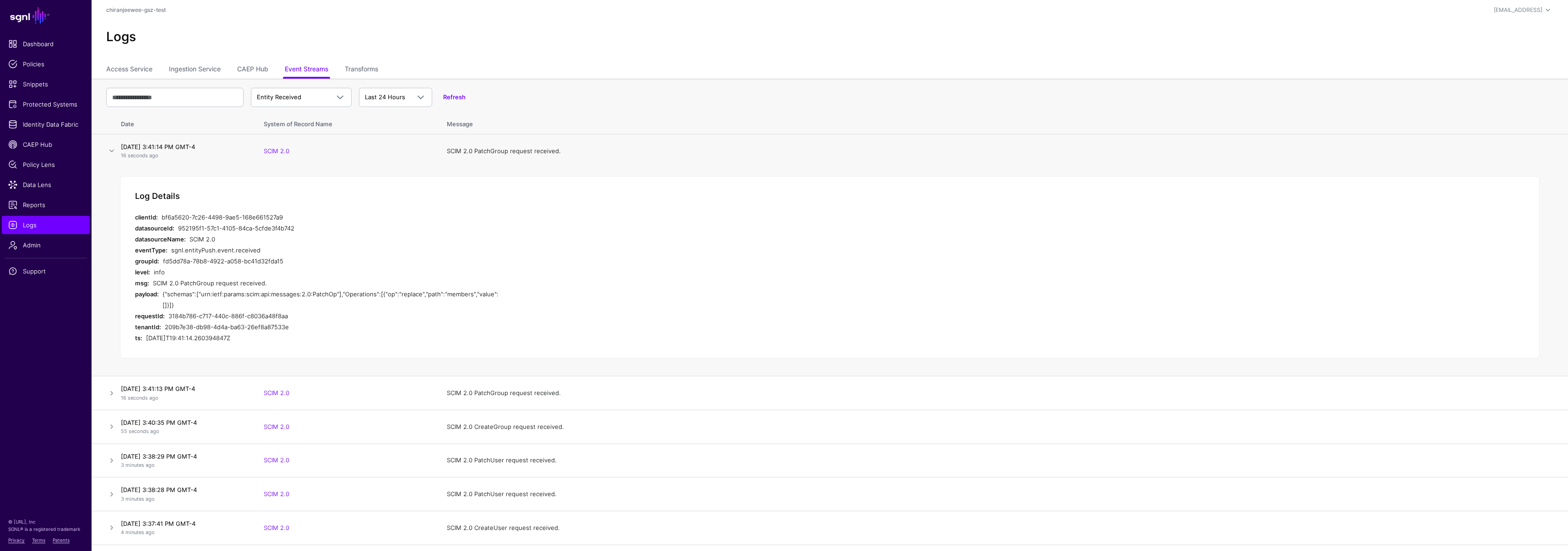
drag, startPoint x: 172, startPoint y: 306, endPoint x: 161, endPoint y: 297, distance: 14.2
click at [161, 297] on div "payload: {"schemas":["urn:ietf:params:scim:api:messages:2.0:PatchOp"],"Operatio…" at bounding box center [318, 300] width 366 height 22
click at [45, 227] on span "Logs" at bounding box center [45, 225] width 75 height 9
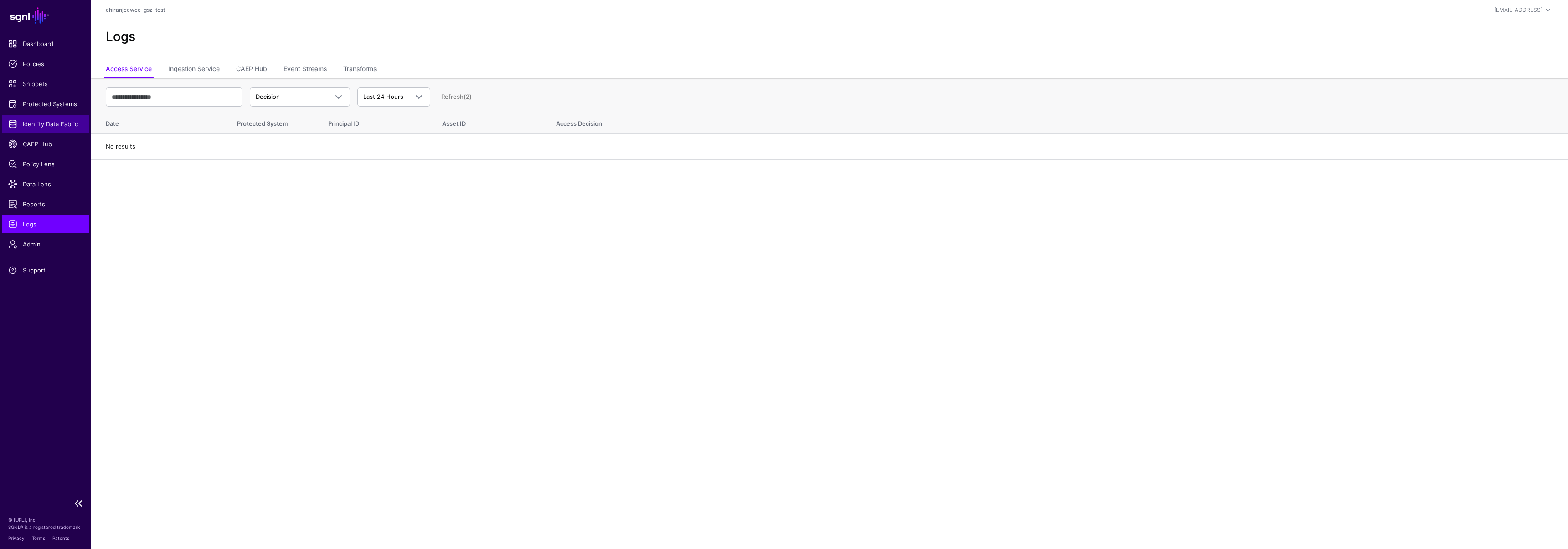
click at [41, 128] on link "Identity Data Fabric" at bounding box center [46, 124] width 88 height 18
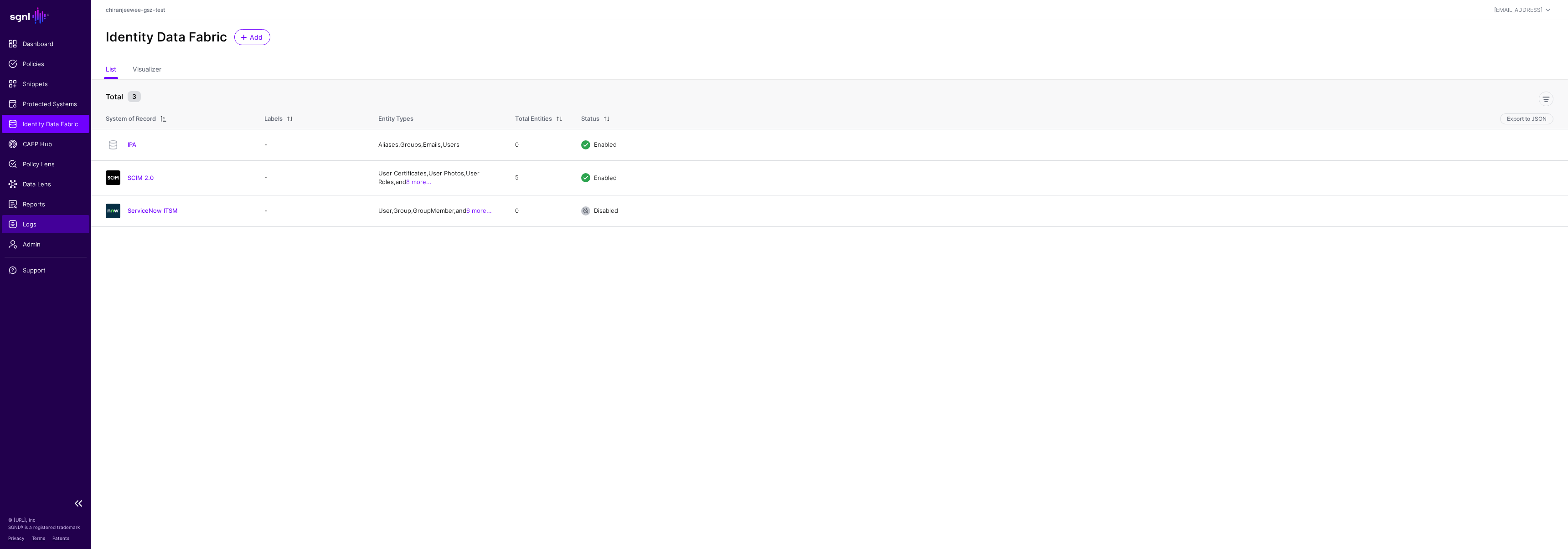
click at [35, 222] on span "Logs" at bounding box center [45, 224] width 75 height 9
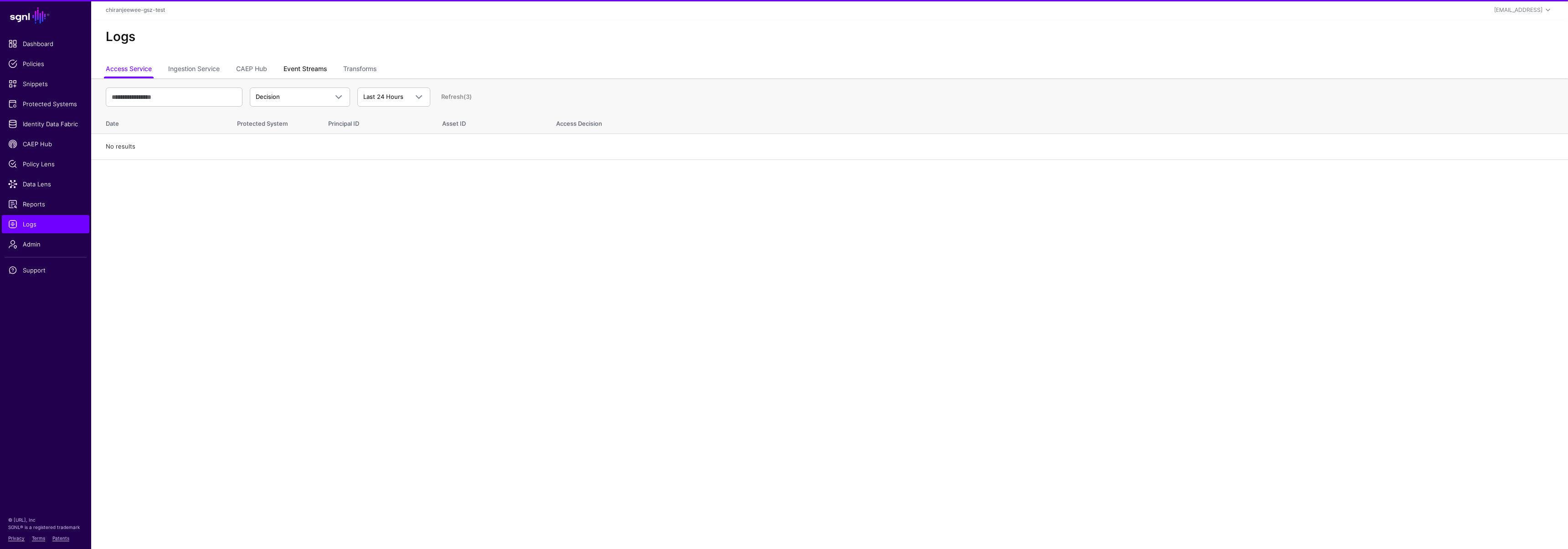
click at [310, 69] on link "Event Streams" at bounding box center [305, 69] width 43 height 17
click at [308, 97] on span "Event Received" at bounding box center [292, 97] width 72 height 9
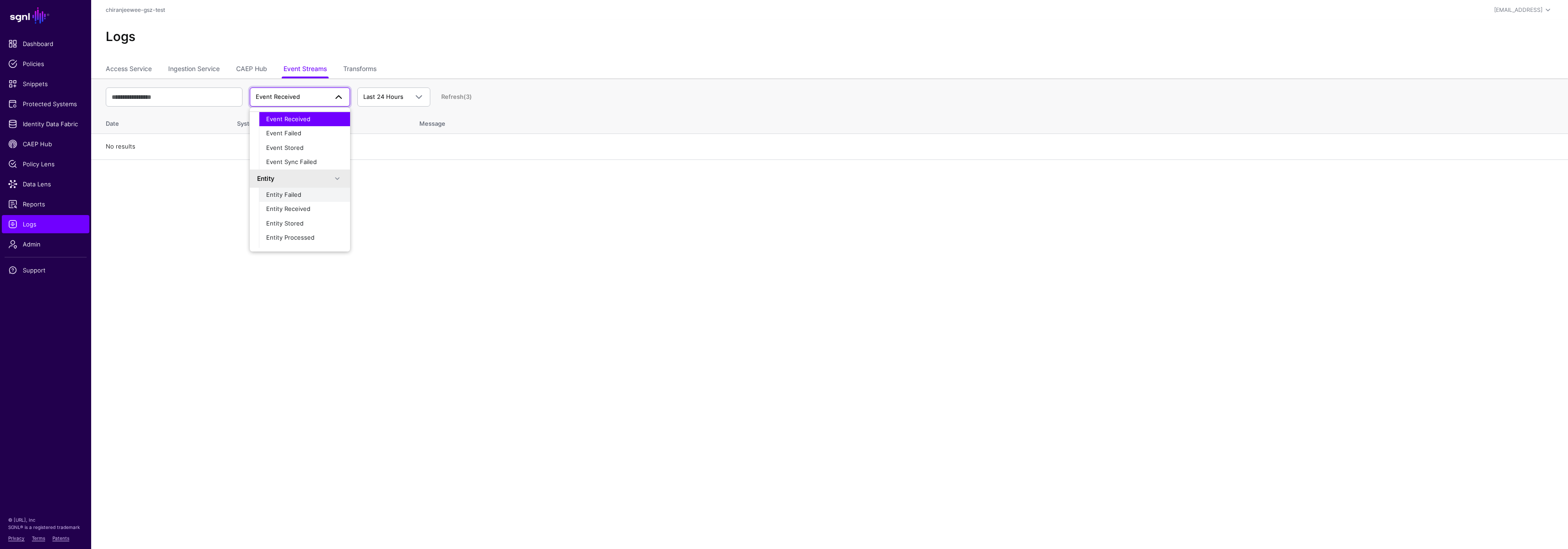
scroll to position [18, 0]
click at [289, 205] on span "Entity Received" at bounding box center [288, 208] width 44 height 7
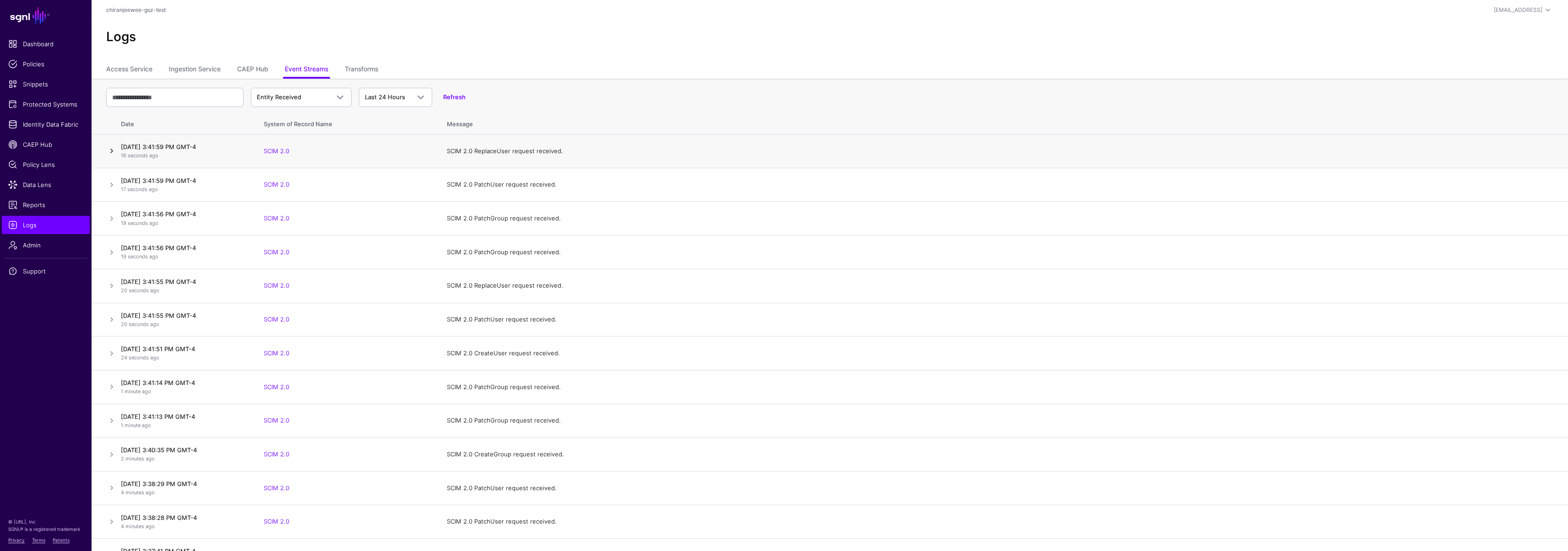
click at [114, 150] on link at bounding box center [112, 151] width 11 height 11
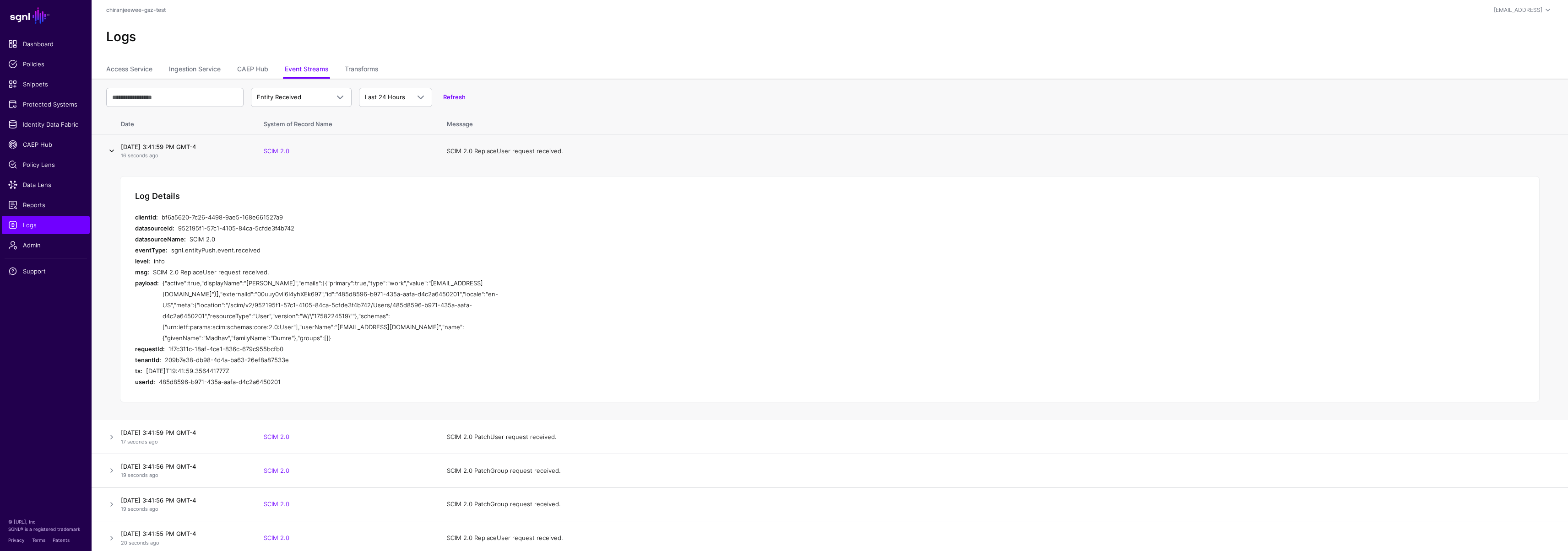
click at [114, 150] on link at bounding box center [112, 151] width 11 height 11
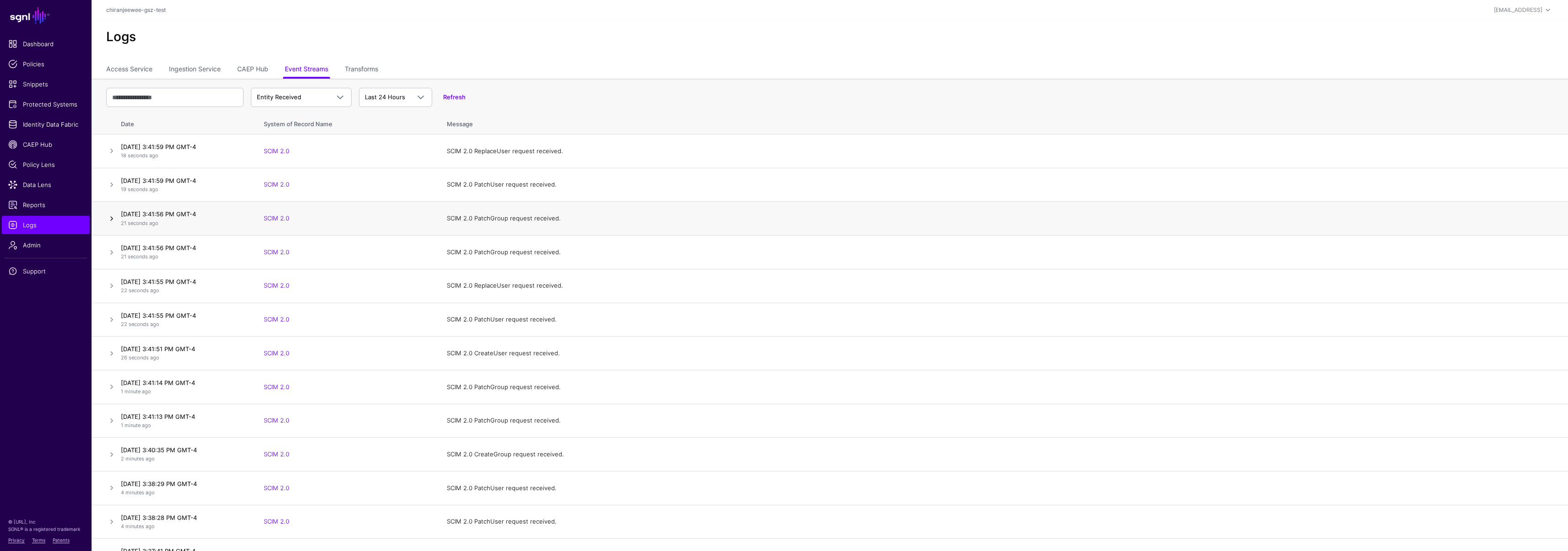
click at [112, 217] on link at bounding box center [112, 219] width 11 height 11
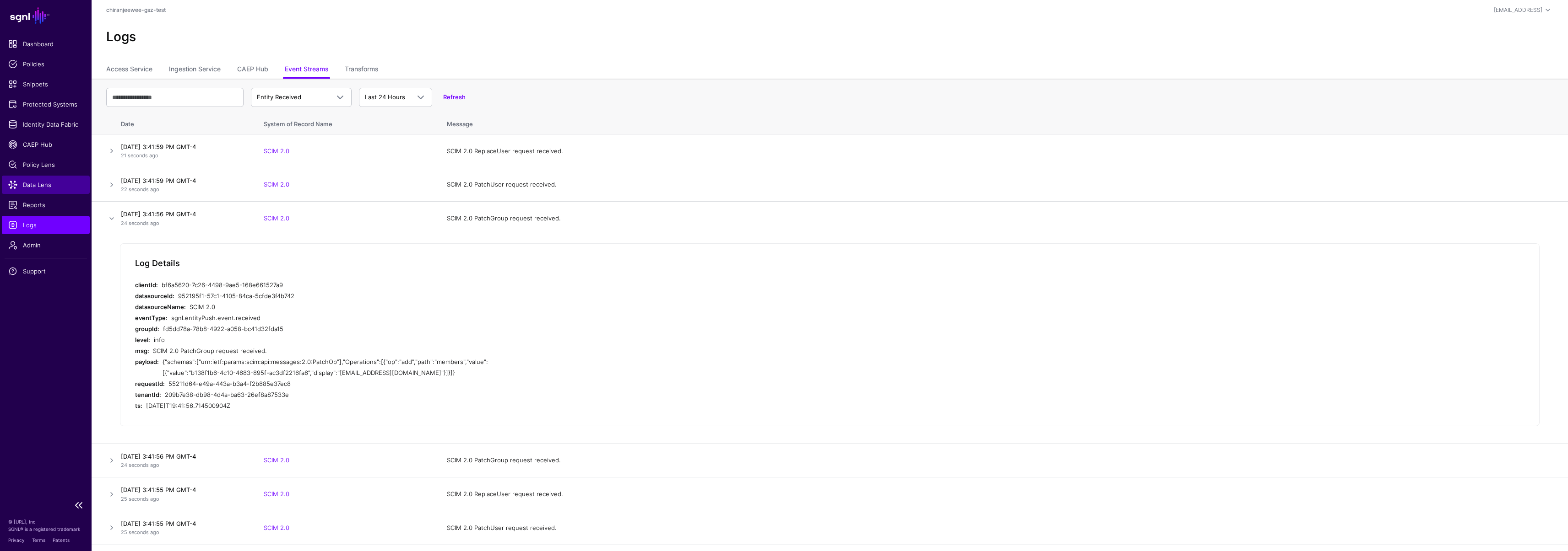
click at [48, 181] on span "Data Lens" at bounding box center [45, 184] width 75 height 9
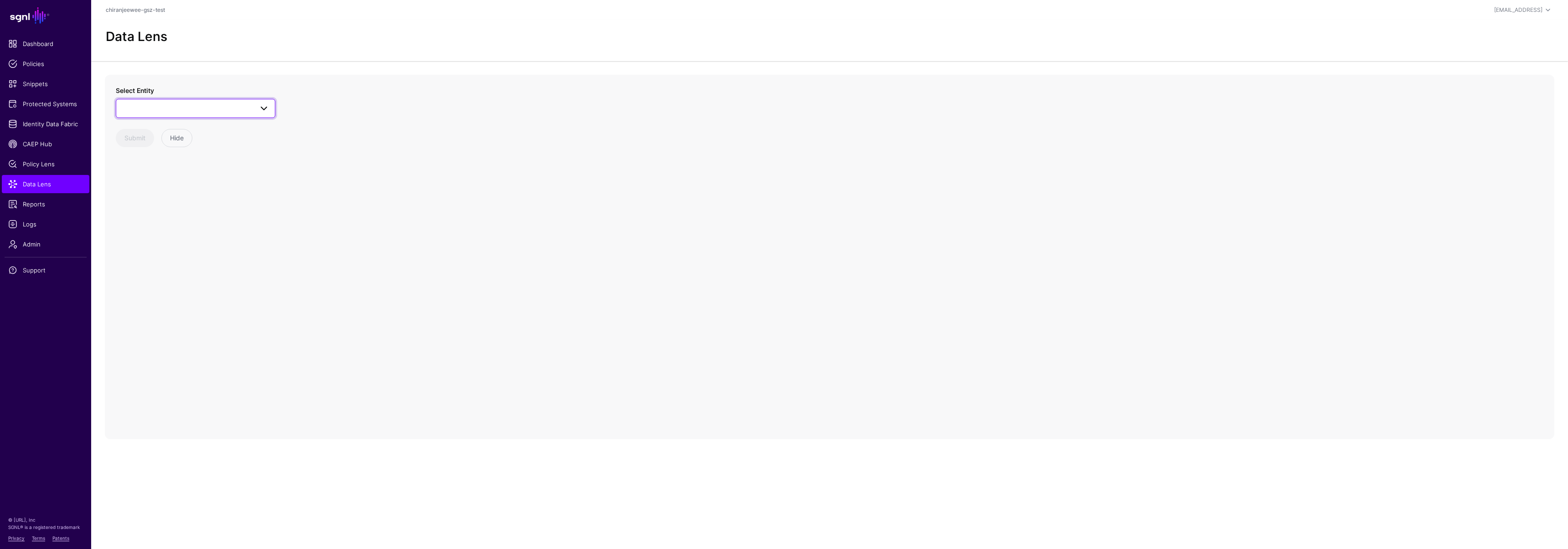
click at [175, 112] on span at bounding box center [195, 108] width 148 height 11
click at [135, 212] on span "Group" at bounding box center [141, 214] width 18 height 7
click at [175, 105] on span "Group" at bounding box center [187, 108] width 131 height 10
click at [166, 195] on div "Groups" at bounding box center [200, 192] width 136 height 9
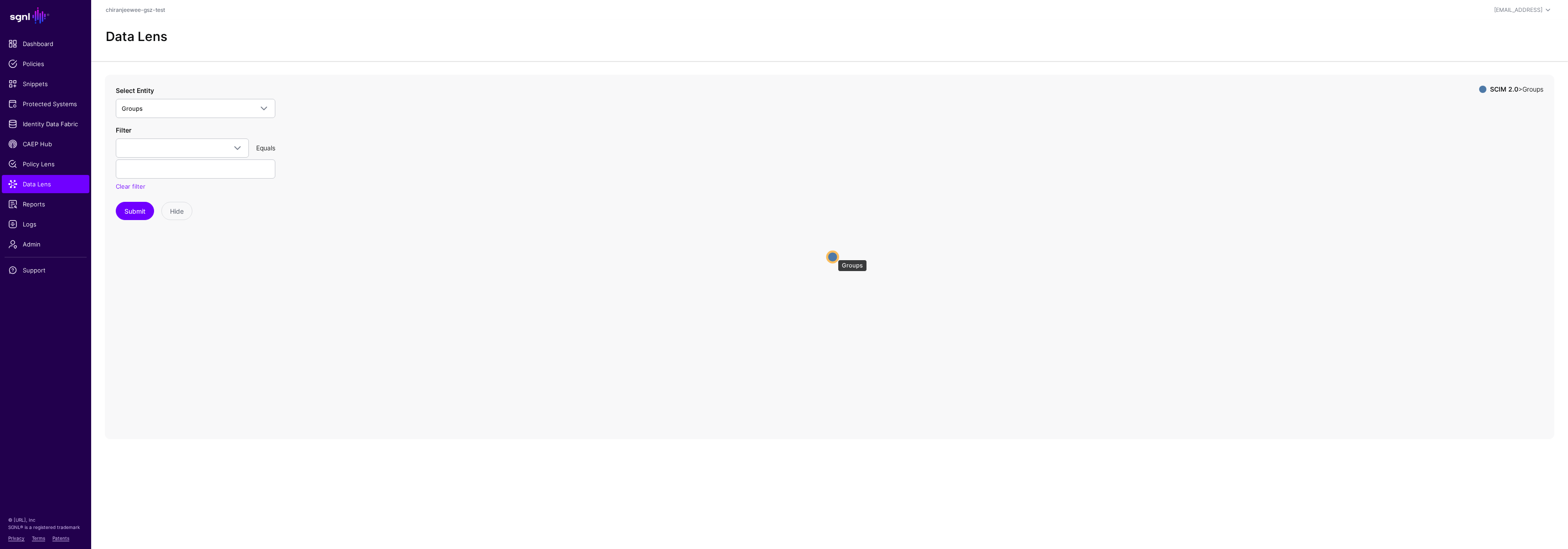
click at [833, 255] on circle at bounding box center [833, 257] width 11 height 11
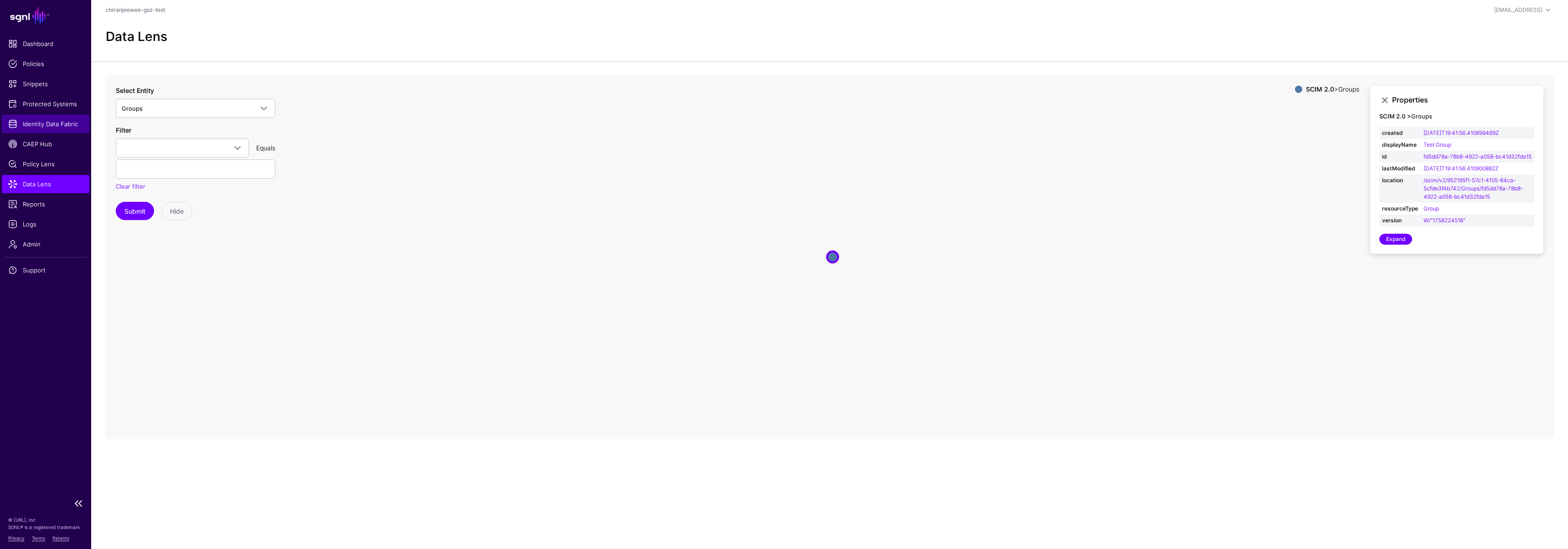
click at [47, 124] on span "Identity Data Fabric" at bounding box center [45, 124] width 75 height 9
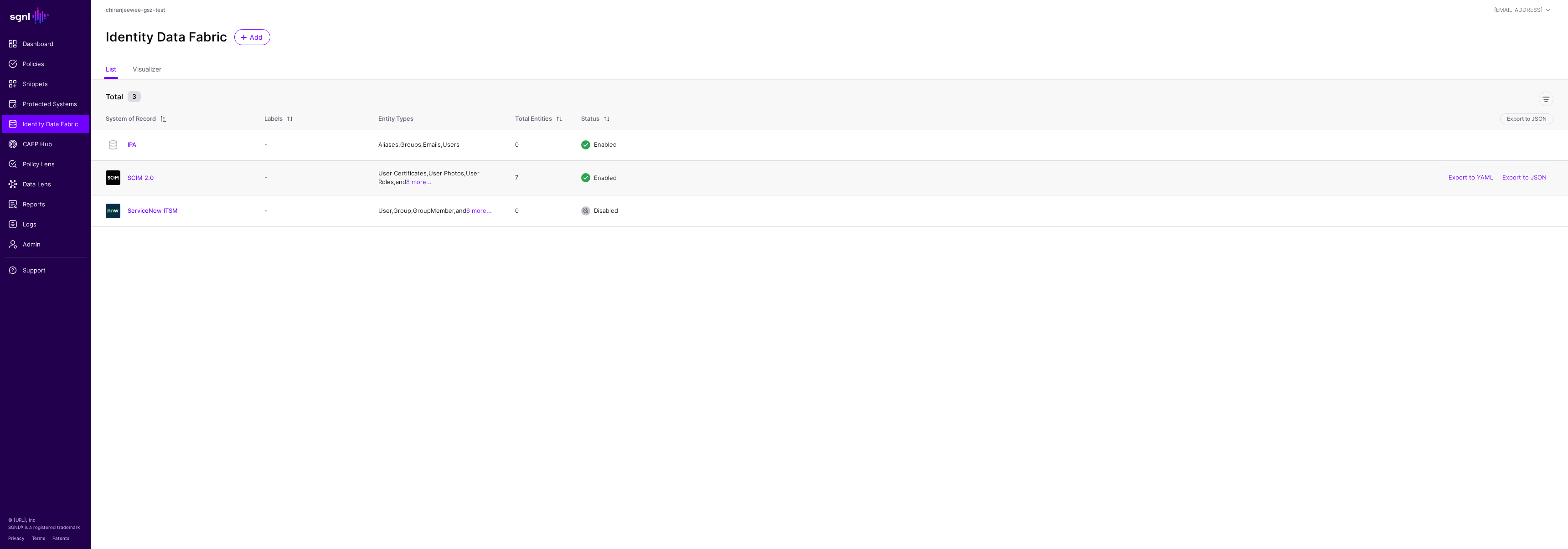
click at [142, 182] on div "SCIM 2.0" at bounding box center [176, 178] width 148 height 15
click at [142, 177] on link "SCIM 2.0" at bounding box center [141, 178] width 26 height 7
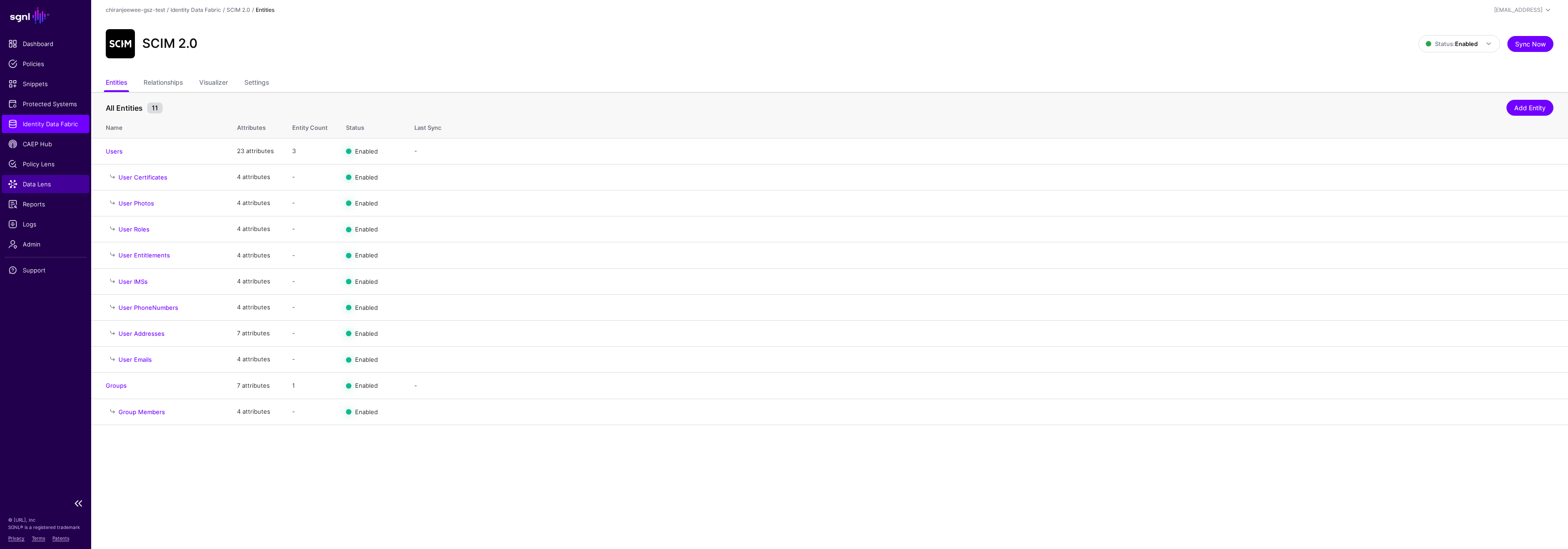
click at [43, 186] on span "Data Lens" at bounding box center [45, 184] width 75 height 9
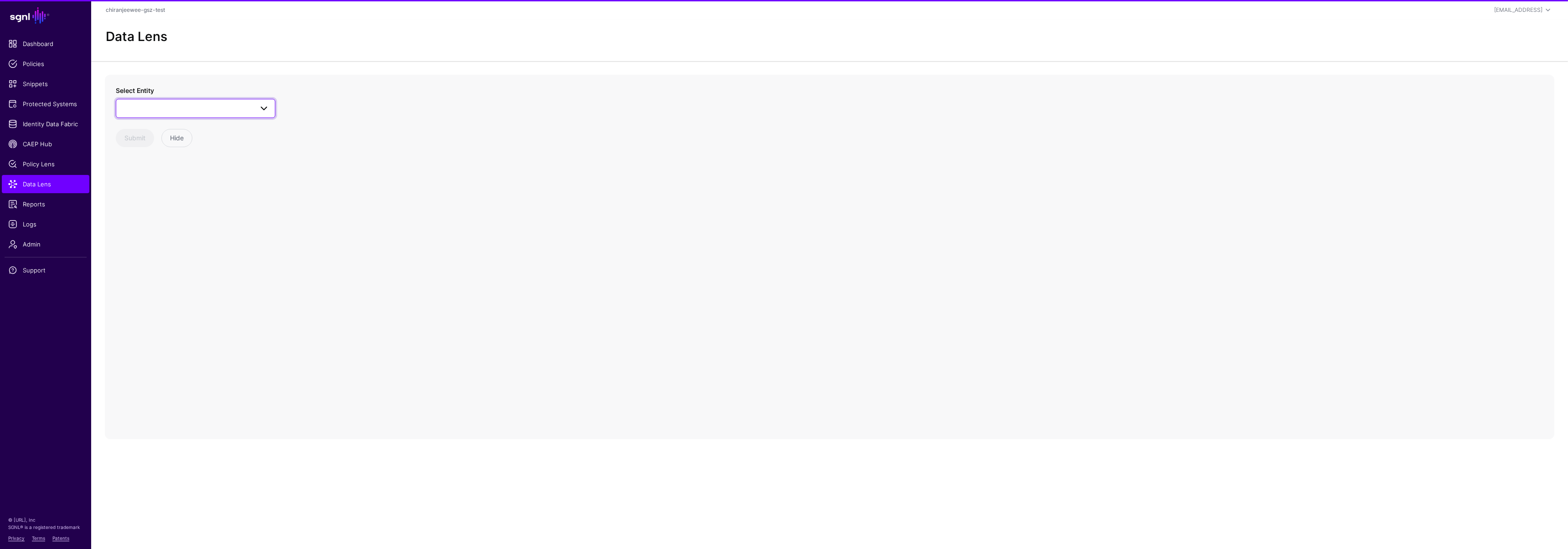
click at [149, 114] on link at bounding box center [195, 108] width 159 height 19
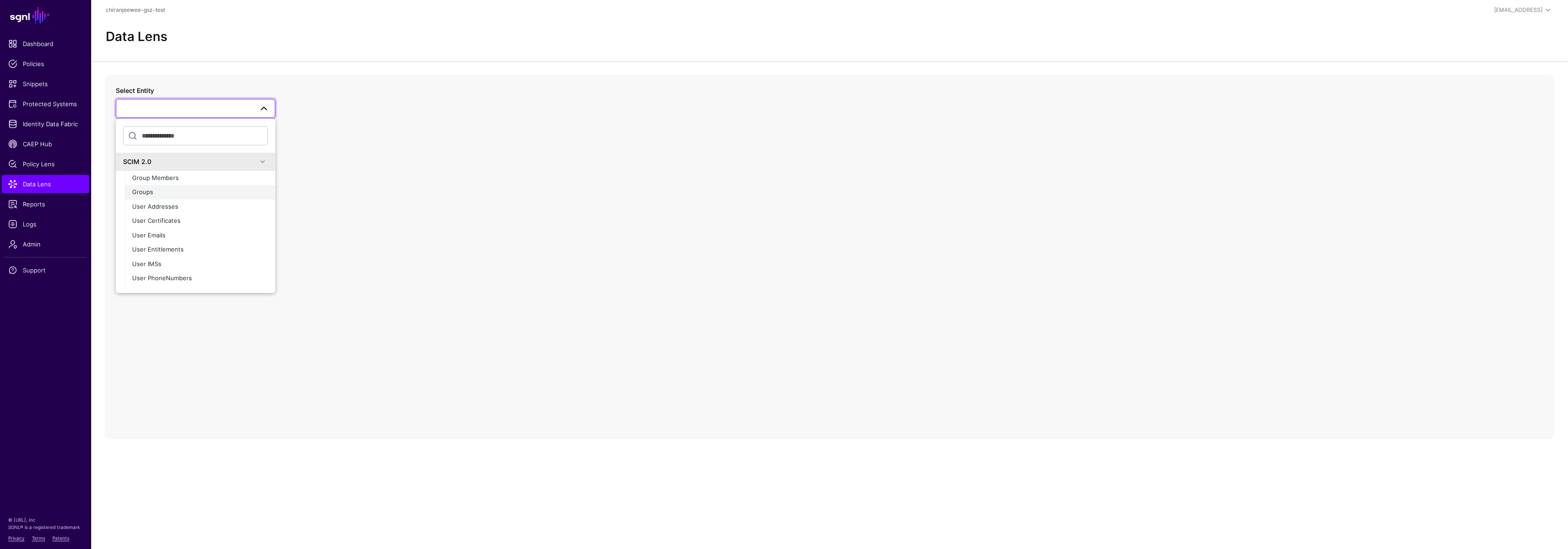
click at [167, 191] on div "Groups" at bounding box center [200, 192] width 136 height 9
click at [175, 111] on span "Groups" at bounding box center [187, 108] width 131 height 10
click at [166, 181] on span "Group Members" at bounding box center [155, 178] width 46 height 7
click at [152, 108] on span "Group Members" at bounding box center [145, 108] width 46 height 7
click at [177, 197] on div "Groups" at bounding box center [200, 192] width 136 height 9
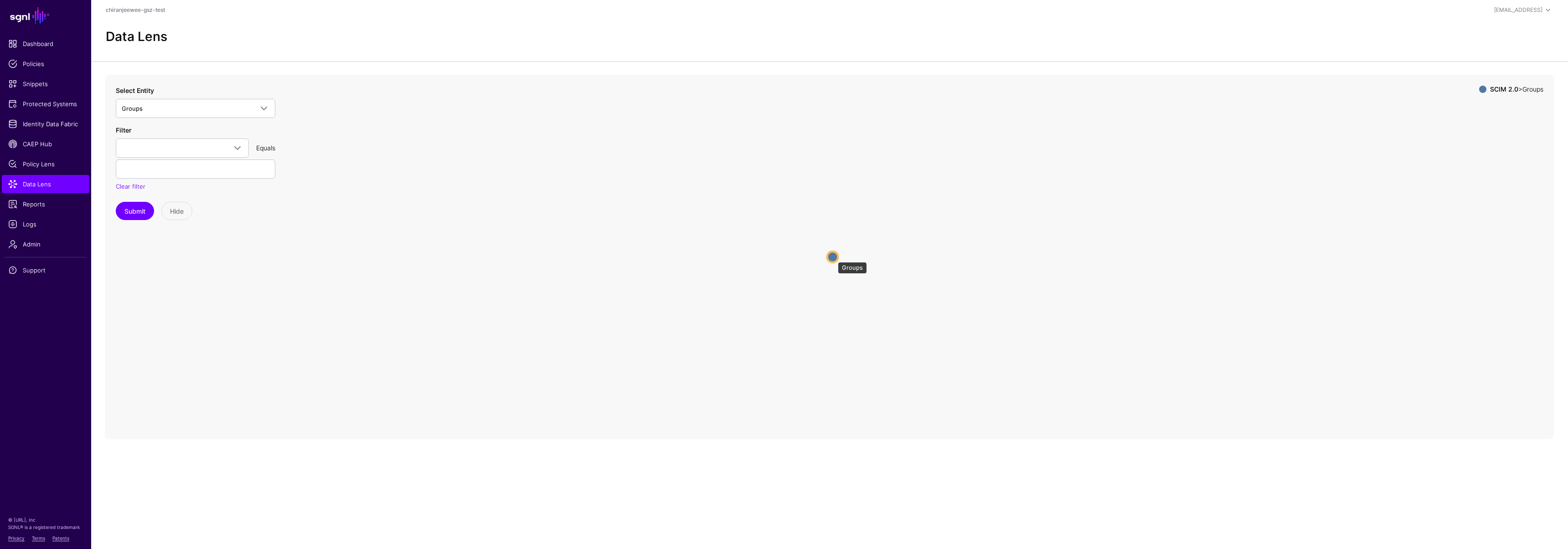
click at [833, 257] on circle at bounding box center [833, 257] width 11 height 11
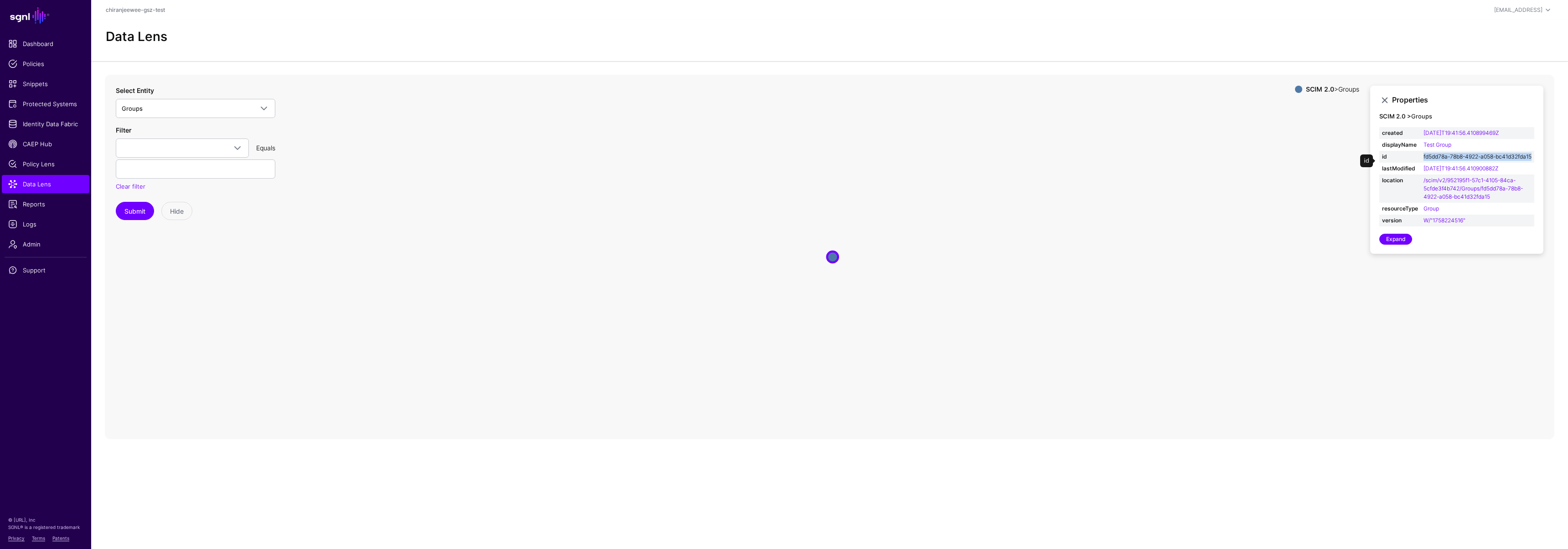
drag, startPoint x: 1467, startPoint y: 167, endPoint x: 1424, endPoint y: 155, distance: 44.6
click at [1424, 155] on td "fd5dd78a-78b8-4922-a058-bc41d32fda15" at bounding box center [1477, 156] width 113 height 12
copy link "fd5dd78a-78b8-4922-a058-bc41d32fda15"
click at [61, 111] on link "Protected Systems" at bounding box center [46, 104] width 88 height 18
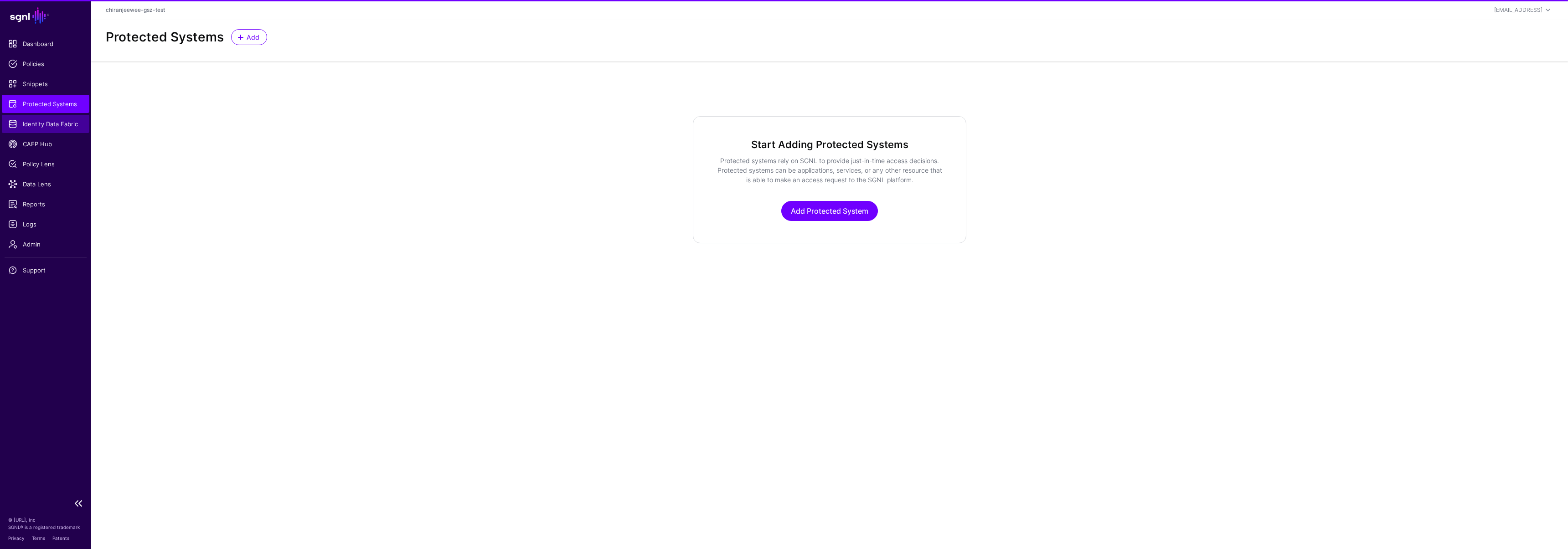
click at [60, 121] on span "Identity Data Fabric" at bounding box center [45, 124] width 75 height 9
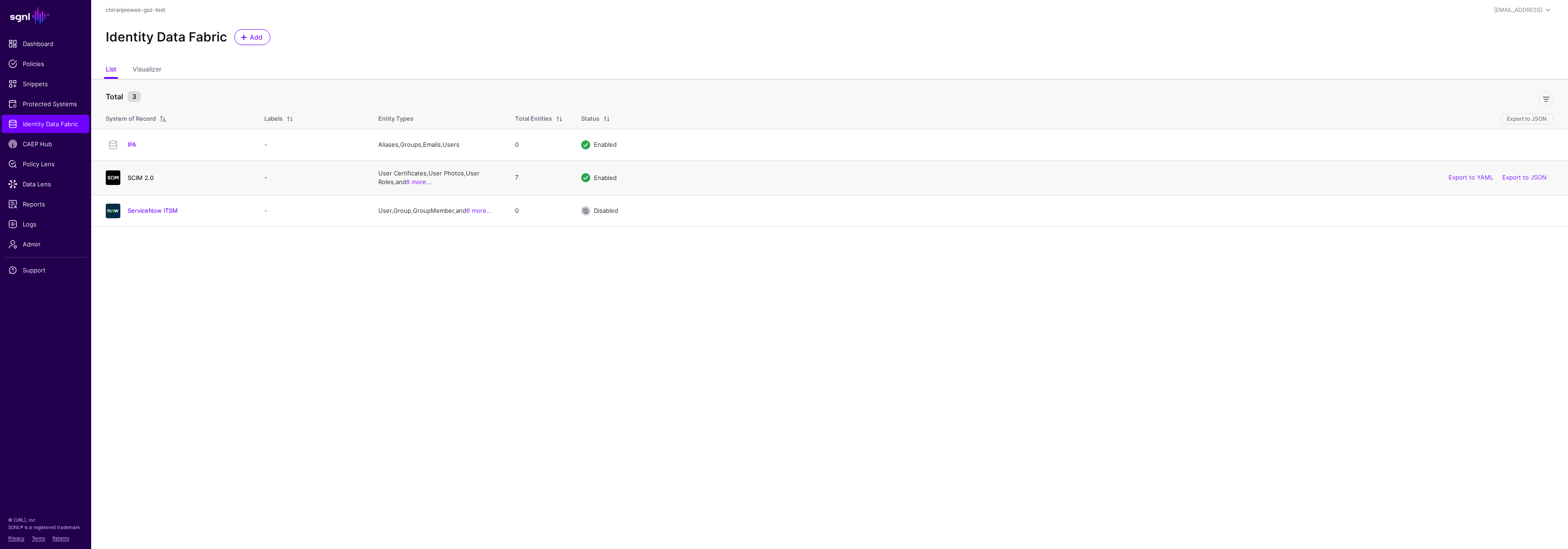
click at [143, 179] on link "SCIM 2.0" at bounding box center [141, 178] width 26 height 7
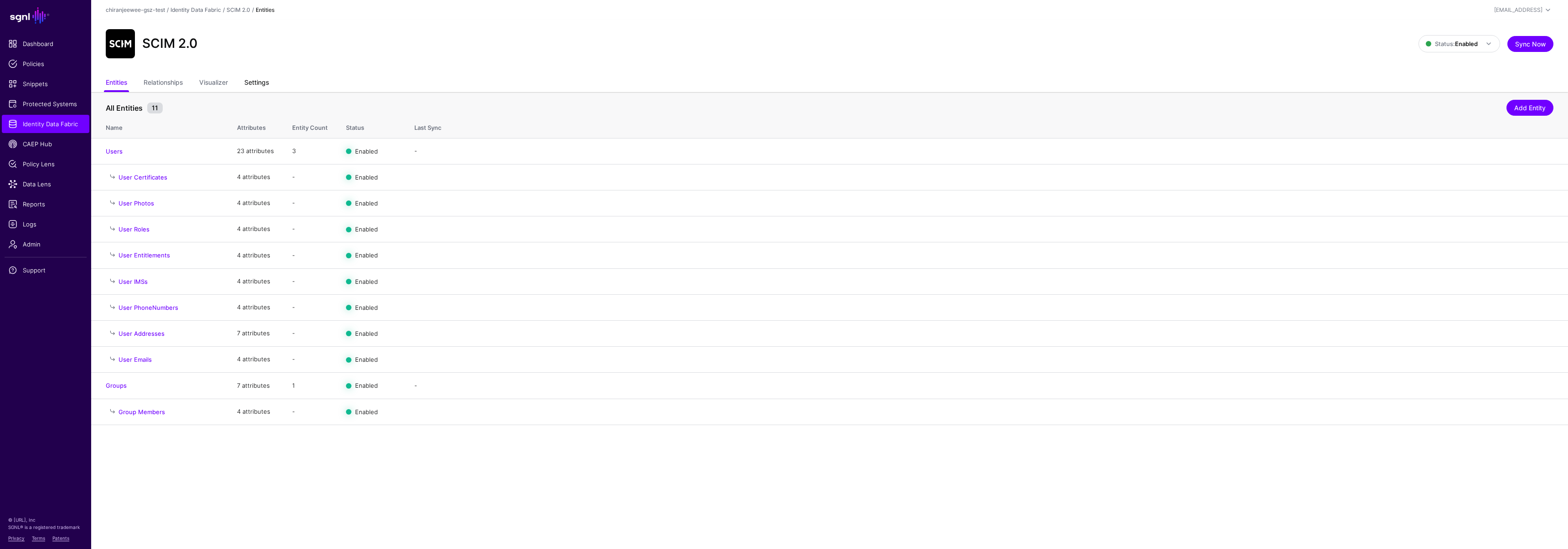
click at [268, 85] on link "Settings" at bounding box center [256, 83] width 24 height 17
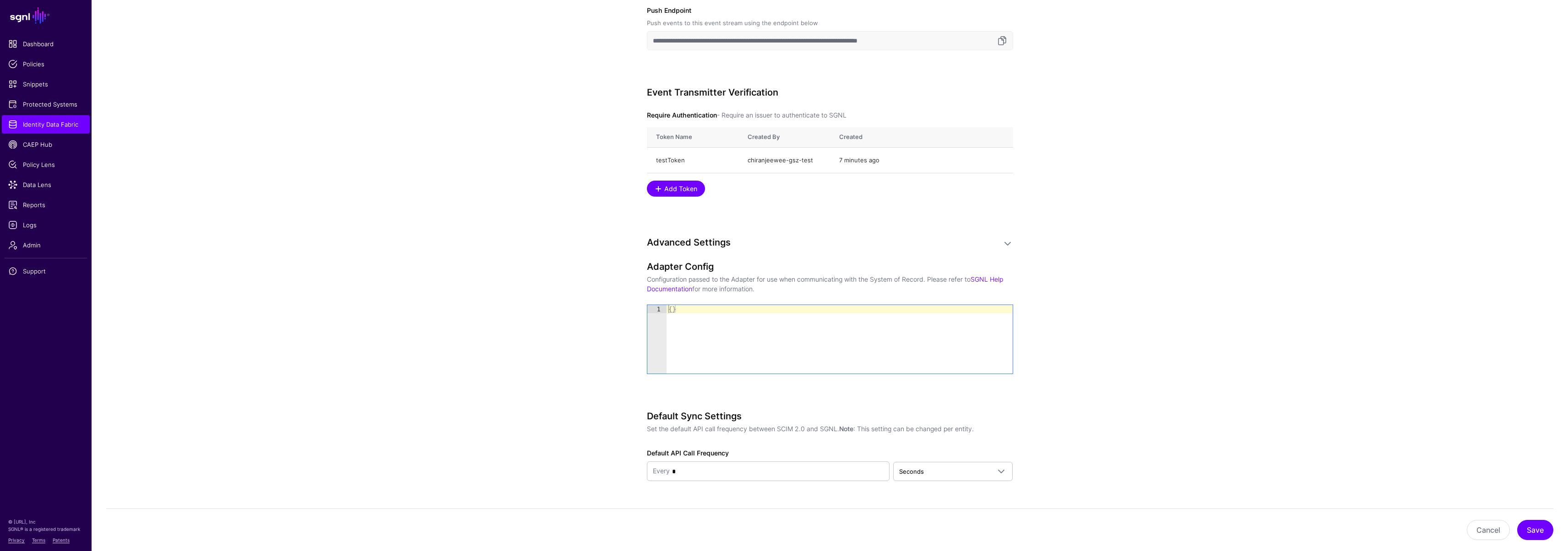
scroll to position [695, 0]
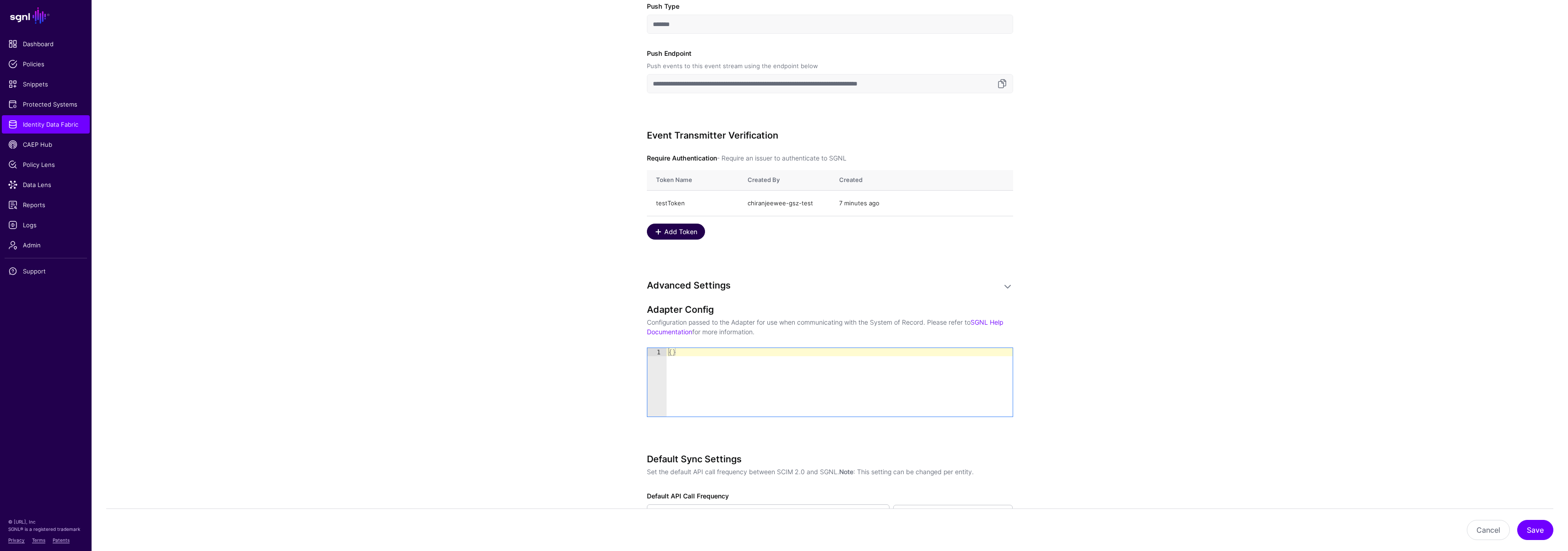
click at [683, 236] on span "Add Token" at bounding box center [680, 232] width 35 height 10
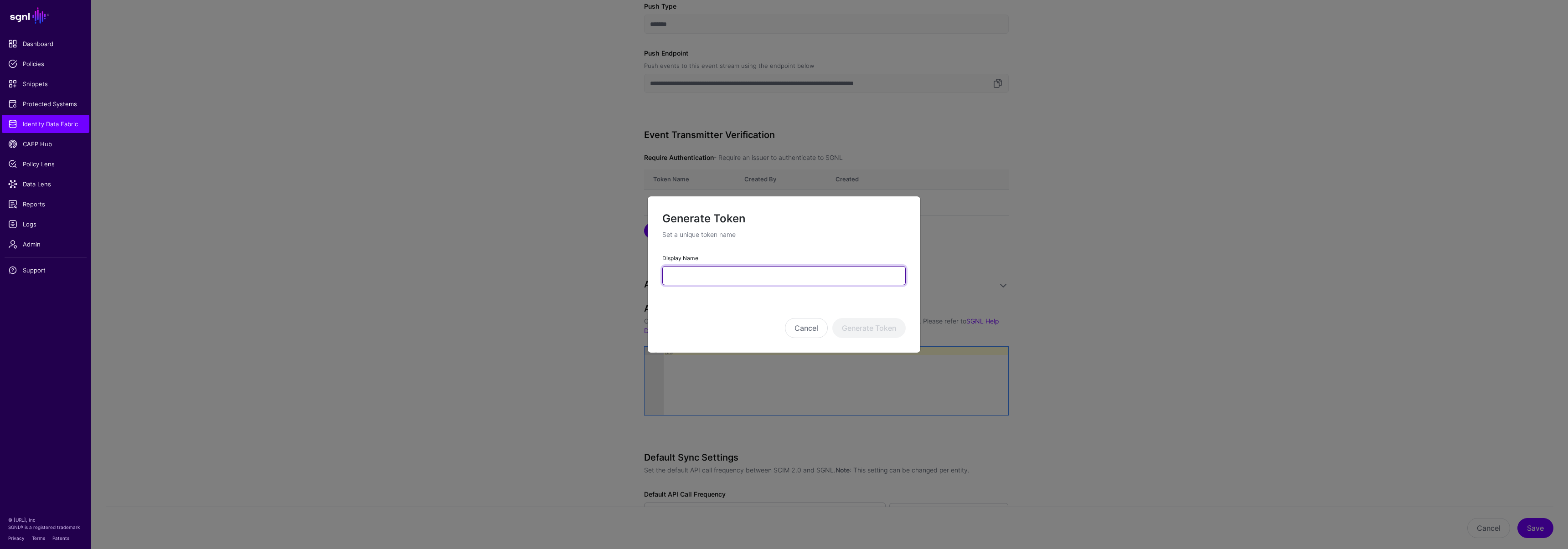
click at [688, 276] on input "Display Name" at bounding box center [784, 275] width 243 height 19
type input "*"
type input "********"
click at [880, 327] on button "Generate Token" at bounding box center [869, 328] width 74 height 20
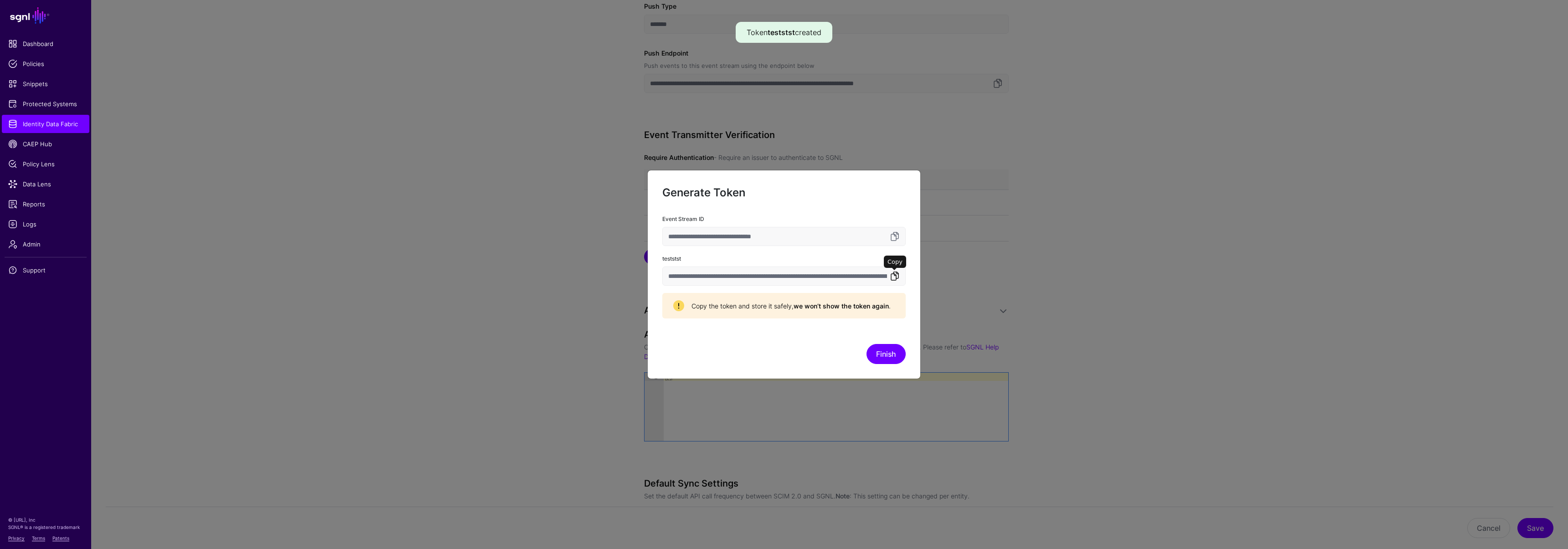
click at [892, 276] on link at bounding box center [895, 276] width 11 height 11
click at [886, 349] on button "Finish" at bounding box center [886, 354] width 39 height 20
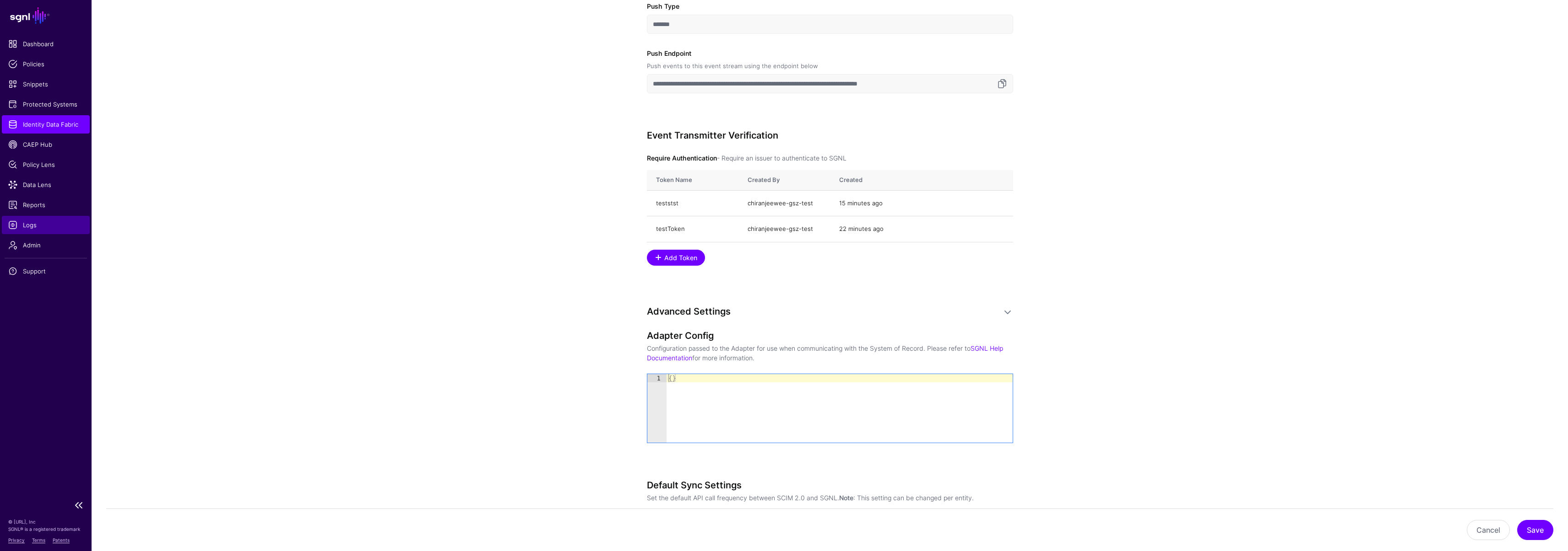
click at [34, 225] on span "Logs" at bounding box center [45, 225] width 75 height 9
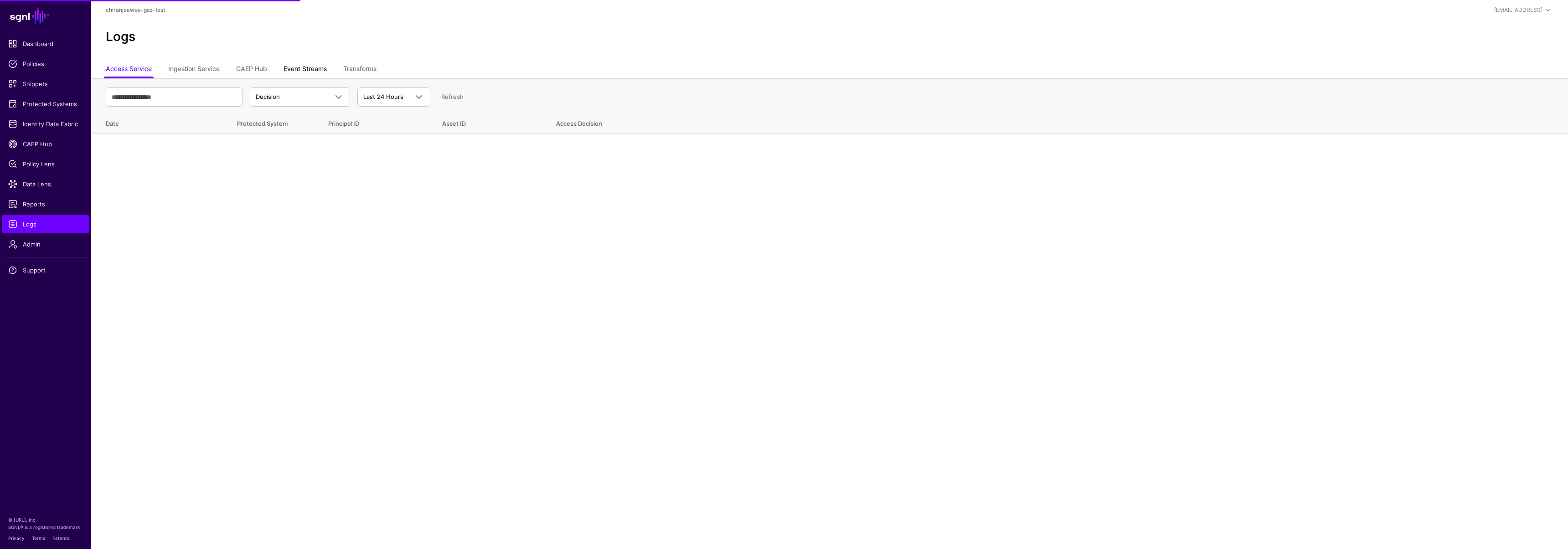
click at [308, 71] on link "Event Streams" at bounding box center [305, 69] width 43 height 17
click at [306, 86] on div "Event Received Event Event Received Event Failed Event Stored Event Sync Failed…" at bounding box center [830, 97] width 1447 height 26
click at [302, 97] on span "Event Received" at bounding box center [292, 97] width 72 height 9
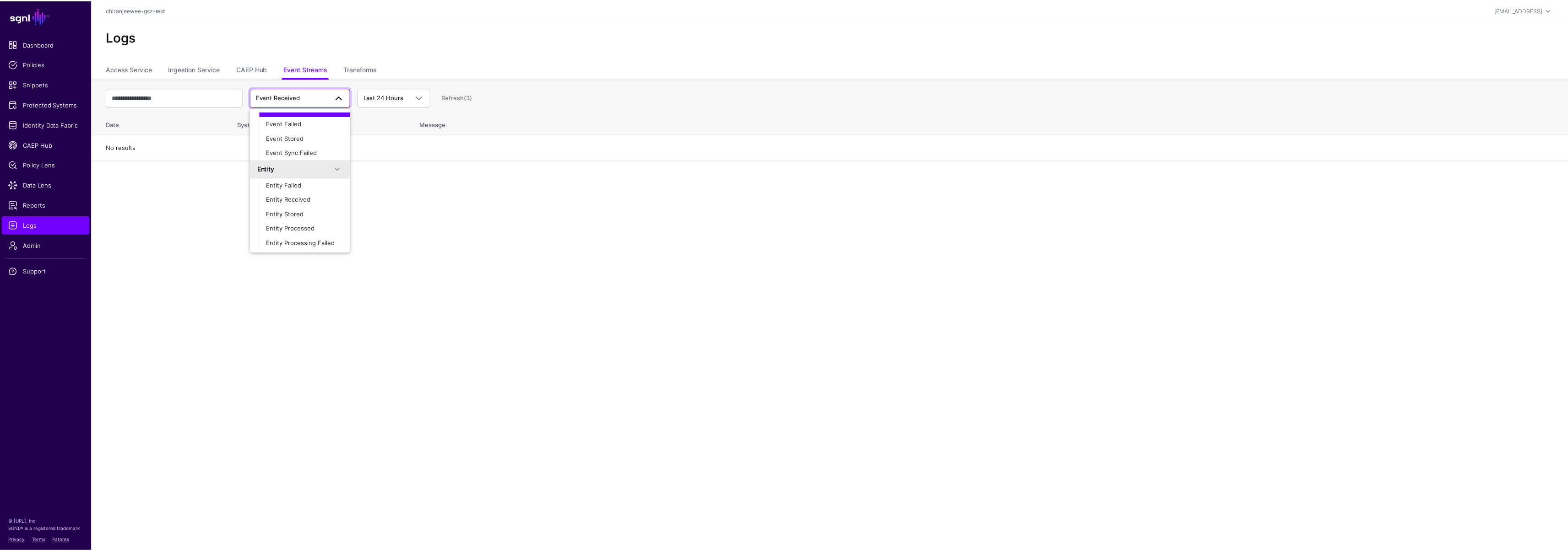
scroll to position [29, 0]
click at [293, 197] on span "Entity Received" at bounding box center [289, 198] width 45 height 7
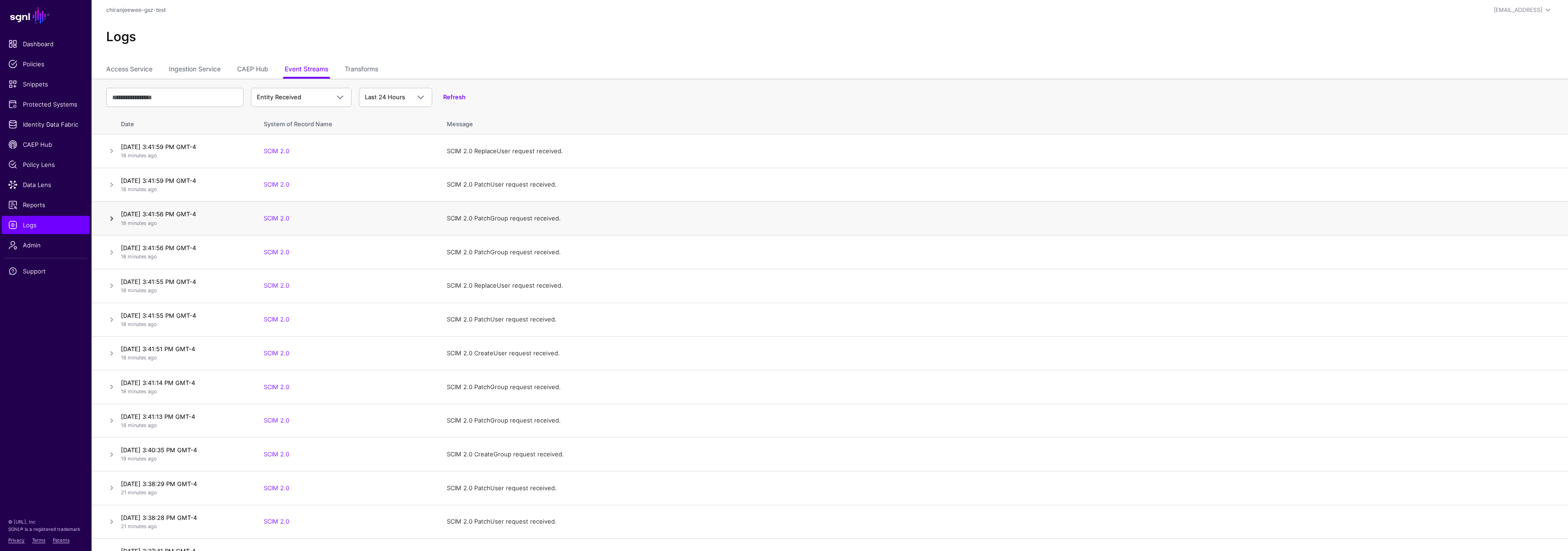
click at [109, 217] on link at bounding box center [112, 219] width 11 height 11
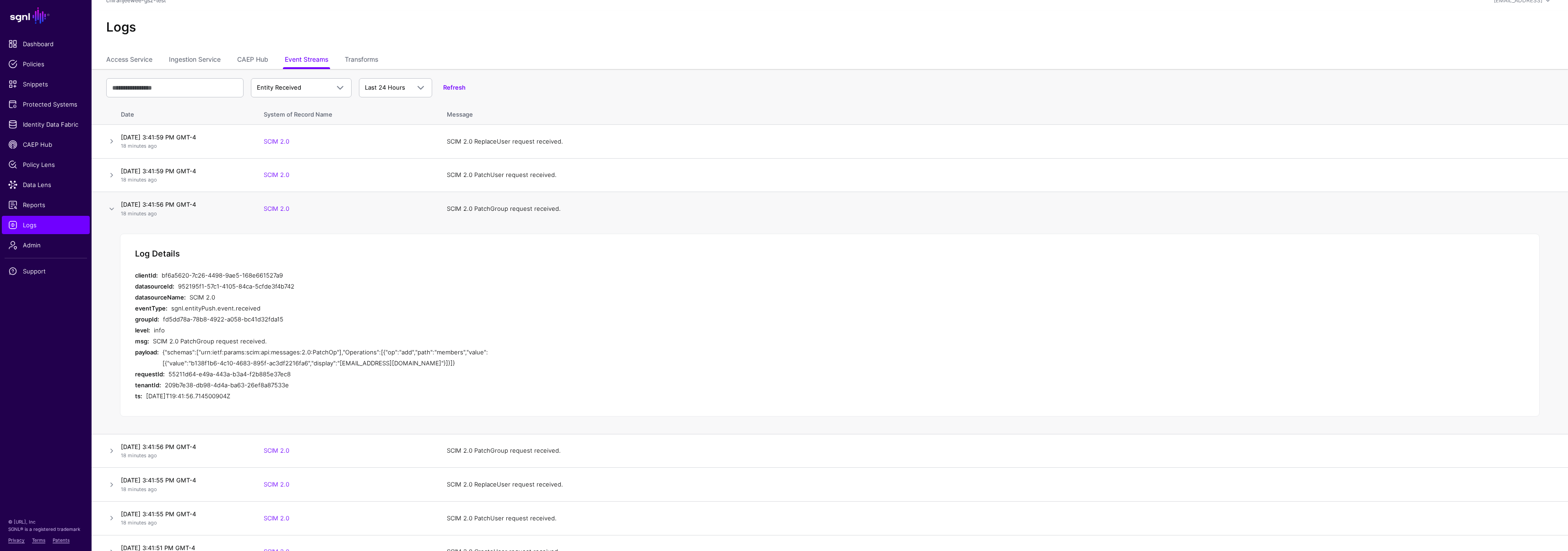
scroll to position [54, 0]
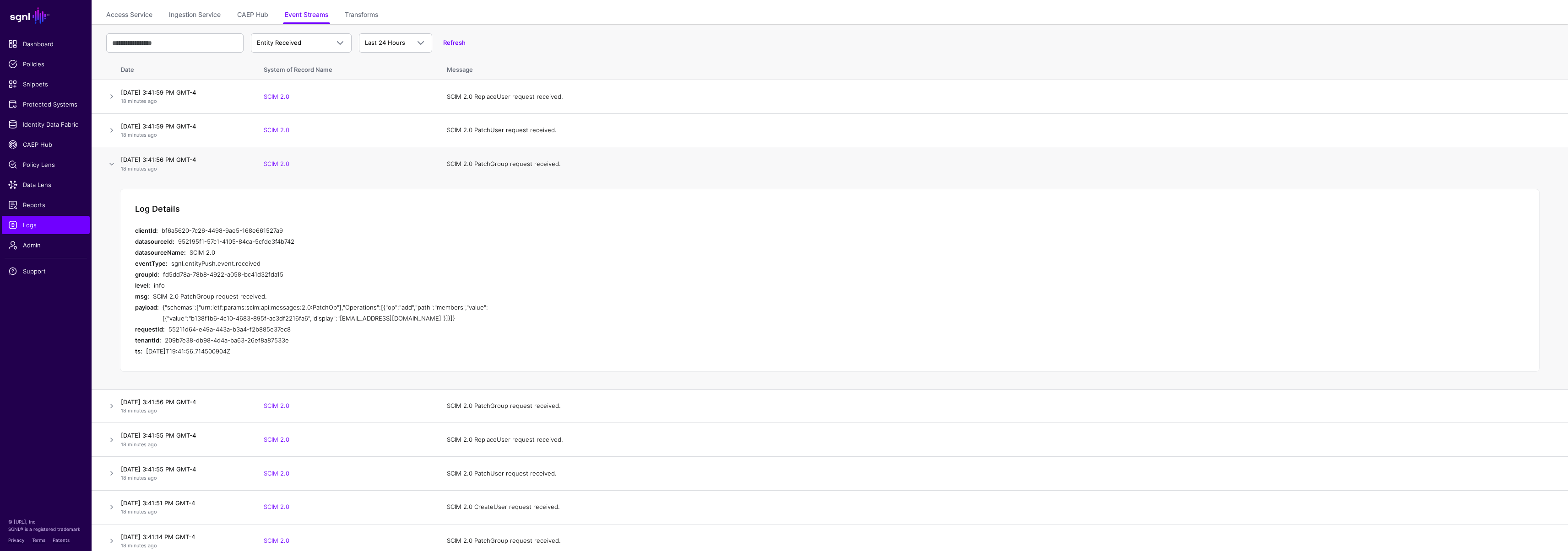
click at [390, 308] on div "{"schemas":["urn:ietf:params:scim:api:messages:2.0:PatchOp"],"Operations":[{"op…" at bounding box center [332, 313] width 339 height 22
click at [398, 305] on div "{"schemas":["urn:ietf:params:scim:api:messages:2.0:PatchOp"],"Operations":[{"op…" at bounding box center [332, 313] width 339 height 22
drag, startPoint x: 416, startPoint y: 318, endPoint x: 163, endPoint y: 307, distance: 253.2
click at [163, 307] on div "{"schemas":["urn:ietf:params:scim:api:messages:2.0:PatchOp"],"Operations":[{"op…" at bounding box center [332, 313] width 339 height 22
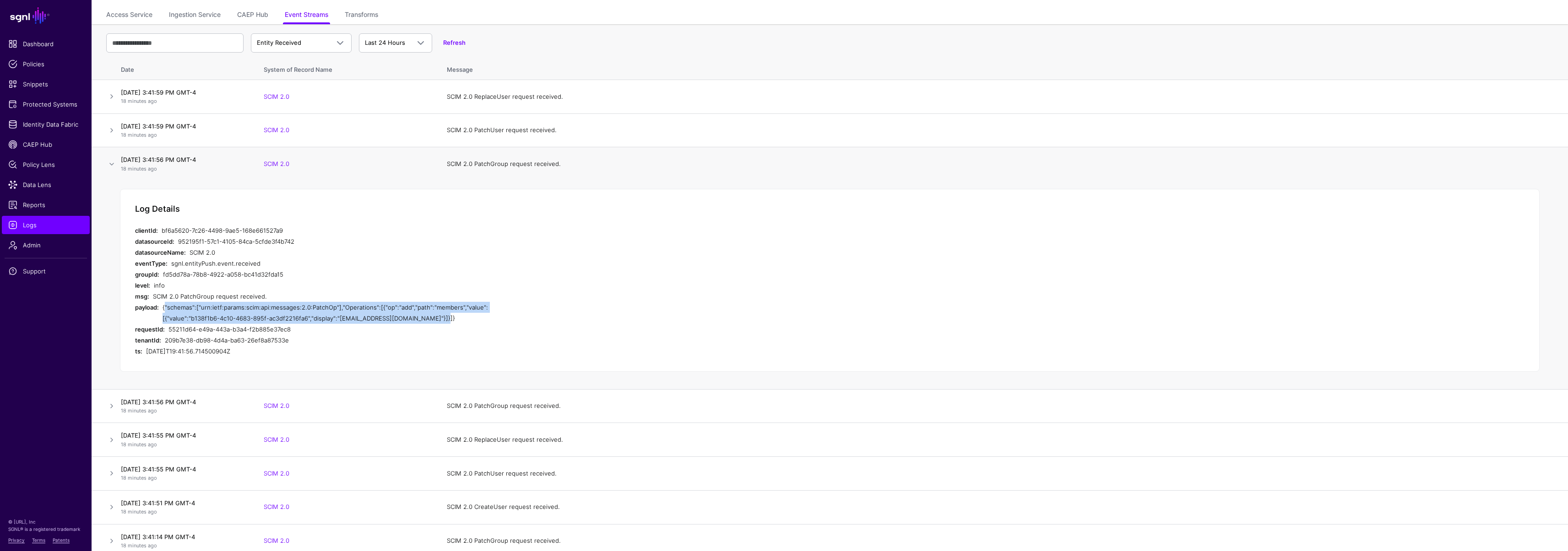
copy div "{"schemas":["urn:ietf:params:scim:api:messages:2.0:PatchOp"],"Operations":[{"op…"
drag, startPoint x: 189, startPoint y: 299, endPoint x: 182, endPoint y: 299, distance: 7.0
click at [189, 299] on div "SCIM 2.0 PatchGroup request received." at bounding box center [327, 296] width 348 height 11
drag, startPoint x: 161, startPoint y: 308, endPoint x: 455, endPoint y: 319, distance: 294.2
click at [455, 319] on div "payload: {"schemas":["urn:ietf:params:scim:api:messages:2.0:PatchOp"],"Operatio…" at bounding box center [318, 313] width 366 height 22
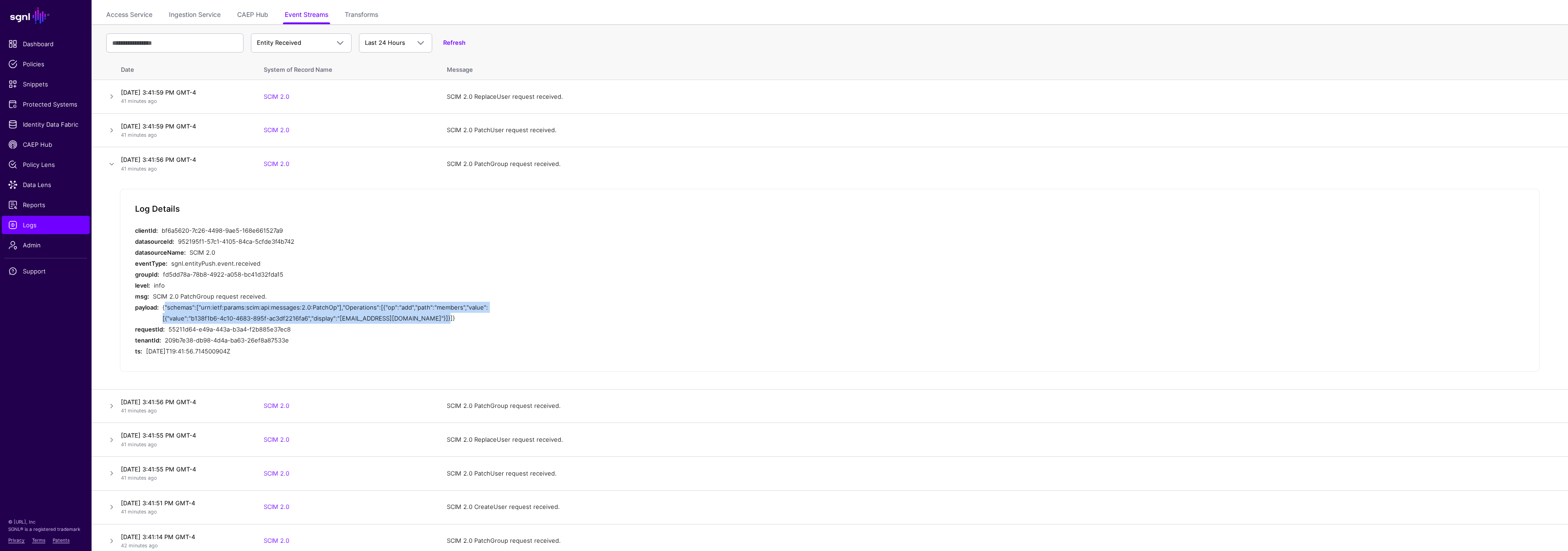
copy div "{"schemas":["urn:ietf:params:scim:api:messages:2.0:PatchOp"],"Operations":[{"op…"
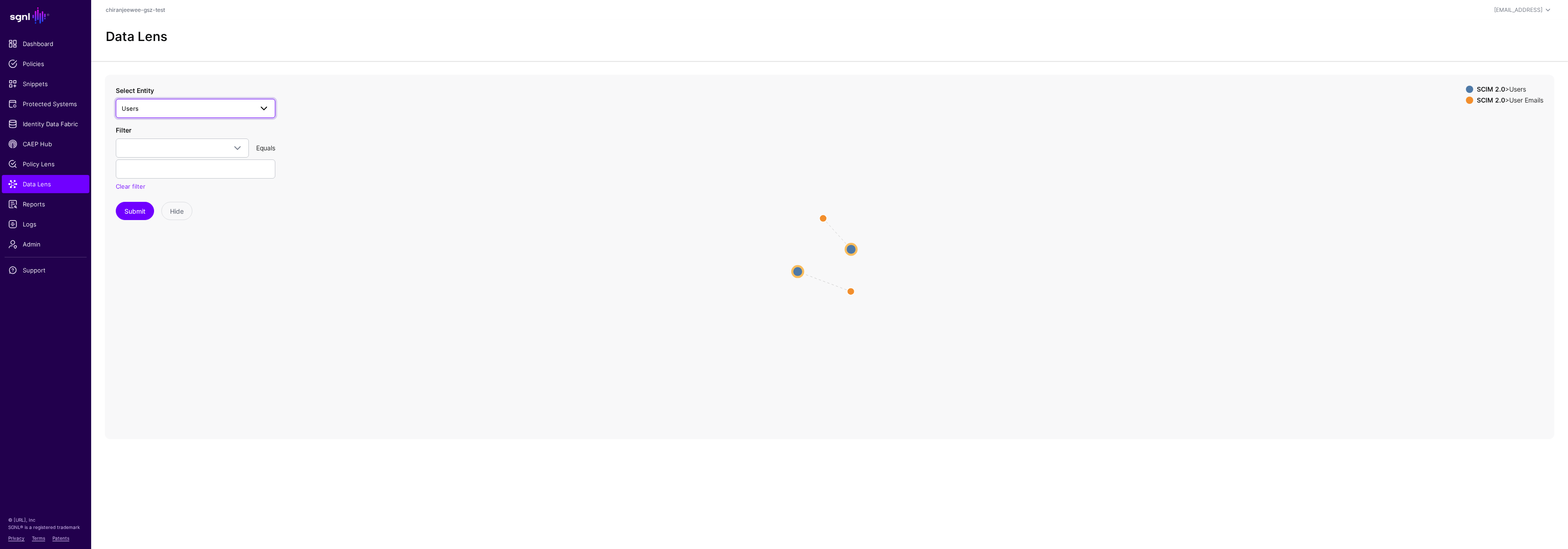
click at [234, 105] on span "Users" at bounding box center [187, 108] width 131 height 10
click at [158, 222] on div "Users" at bounding box center [200, 225] width 136 height 9
click at [40, 230] on link "Logs" at bounding box center [46, 224] width 88 height 18
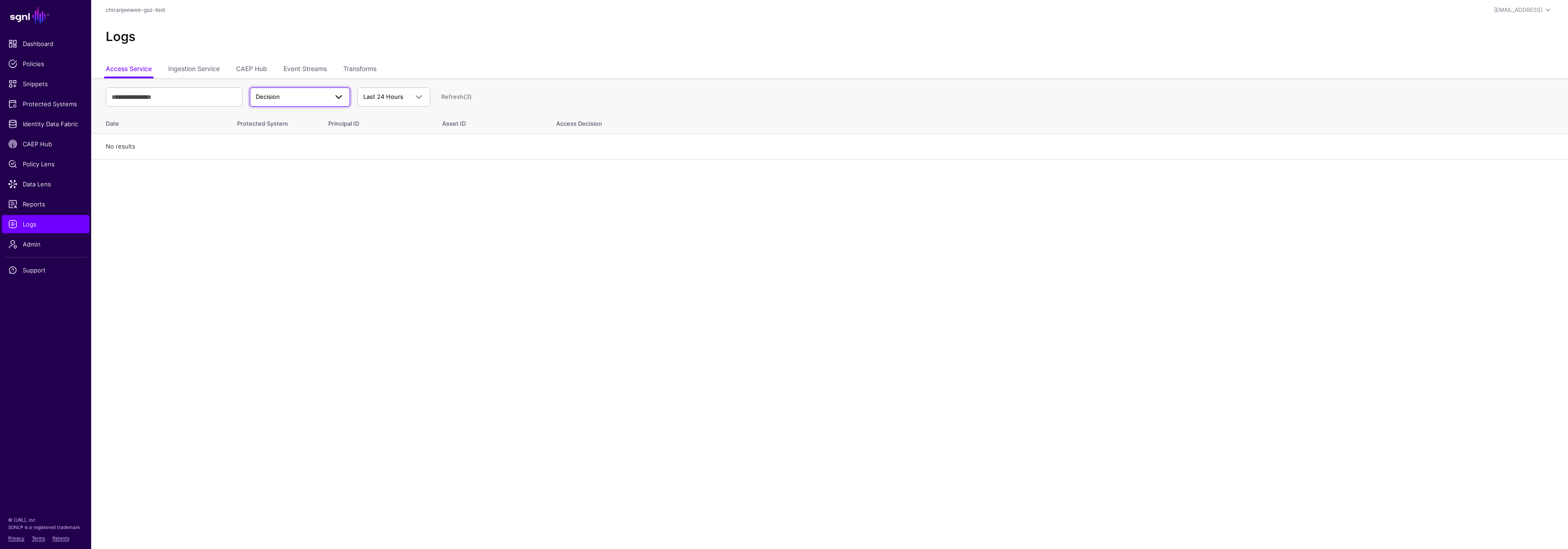
click at [317, 94] on span "Decision" at bounding box center [292, 97] width 72 height 9
click at [307, 74] on link "Event Streams" at bounding box center [305, 69] width 43 height 17
click at [306, 101] on span "Event Received" at bounding box center [299, 97] width 88 height 11
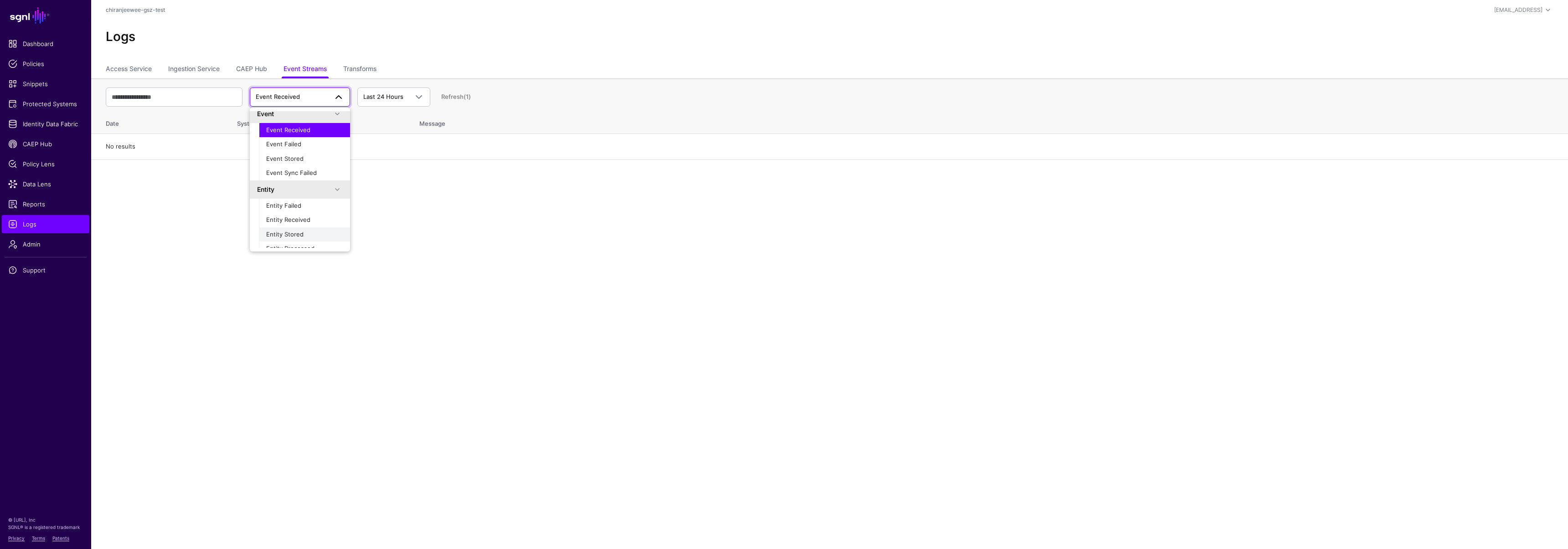
scroll to position [14, 0]
click at [293, 214] on span "Entity Received" at bounding box center [288, 212] width 44 height 7
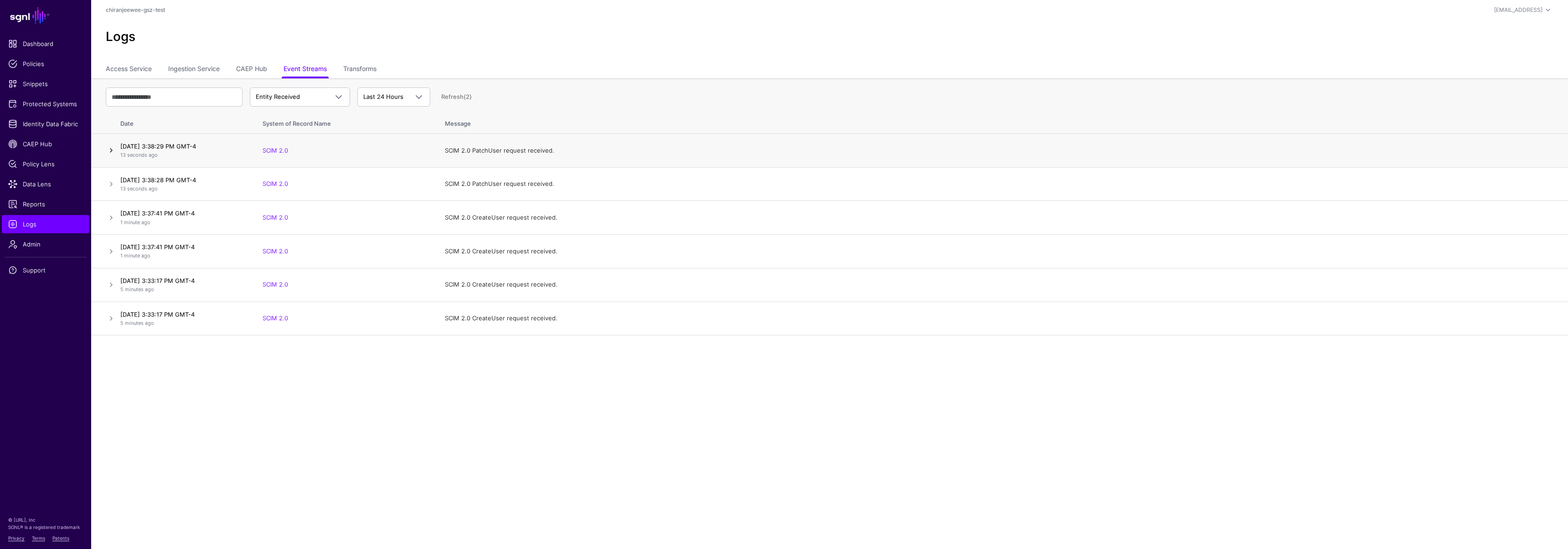
click at [112, 148] on link at bounding box center [111, 150] width 11 height 11
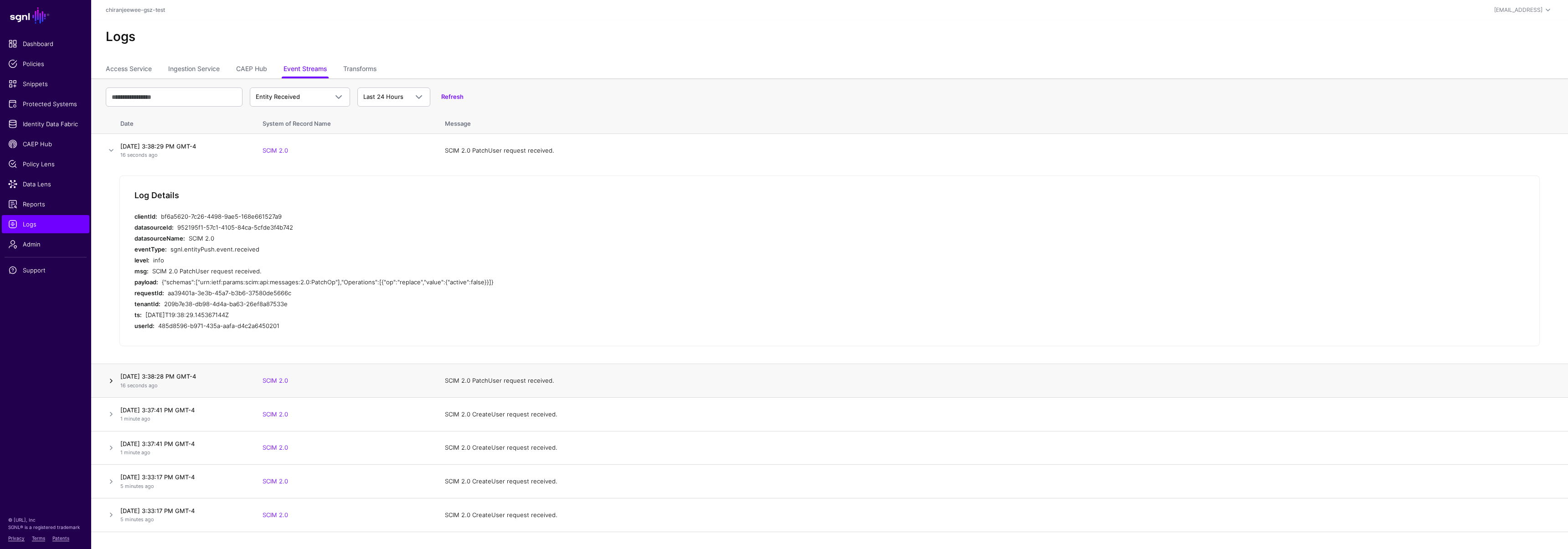
click at [114, 379] on link at bounding box center [111, 381] width 11 height 11
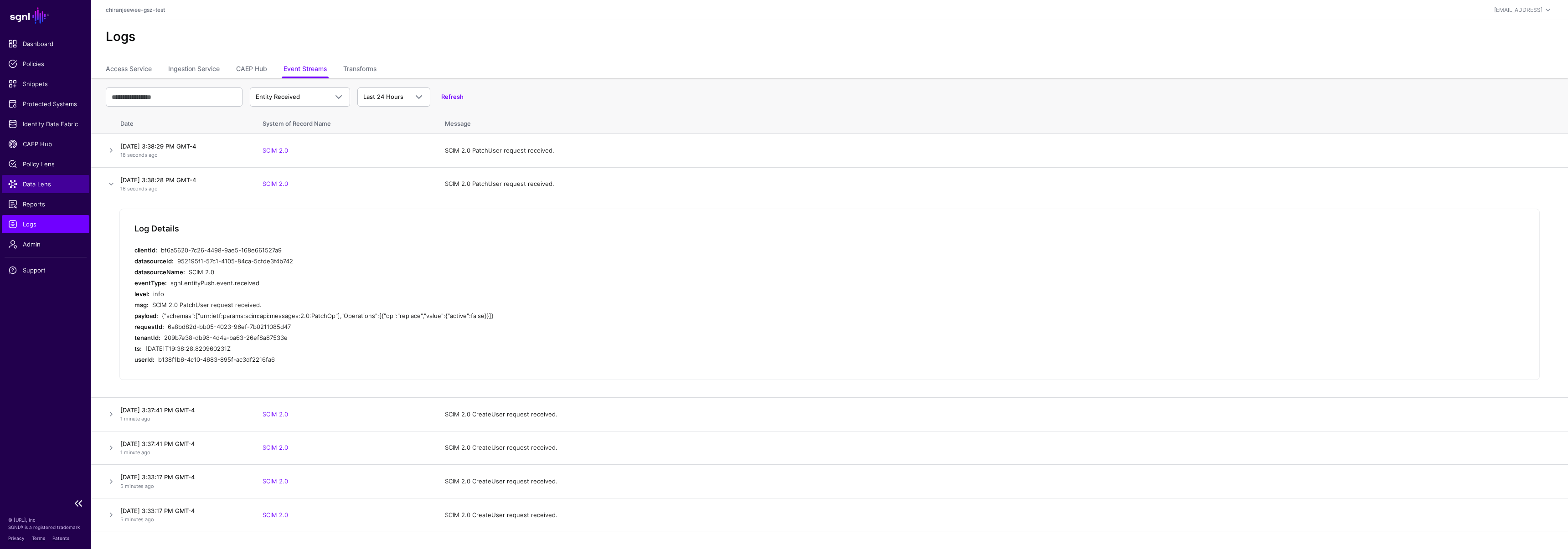
click at [47, 184] on span "Data Lens" at bounding box center [45, 184] width 75 height 9
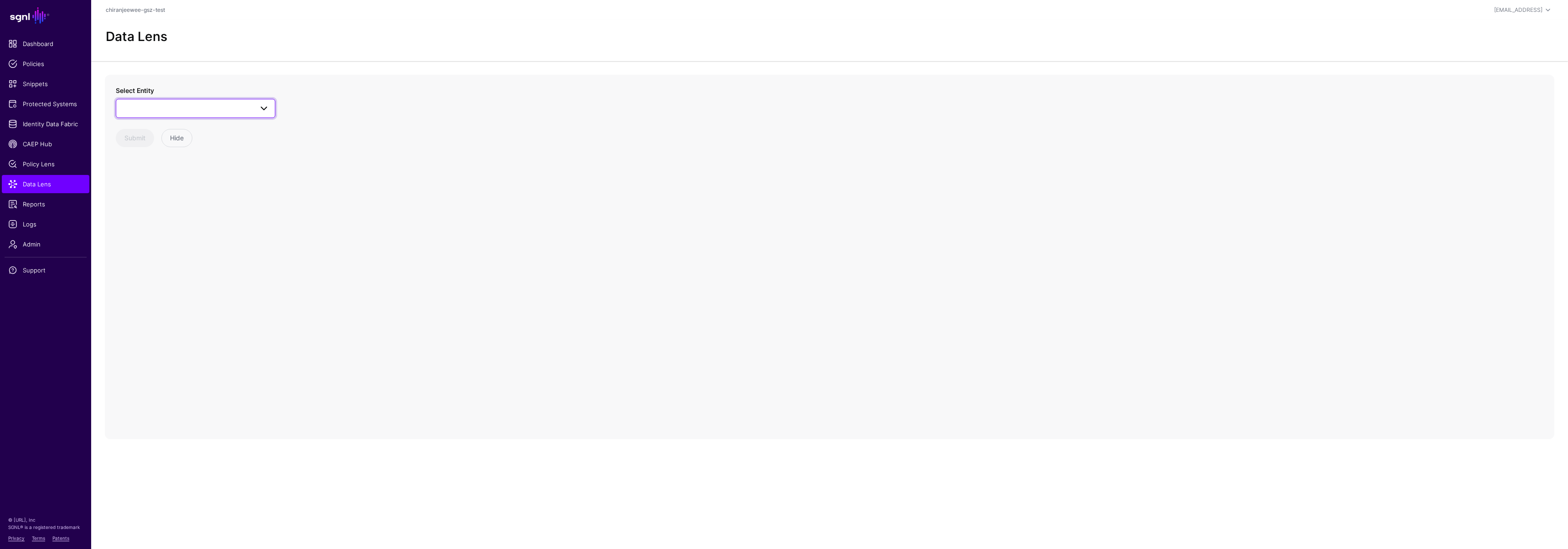
click at [166, 111] on span at bounding box center [195, 108] width 148 height 11
click at [146, 259] on span "Users" at bounding box center [141, 257] width 17 height 7
click at [847, 250] on circle at bounding box center [849, 250] width 11 height 11
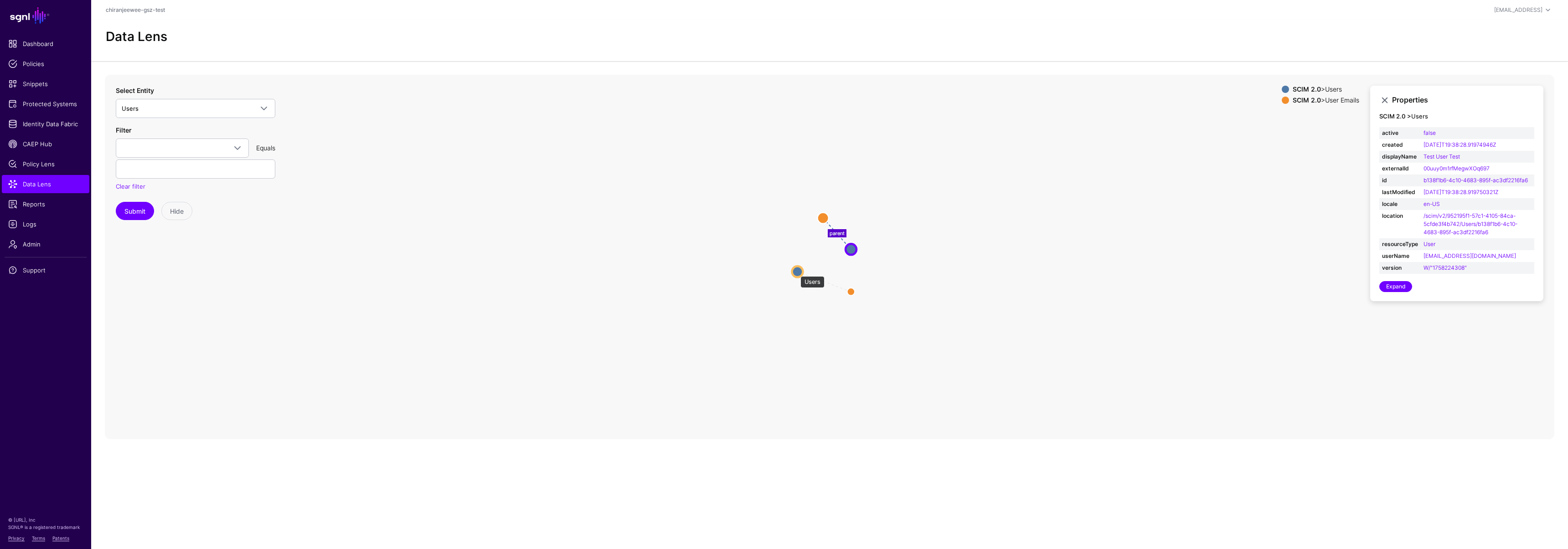
click at [796, 273] on circle at bounding box center [797, 271] width 11 height 11
click at [796, 271] on circle at bounding box center [797, 272] width 11 height 11
click at [799, 273] on circle at bounding box center [797, 273] width 11 height 11
click at [853, 248] on circle at bounding box center [852, 249] width 11 height 11
click at [796, 273] on circle at bounding box center [797, 273] width 11 height 11
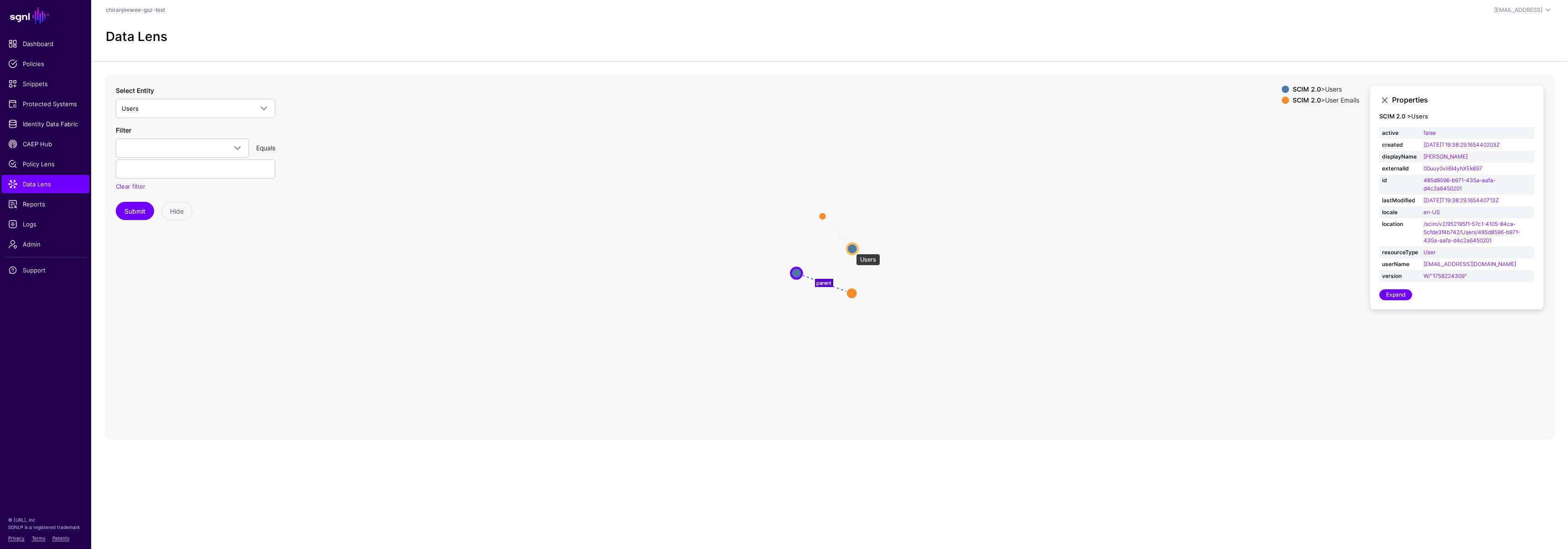
click at [852, 250] on circle at bounding box center [852, 249] width 11 height 11
click at [798, 272] on circle at bounding box center [796, 273] width 11 height 11
click at [855, 251] on circle at bounding box center [853, 248] width 11 height 11
click at [795, 271] on circle at bounding box center [795, 273] width 11 height 11
click at [33, 222] on span "Logs" at bounding box center [45, 224] width 75 height 9
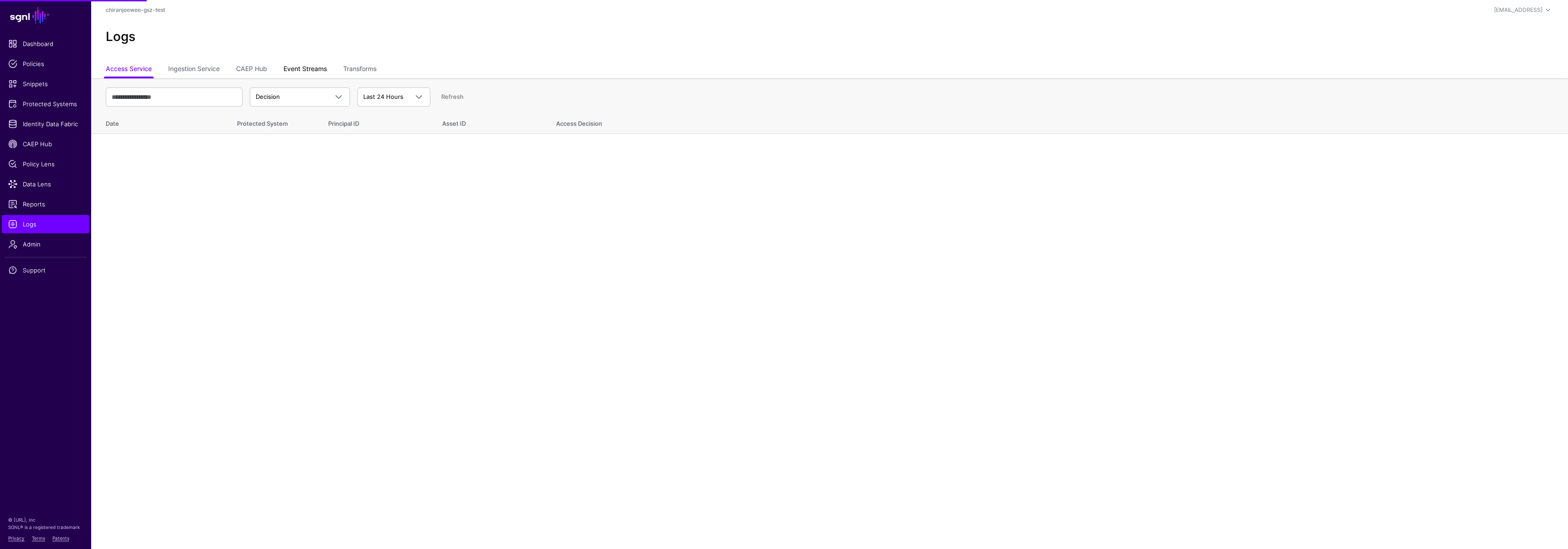
click at [307, 70] on link "Event Streams" at bounding box center [305, 69] width 43 height 17
click at [300, 96] on span "Event Received" at bounding box center [292, 97] width 72 height 9
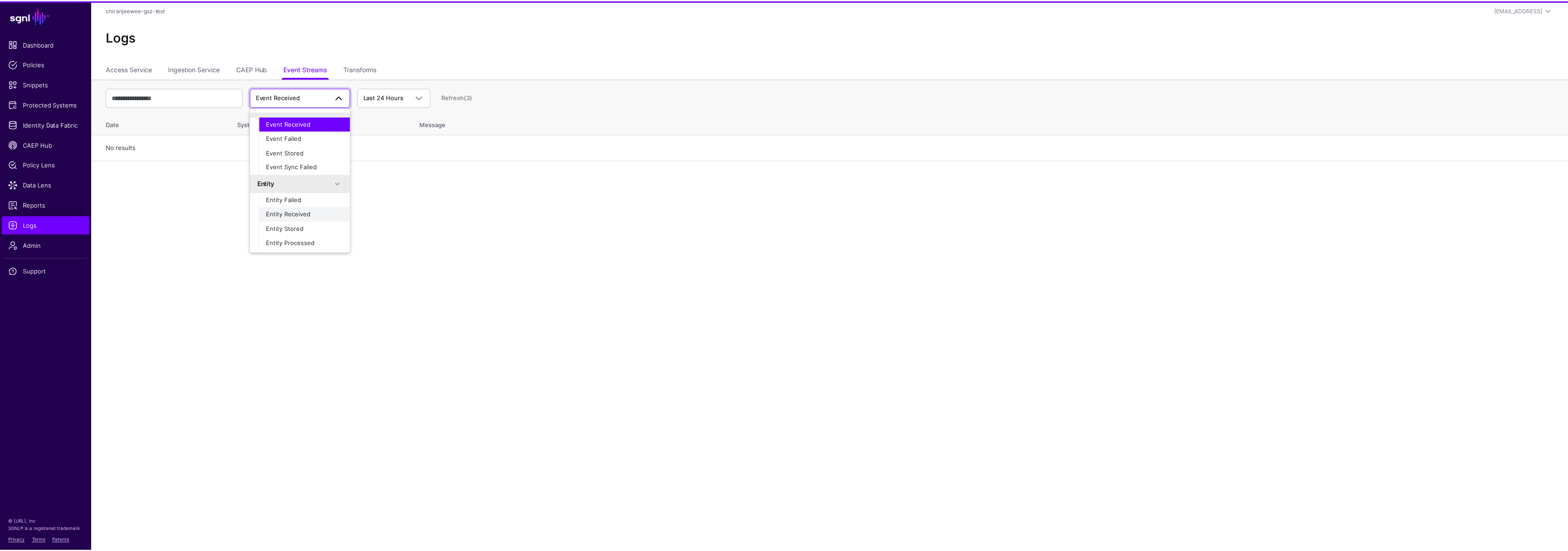
scroll to position [29, 0]
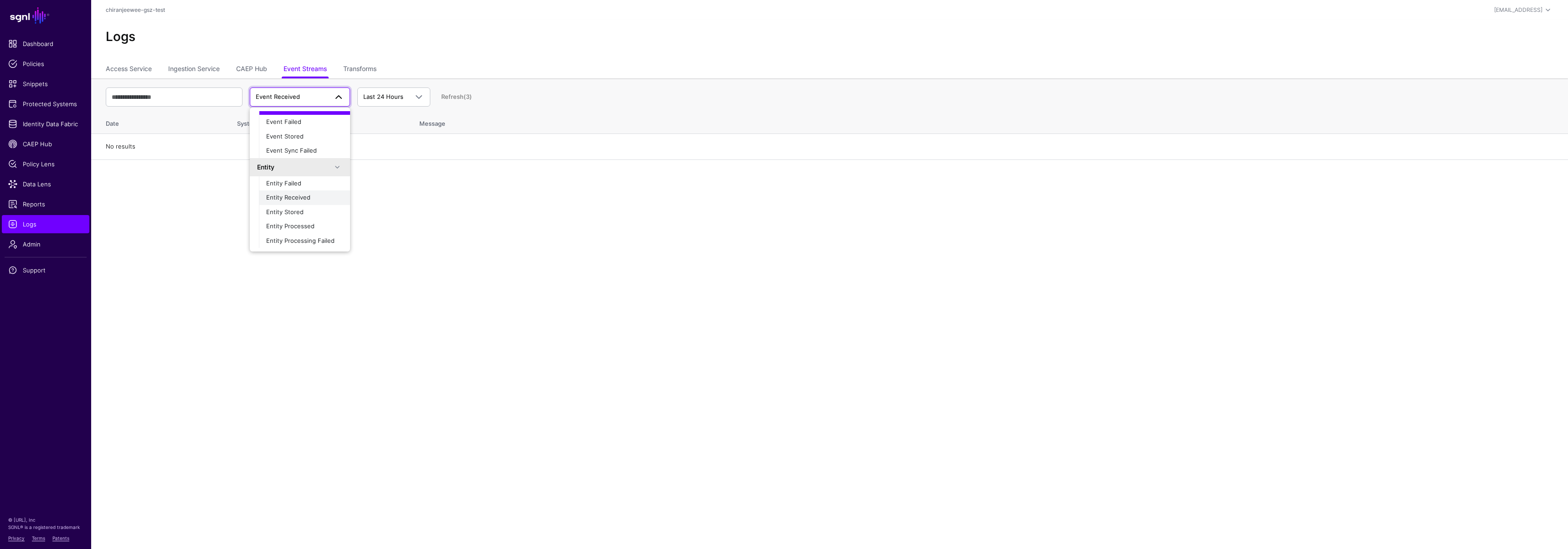
click at [295, 203] on button "Entity Received" at bounding box center [304, 198] width 91 height 15
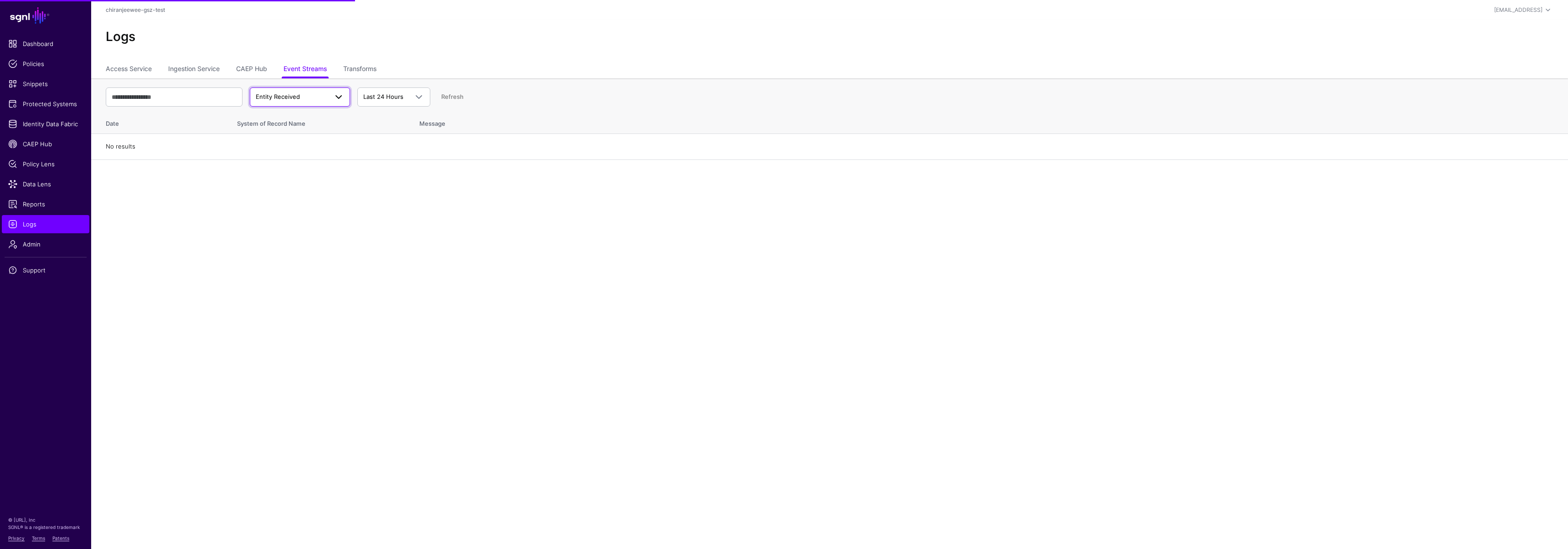
click at [317, 99] on span "Entity Received" at bounding box center [292, 97] width 72 height 9
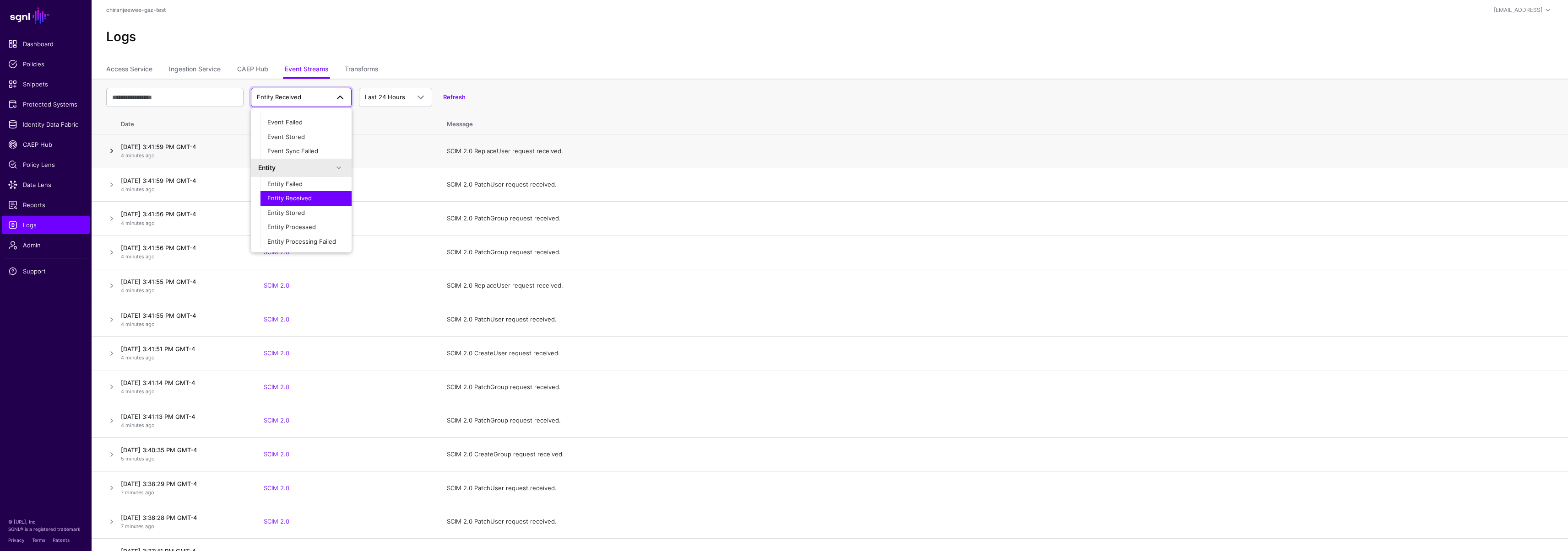
click at [109, 152] on link at bounding box center [112, 151] width 11 height 11
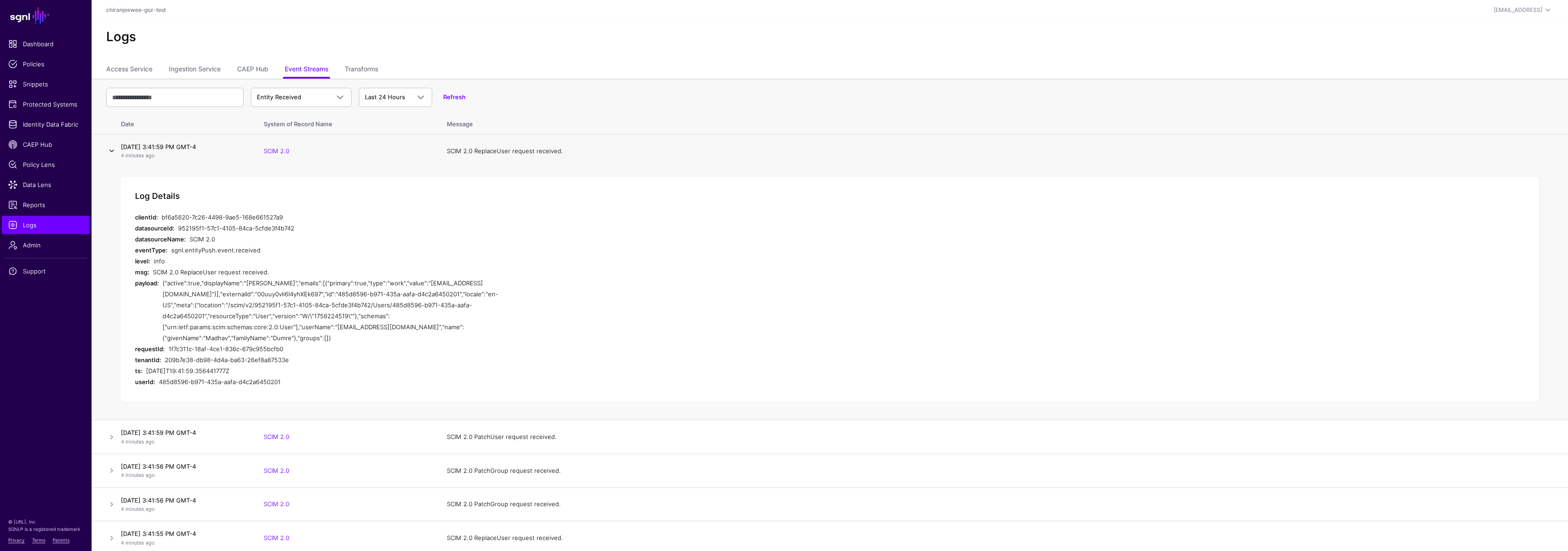
click at [108, 150] on link at bounding box center [112, 151] width 11 height 11
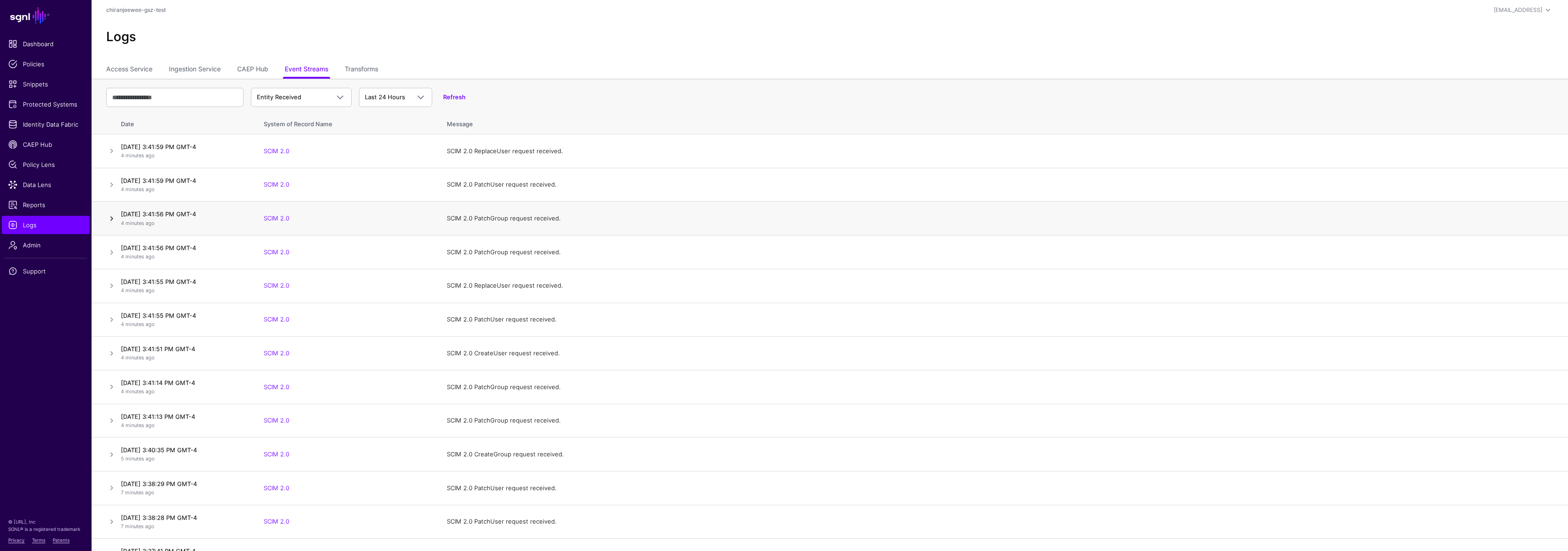
click at [116, 217] on link at bounding box center [112, 219] width 11 height 11
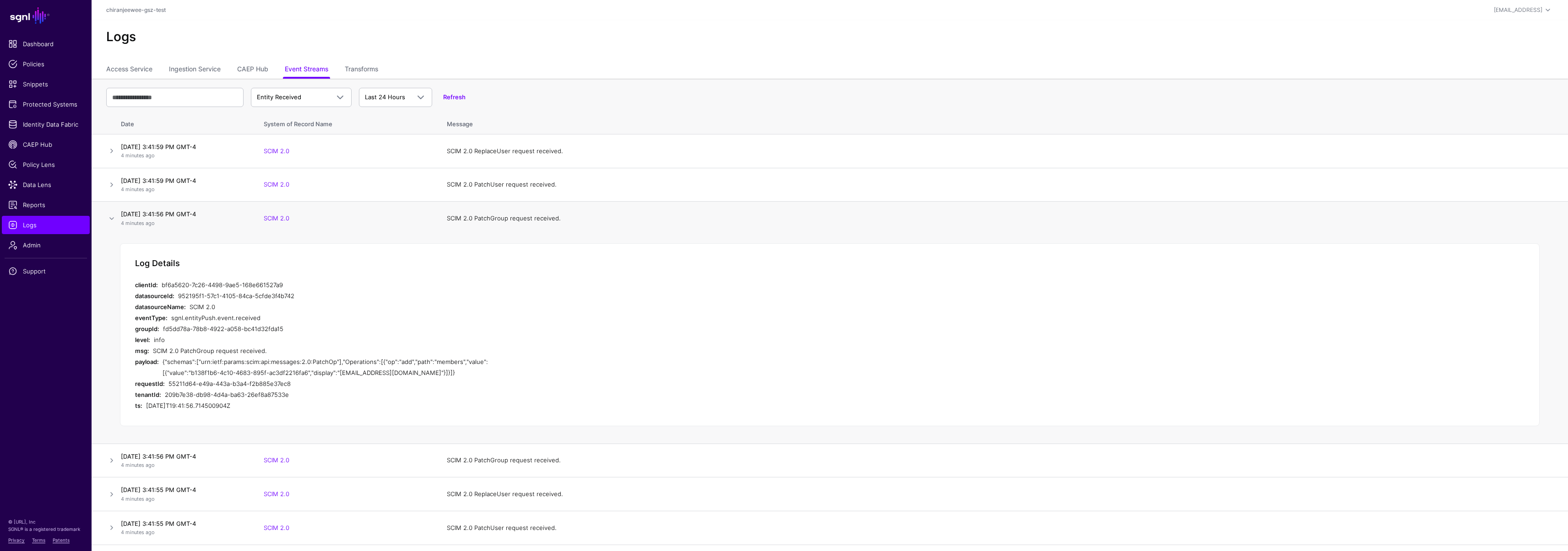
click at [445, 363] on div "{"schemas":["urn:ietf:params:scim:api:messages:2.0:PatchOp"],"Operations":[{"op…" at bounding box center [332, 367] width 339 height 22
click at [444, 364] on div "{"schemas":["urn:ietf:params:scim:api:messages:2.0:PatchOp"],"Operations":[{"op…" at bounding box center [332, 367] width 339 height 22
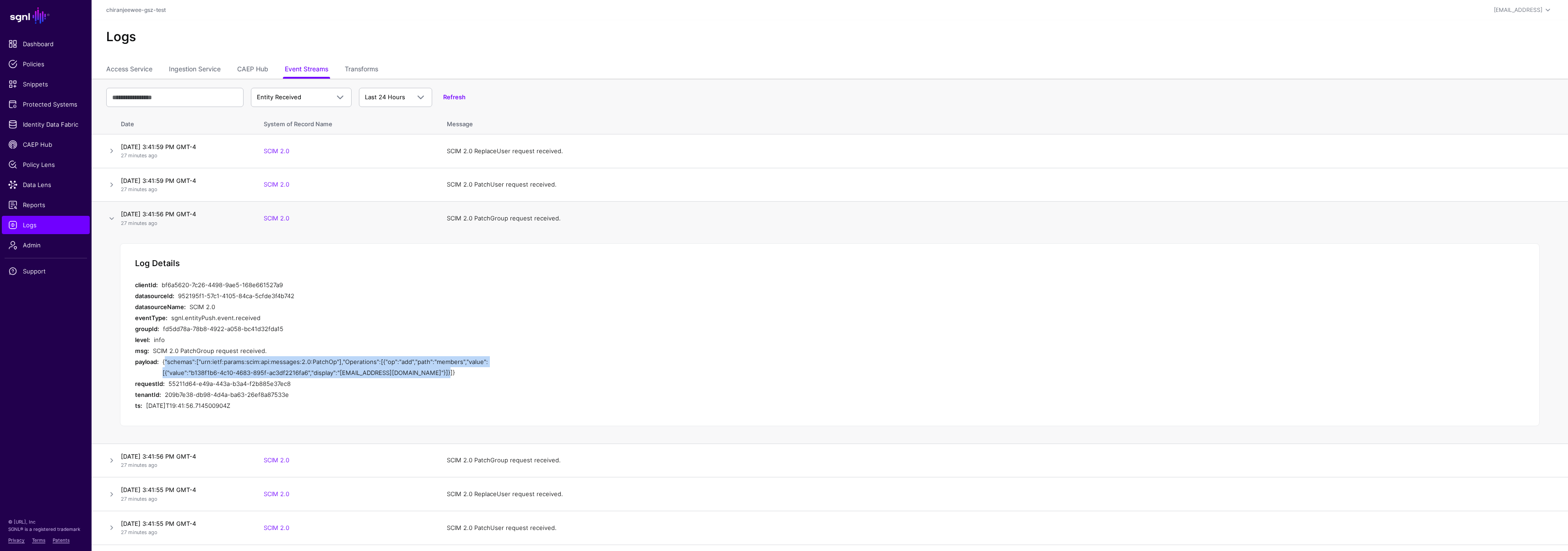
drag, startPoint x: 164, startPoint y: 362, endPoint x: 465, endPoint y: 370, distance: 301.1
click at [465, 370] on div "{"schemas":["urn:ietf:params:scim:api:messages:2.0:PatchOp"],"Operations":[{"op…" at bounding box center [332, 367] width 339 height 22
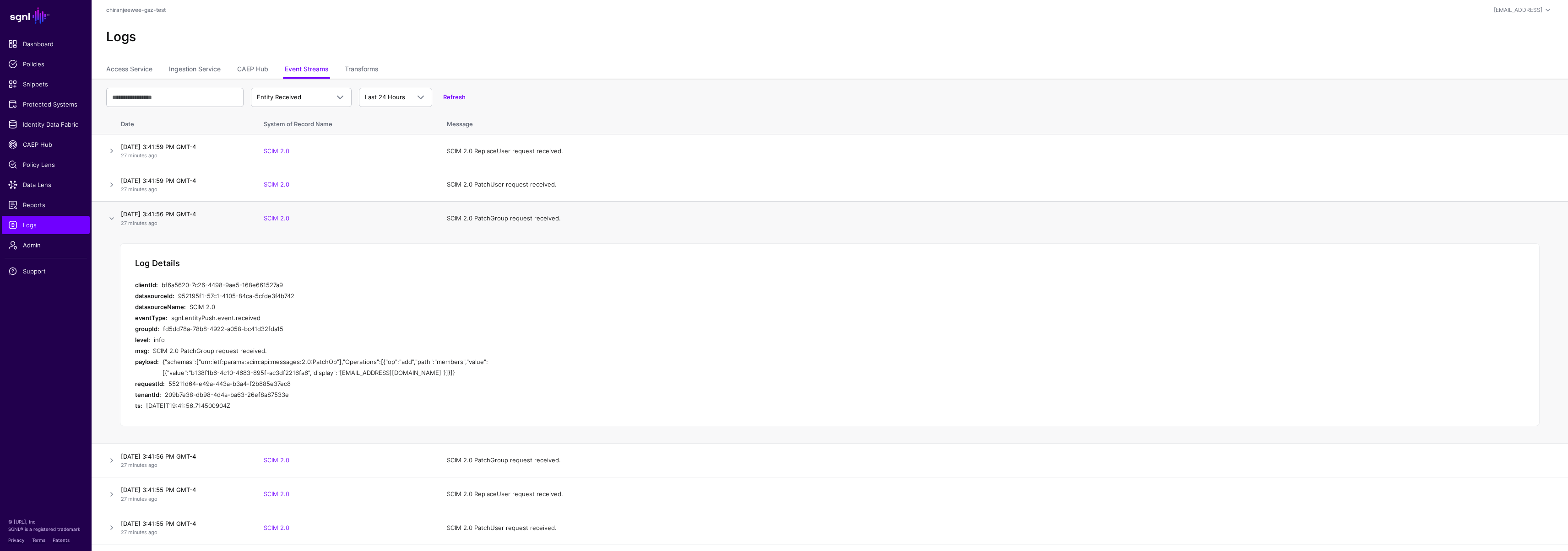
click at [409, 308] on div "SCIM 2.0" at bounding box center [345, 307] width 312 height 11
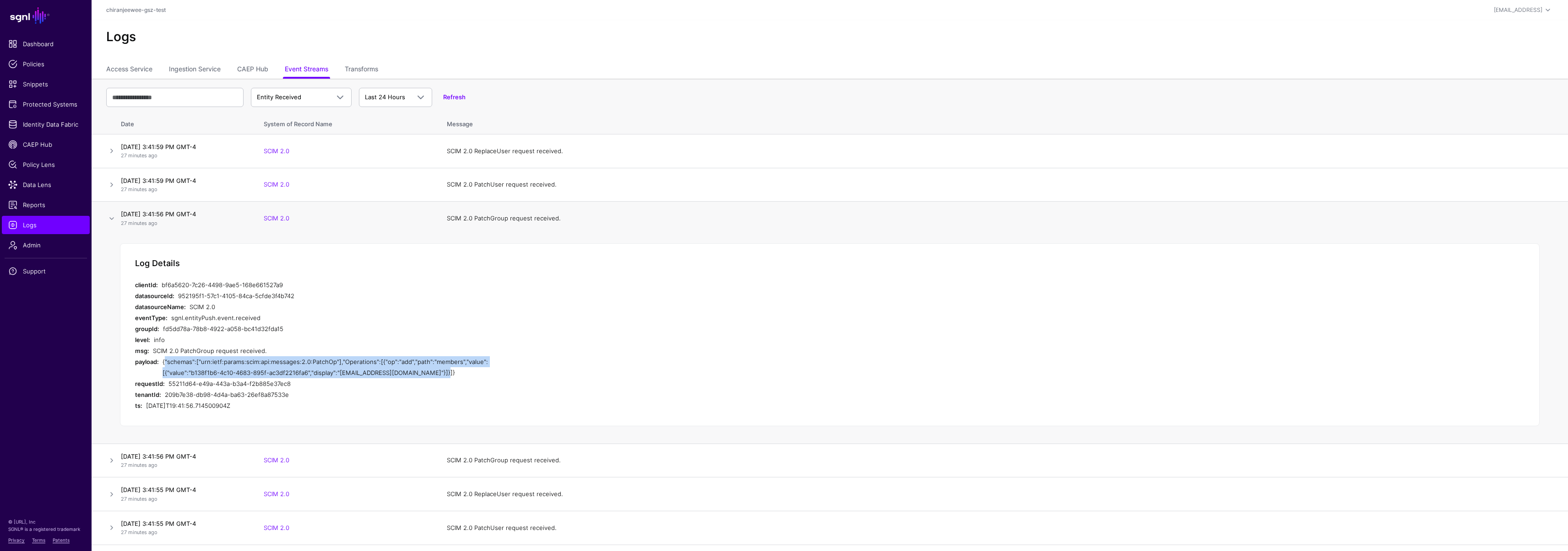
drag, startPoint x: 415, startPoint y: 370, endPoint x: 162, endPoint y: 365, distance: 253.0
click at [162, 365] on div "payload: {"schemas":["urn:ietf:params:scim:api:messages:2.0:PatchOp"],"Operatio…" at bounding box center [318, 367] width 366 height 22
copy div "{"schemas":["urn:ietf:params:scim:api:messages:2.0:PatchOp"],"Operations":[{"op…"
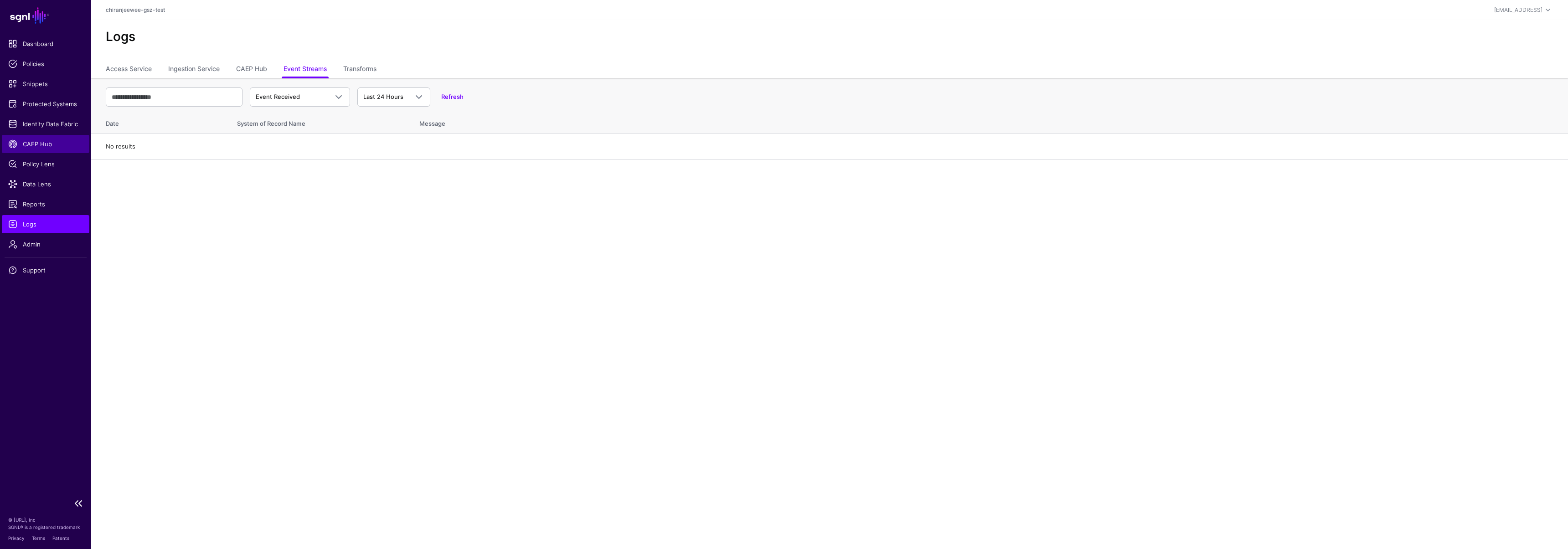
click at [39, 145] on span "CAEP Hub" at bounding box center [45, 144] width 75 height 9
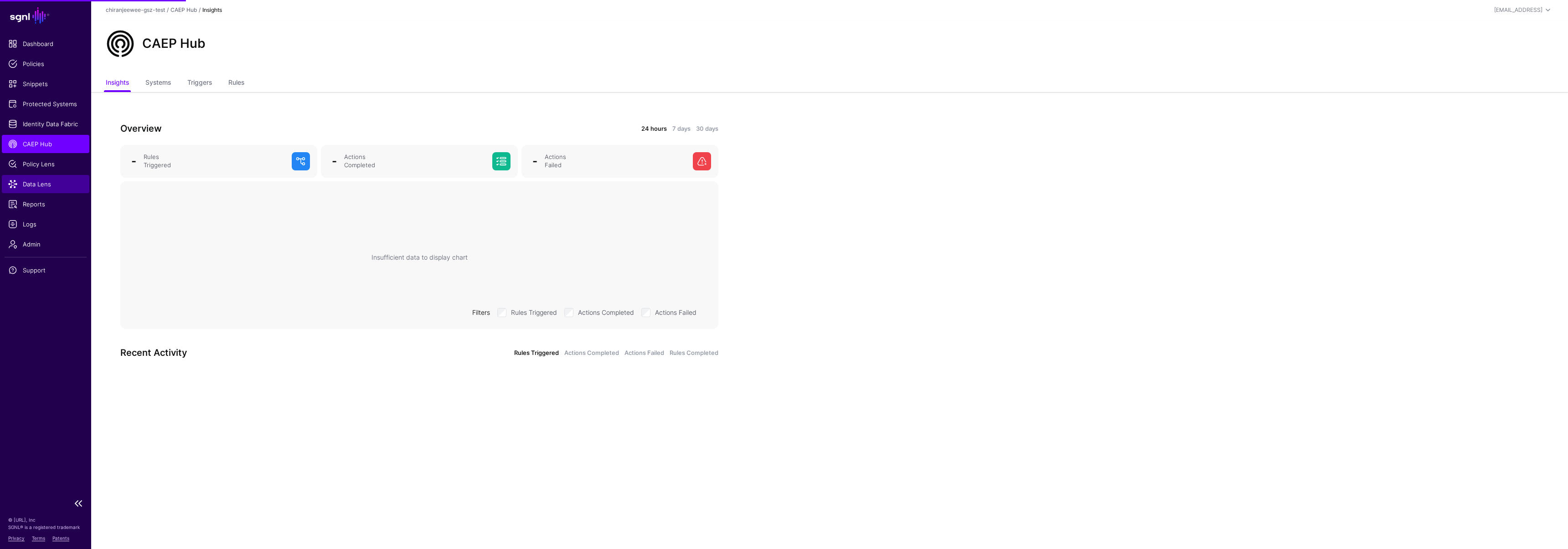
click at [35, 184] on span "Data Lens" at bounding box center [45, 184] width 75 height 9
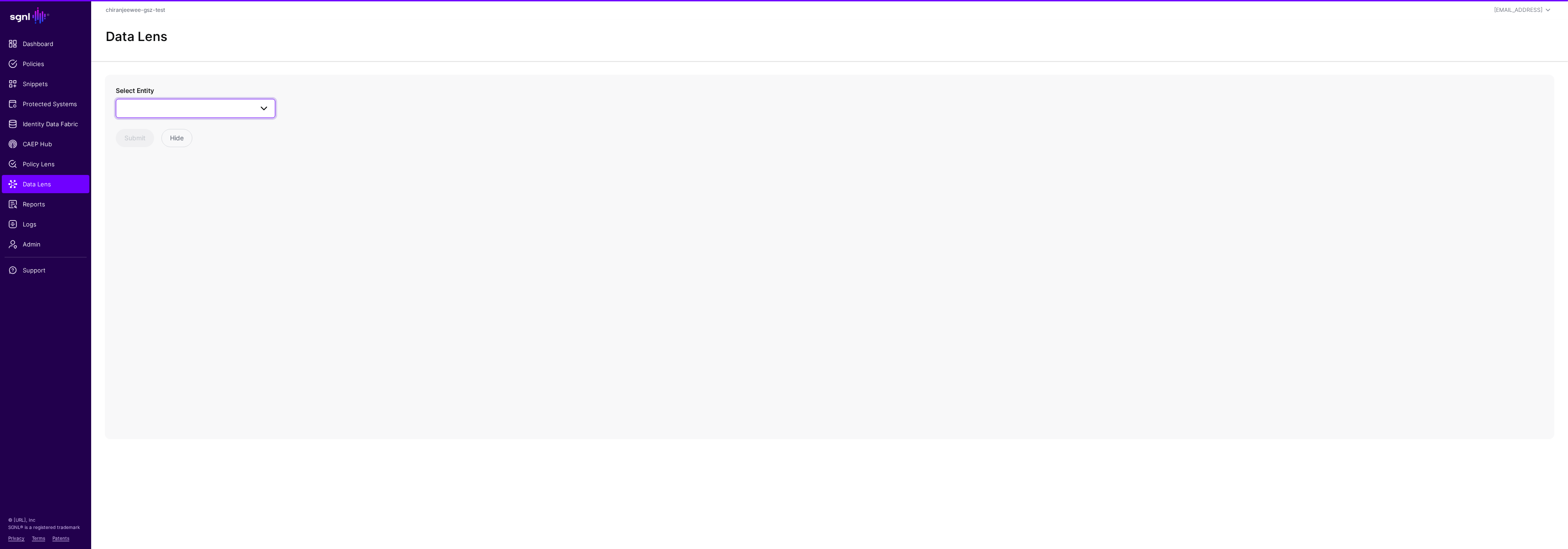
click at [176, 110] on span at bounding box center [195, 108] width 148 height 11
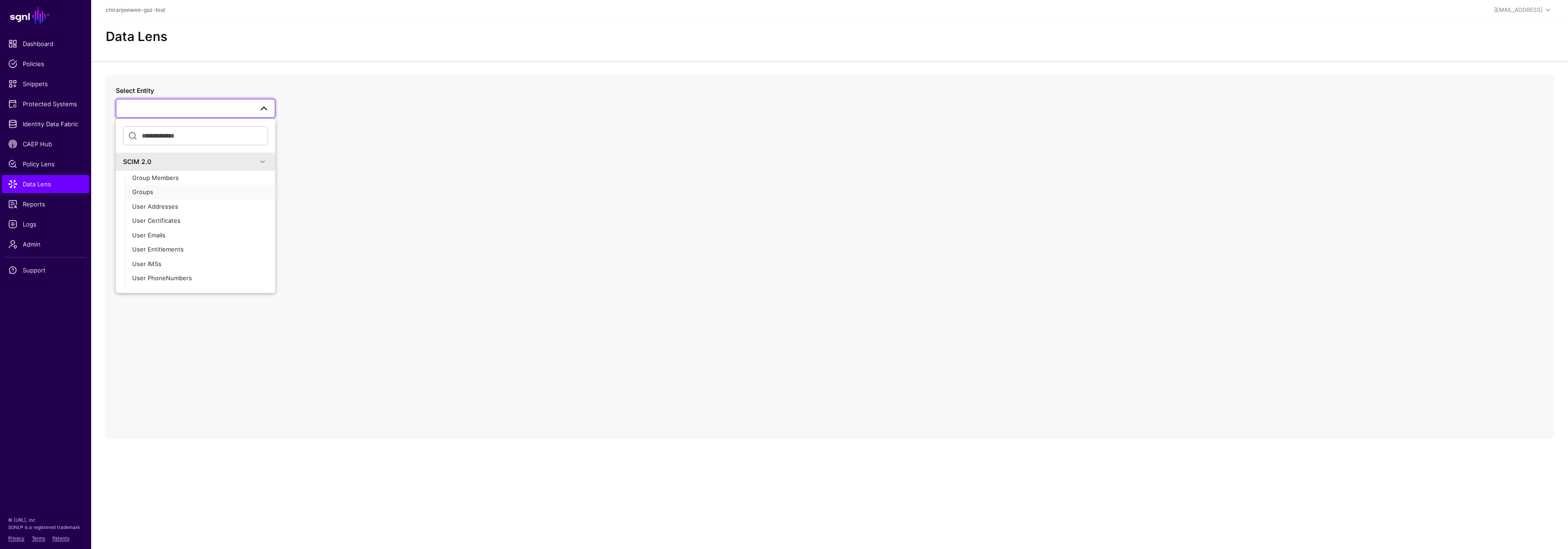
click at [146, 191] on span "Groups" at bounding box center [142, 192] width 21 height 7
click at [831, 253] on circle at bounding box center [833, 257] width 11 height 11
click at [830, 258] on circle at bounding box center [832, 257] width 11 height 11
click at [830, 257] on circle at bounding box center [831, 257] width 11 height 11
click at [830, 257] on circle at bounding box center [831, 257] width 11 height 11
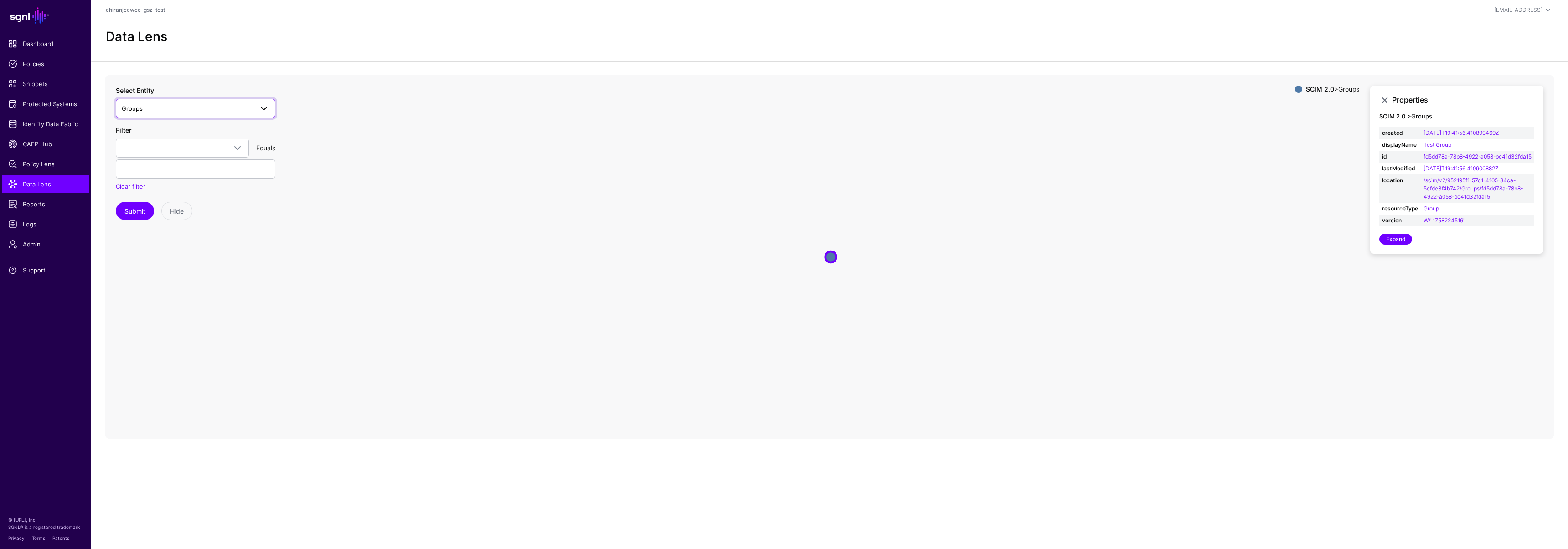
click at [160, 111] on span "Groups" at bounding box center [187, 108] width 131 height 10
click at [160, 240] on div "Users" at bounding box center [200, 237] width 136 height 9
click at [822, 212] on circle at bounding box center [822, 213] width 11 height 11
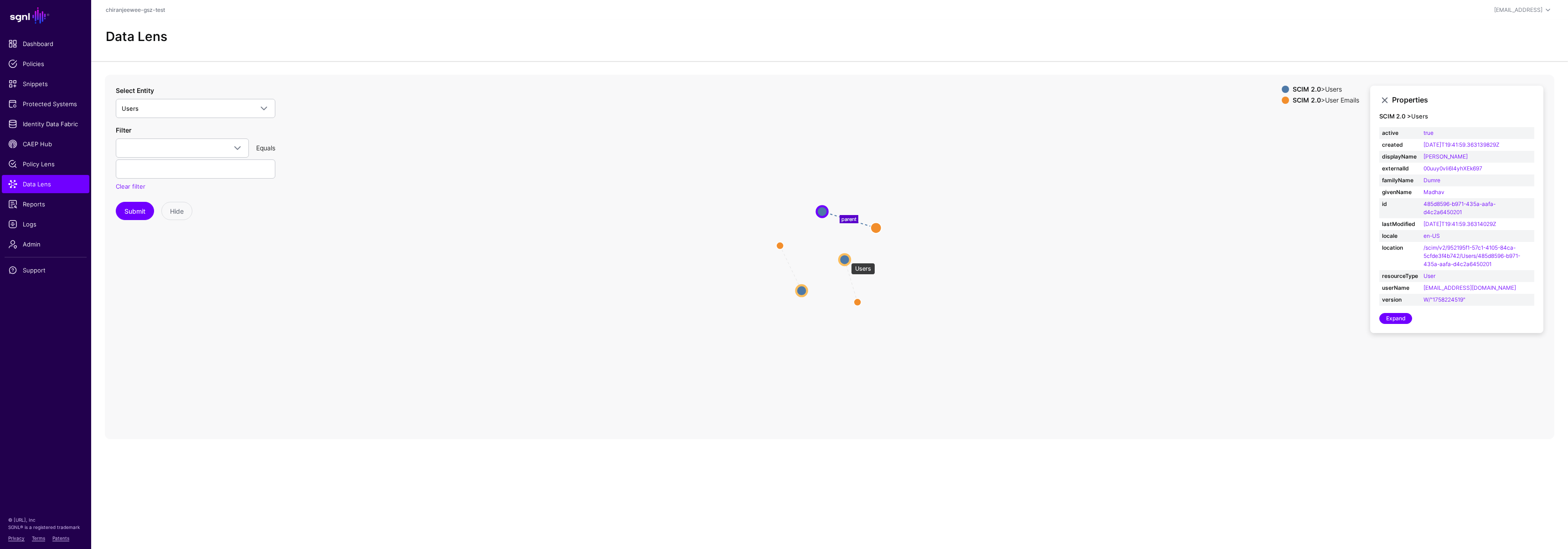
click at [844, 259] on circle at bounding box center [845, 260] width 11 height 11
click at [842, 261] on circle at bounding box center [844, 260] width 11 height 11
click at [803, 290] on circle at bounding box center [801, 292] width 11 height 11
click at [65, 122] on span "Identity Data Fabric" at bounding box center [45, 124] width 75 height 9
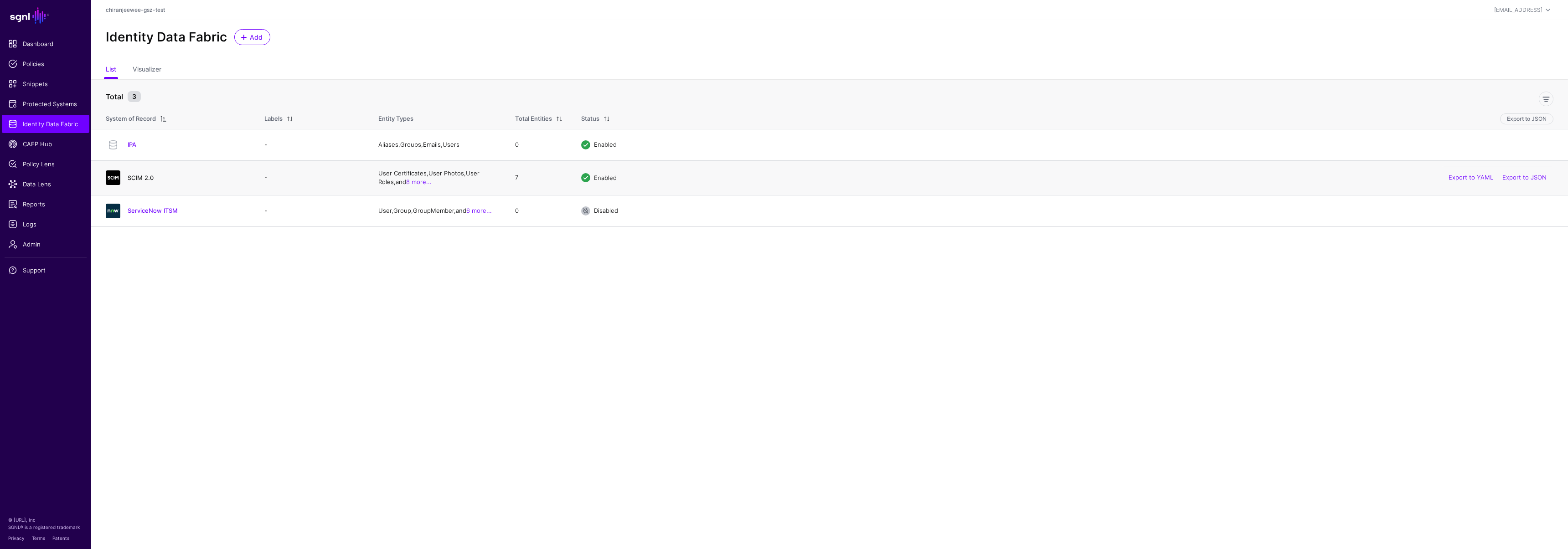
click at [146, 181] on link "SCIM 2.0" at bounding box center [141, 178] width 26 height 7
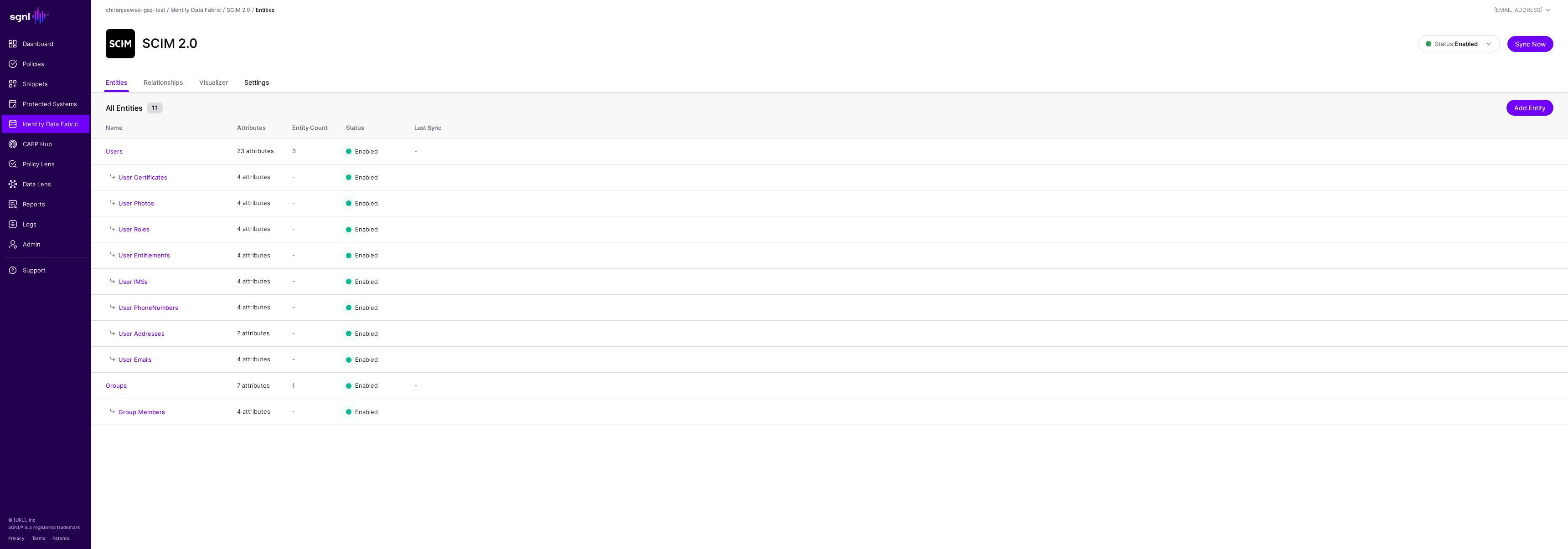
click at [254, 86] on link "Settings" at bounding box center [256, 83] width 24 height 17
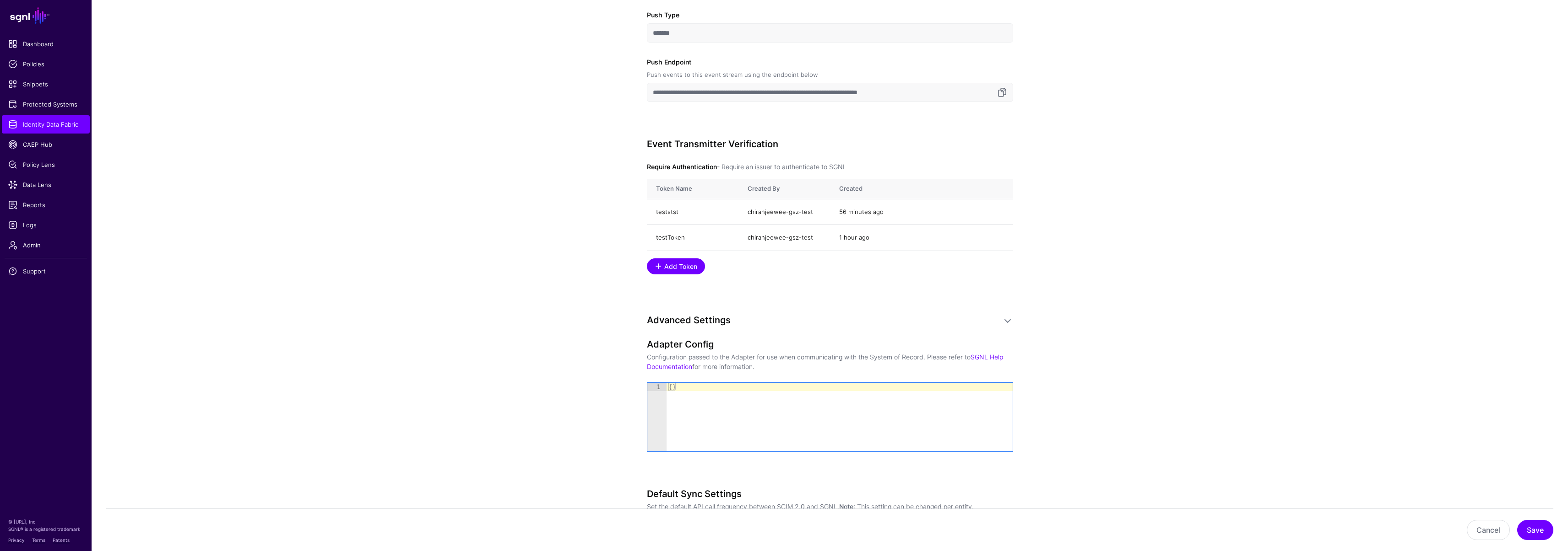
scroll to position [657, 0]
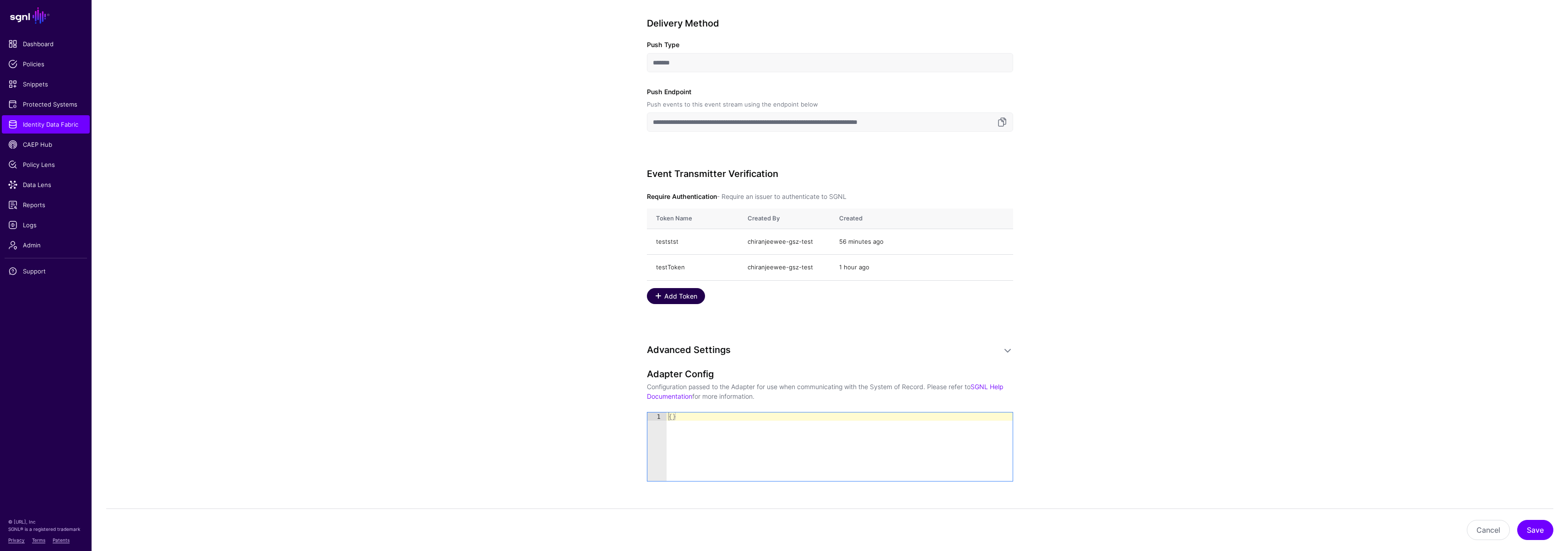
click at [671, 294] on span "Add Token" at bounding box center [680, 296] width 35 height 10
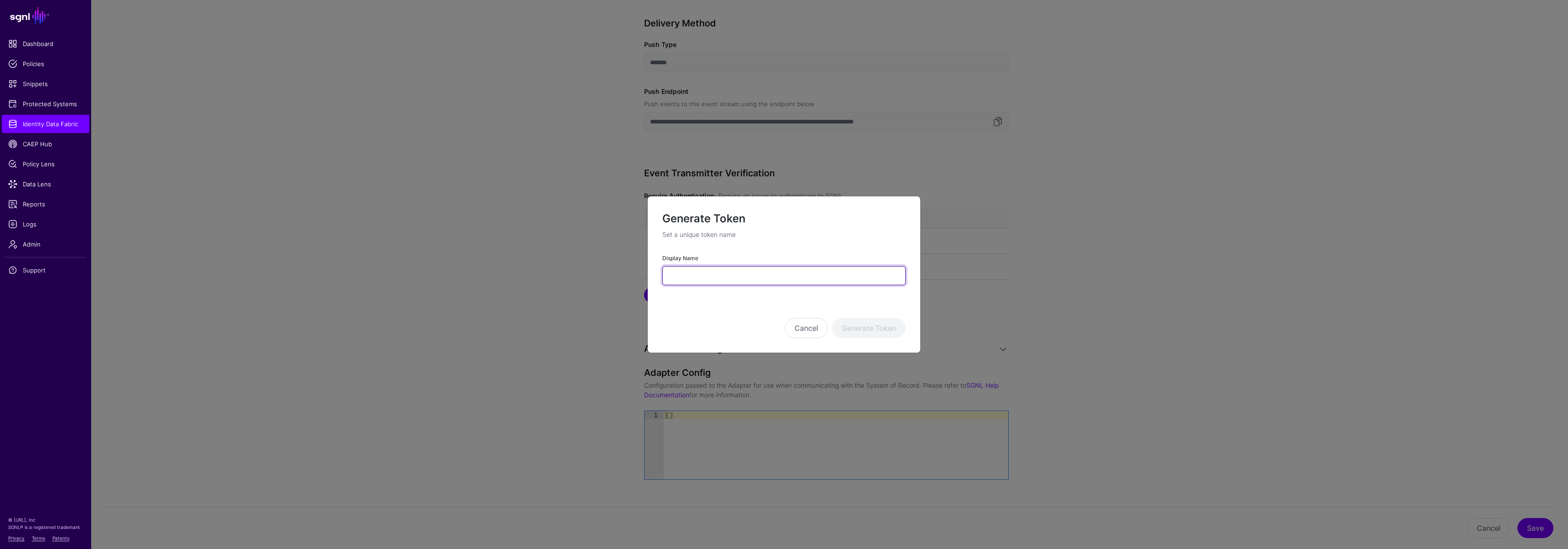
click at [690, 282] on input "Display Name" at bounding box center [784, 275] width 243 height 19
type input "**********"
click at [887, 326] on button "Generate Token" at bounding box center [869, 328] width 74 height 20
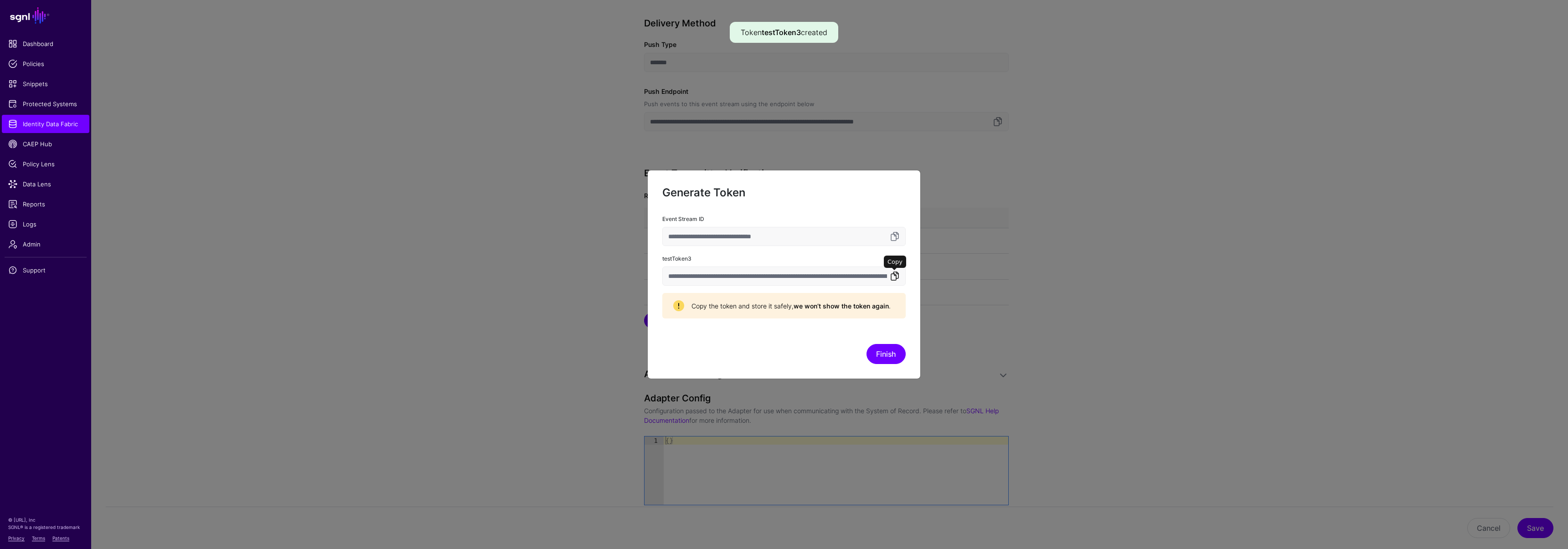
click at [895, 274] on link at bounding box center [895, 276] width 11 height 11
click at [887, 348] on button "Finish" at bounding box center [886, 354] width 39 height 20
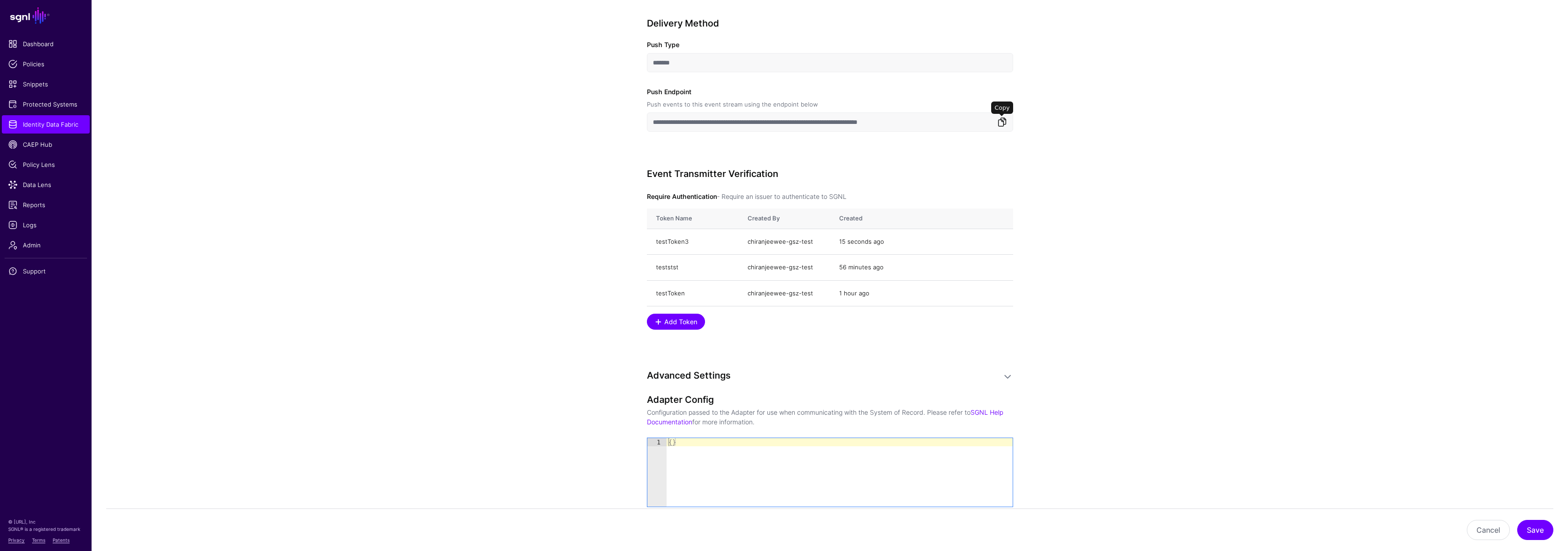
click at [1003, 119] on link at bounding box center [1002, 122] width 11 height 11
click at [48, 181] on span "Data Lens" at bounding box center [45, 184] width 75 height 9
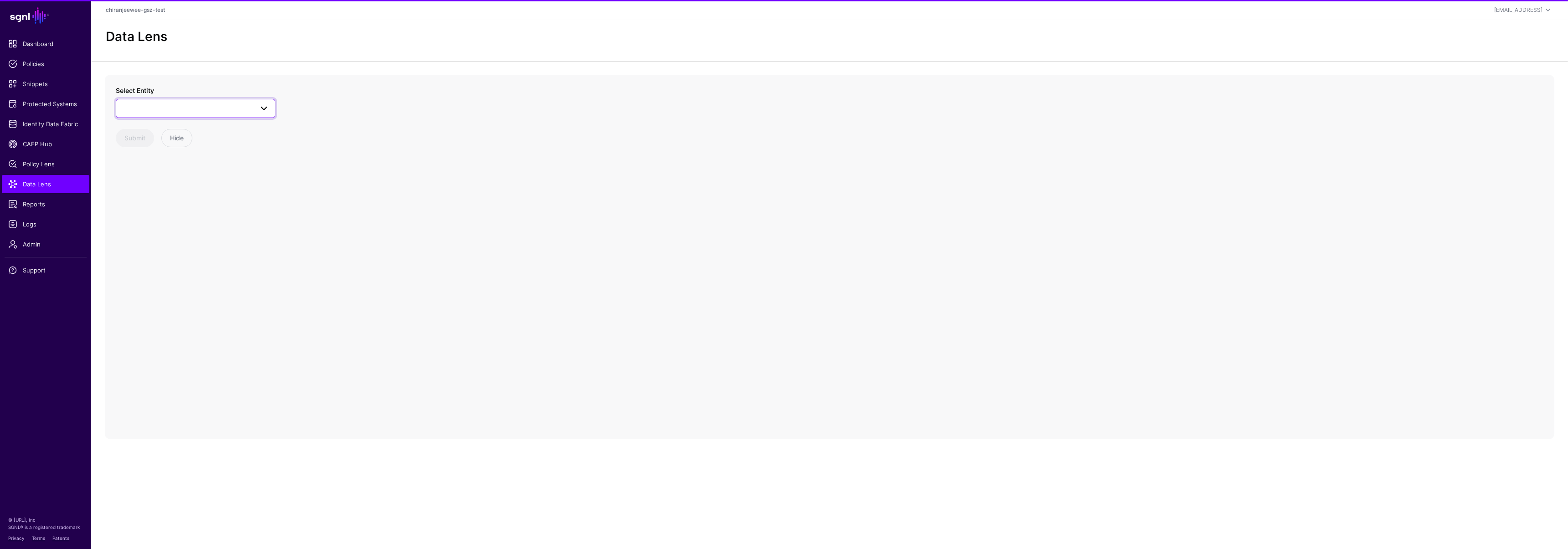
click at [183, 107] on span at bounding box center [195, 108] width 148 height 11
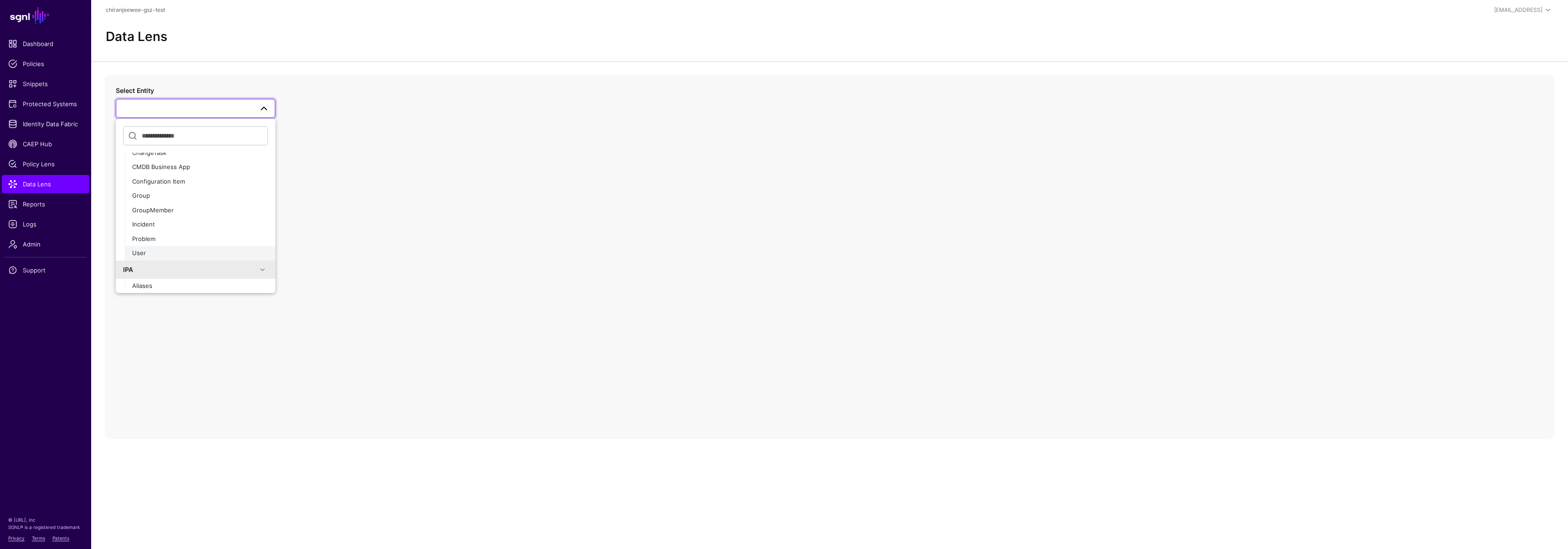
scroll to position [241, 0]
click at [164, 223] on div "User" at bounding box center [200, 228] width 136 height 9
click at [202, 105] on span "User" at bounding box center [187, 108] width 131 height 10
click at [150, 173] on div "Users" at bounding box center [200, 173] width 136 height 9
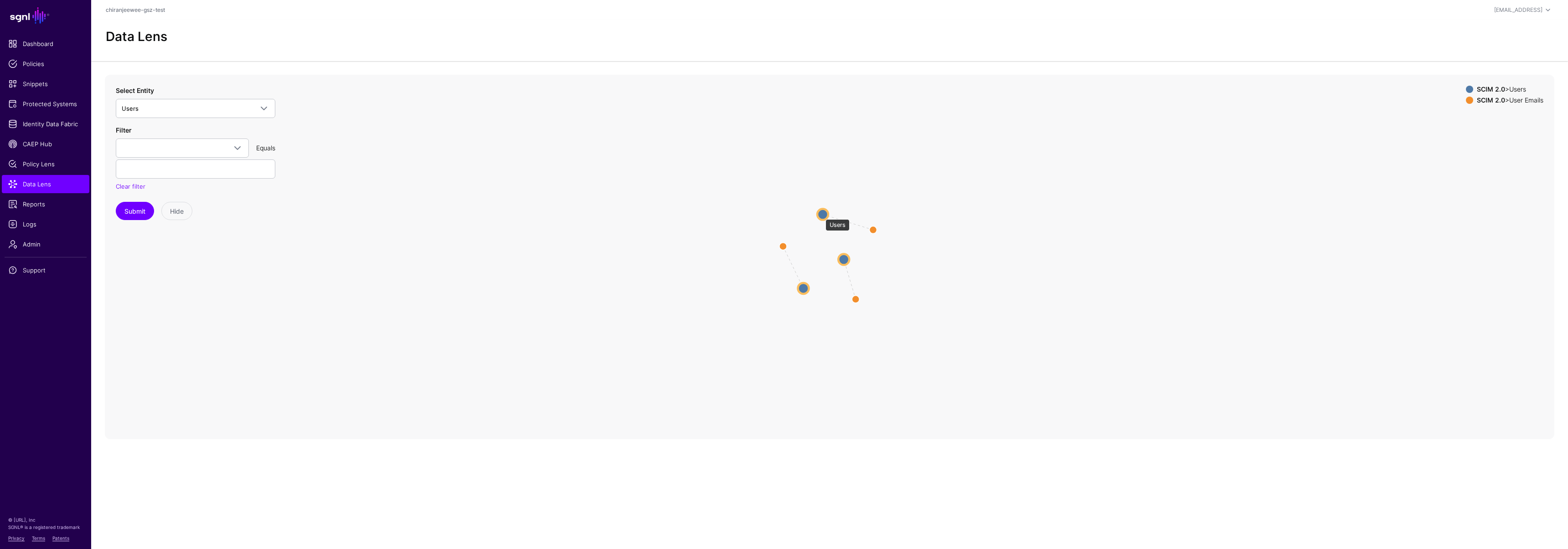
click at [821, 215] on circle at bounding box center [823, 214] width 11 height 11
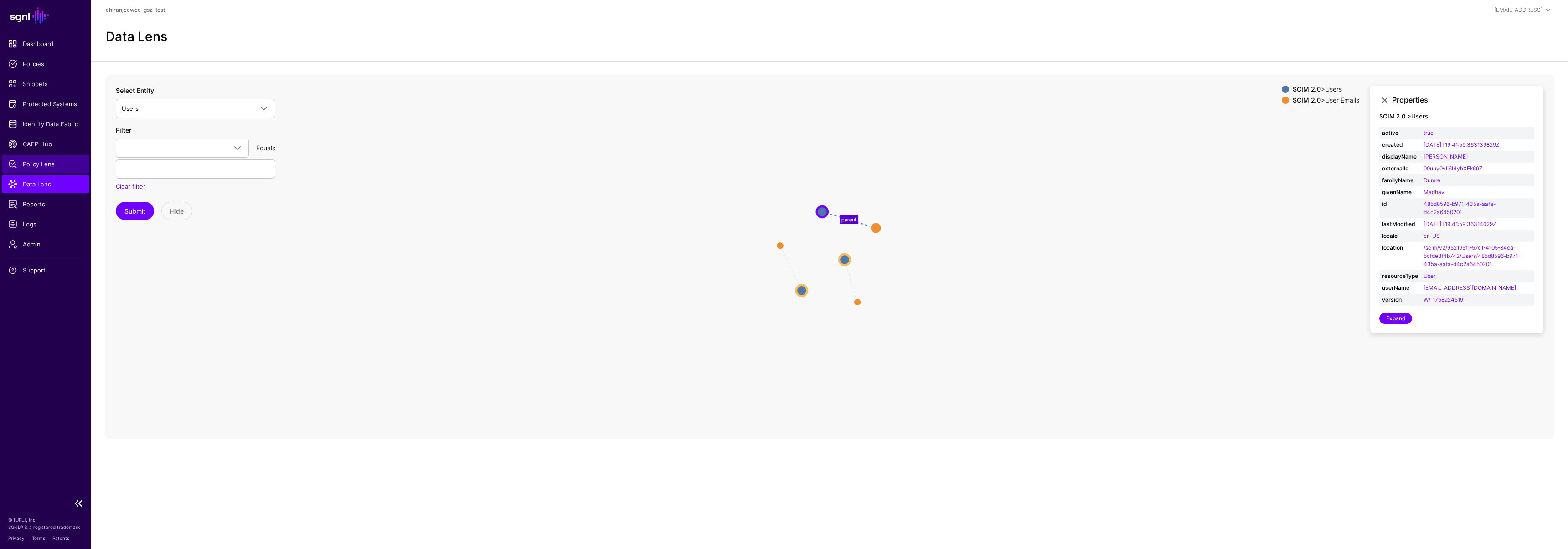
click at [46, 164] on span "Policy Lens" at bounding box center [45, 164] width 75 height 9
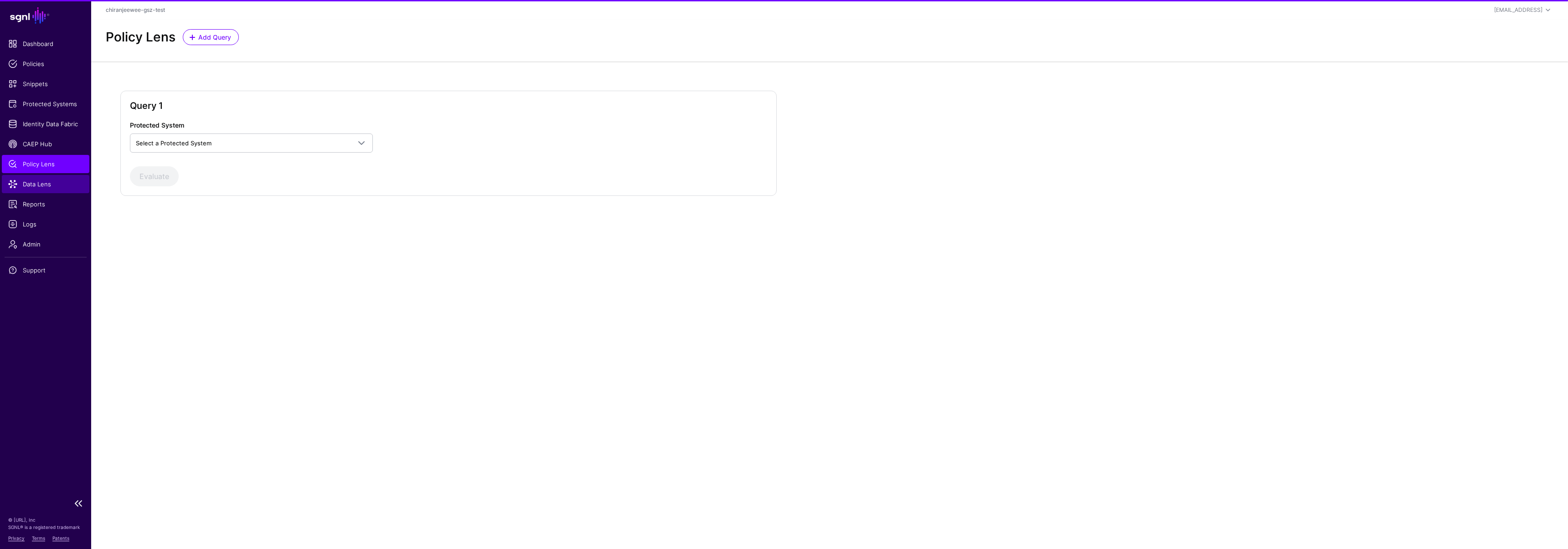
click at [41, 188] on span "Data Lens" at bounding box center [45, 184] width 75 height 9
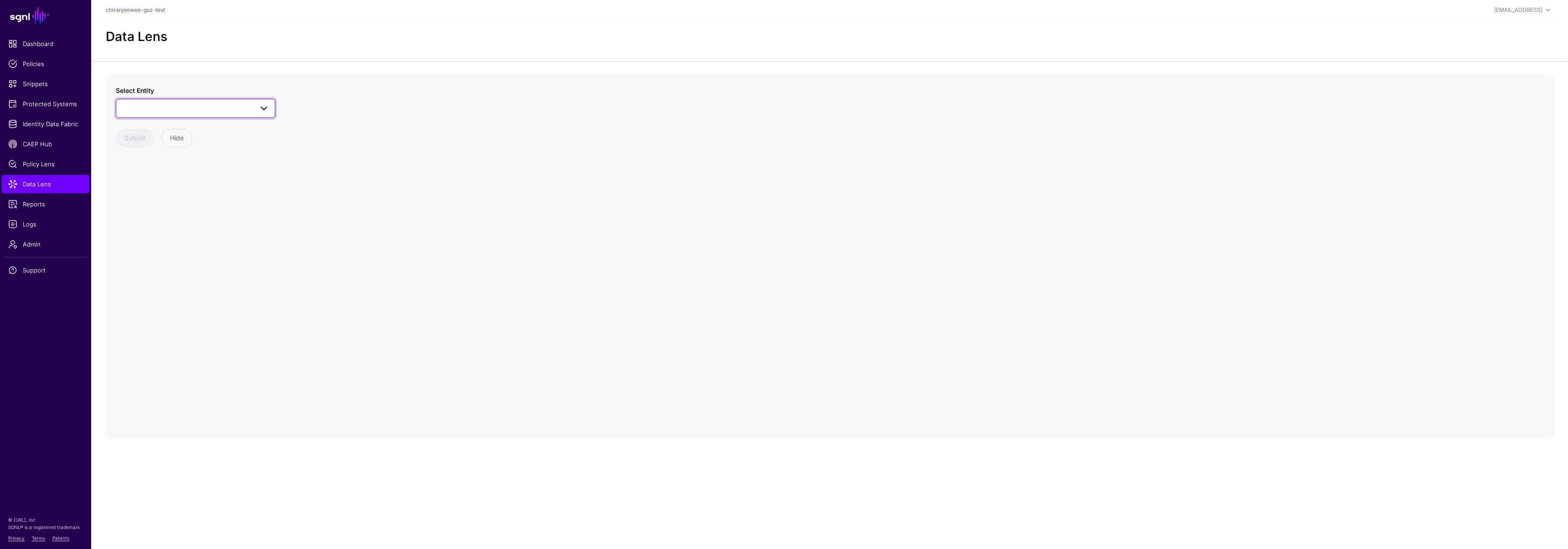
click at [160, 103] on span at bounding box center [195, 108] width 148 height 11
click at [173, 228] on div "Users" at bounding box center [200, 230] width 136 height 9
click at [821, 215] on circle at bounding box center [823, 213] width 11 height 11
click at [178, 110] on span "Users" at bounding box center [187, 108] width 131 height 10
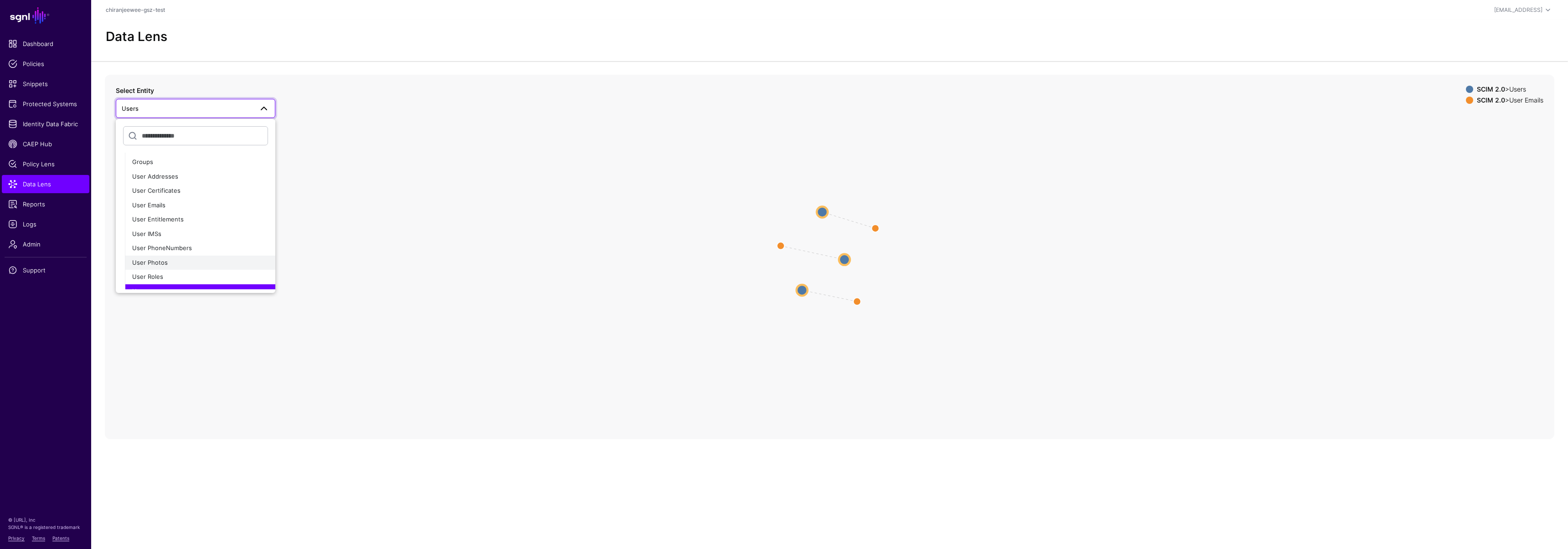
scroll to position [86, 0]
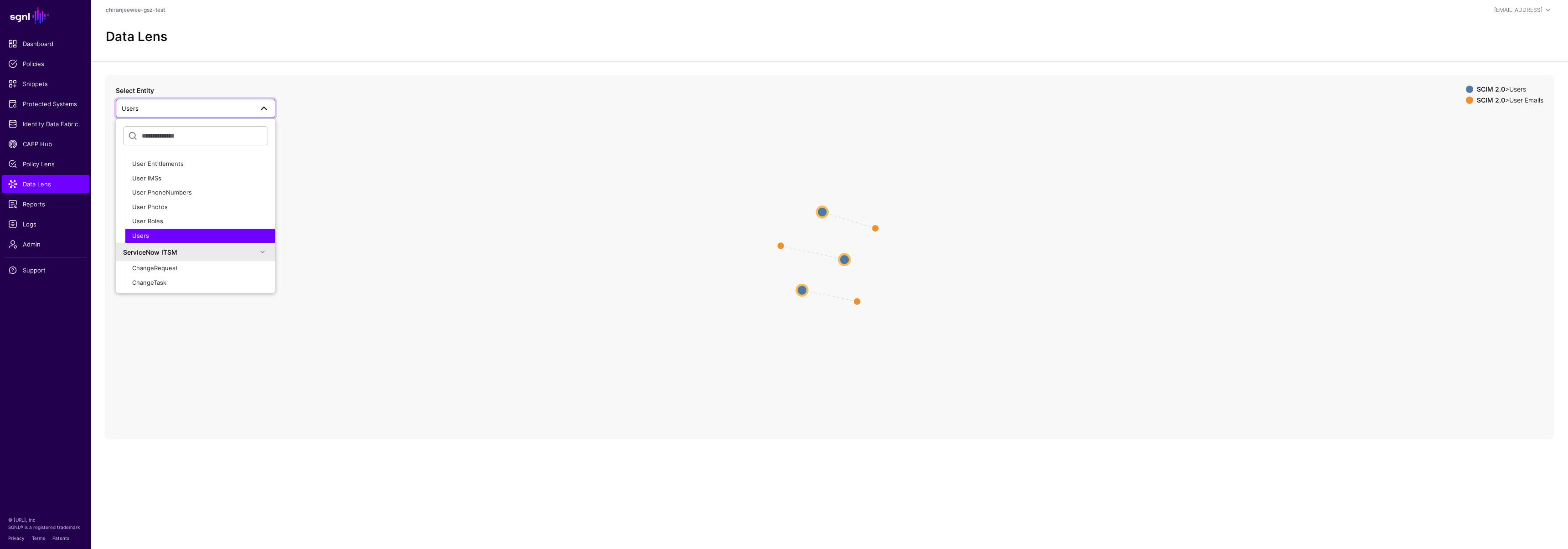
click at [153, 238] on div "Users" at bounding box center [200, 236] width 136 height 9
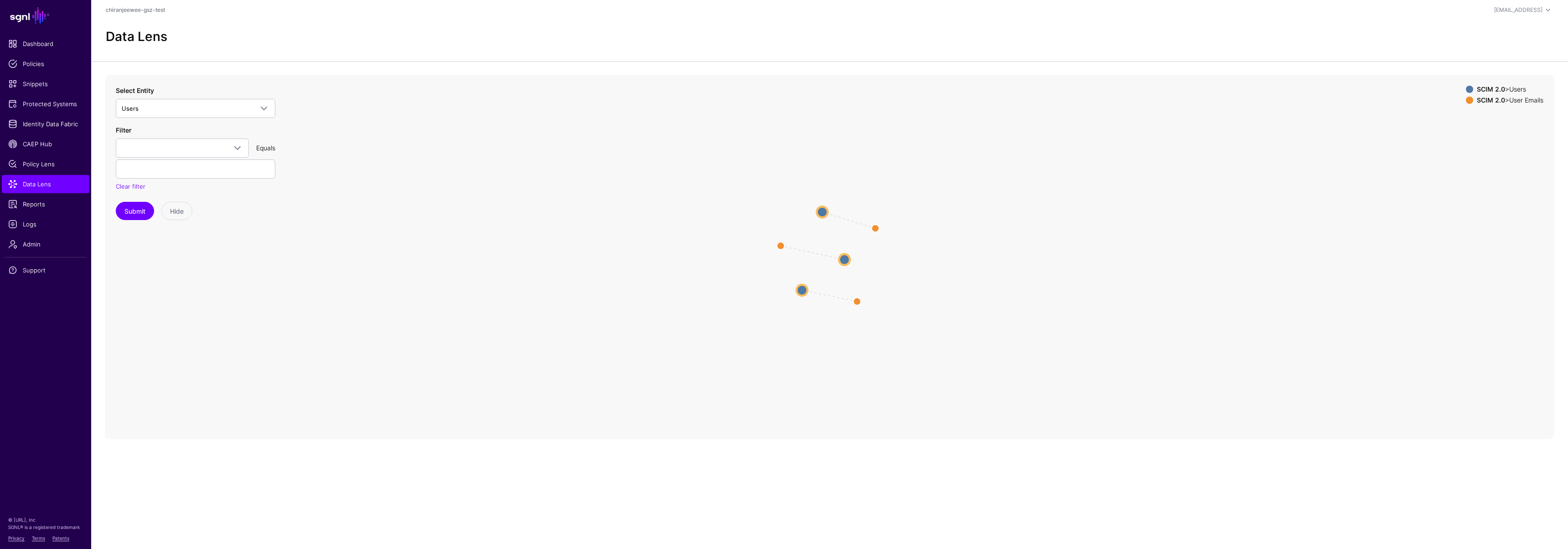
click at [822, 206] on circle at bounding box center [822, 212] width 11 height 11
click at [823, 215] on circle at bounding box center [823, 216] width 11 height 11
